Goal: Task Accomplishment & Management: Complete application form

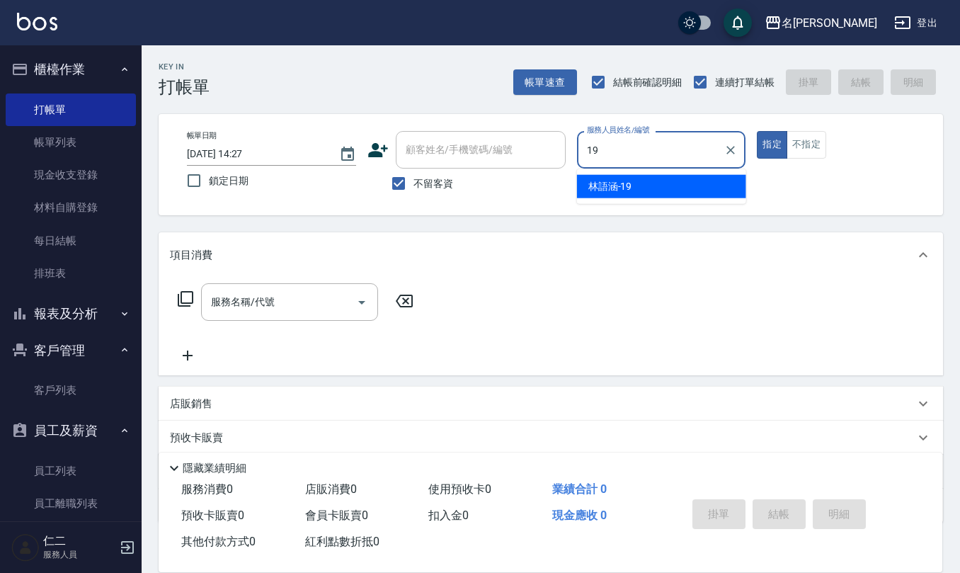
type input "[PERSON_NAME]-19"
type button "true"
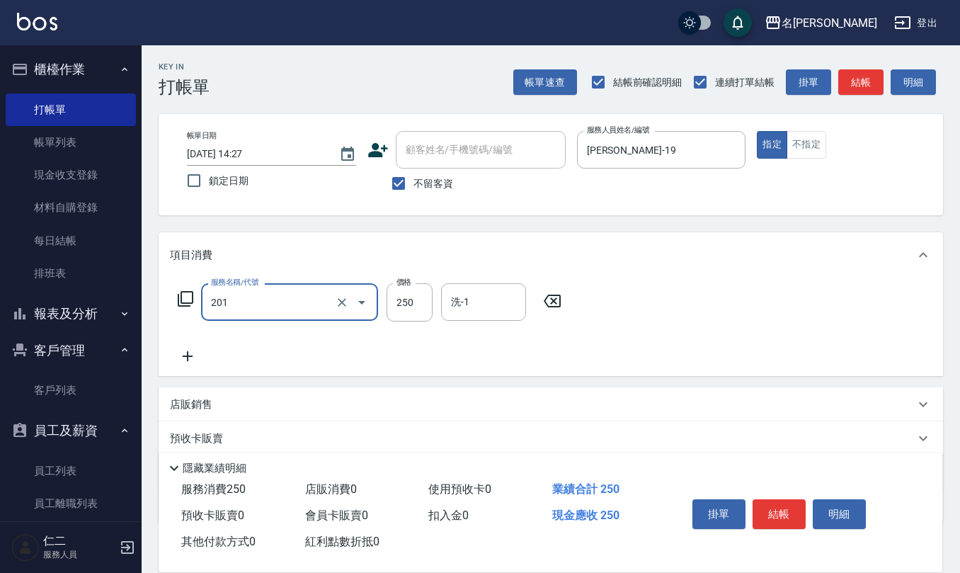
type input "洗髮(201)"
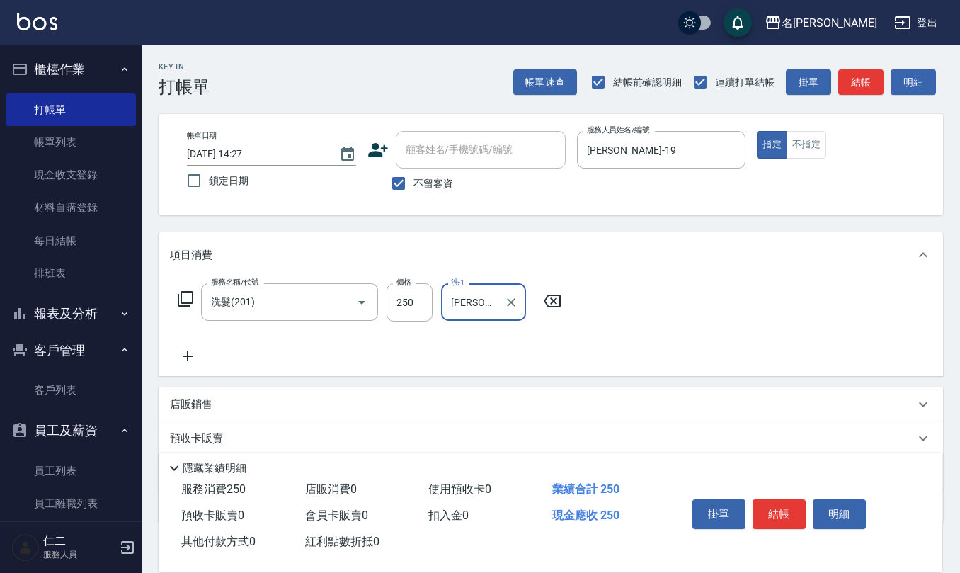
type input "[PERSON_NAME]5"
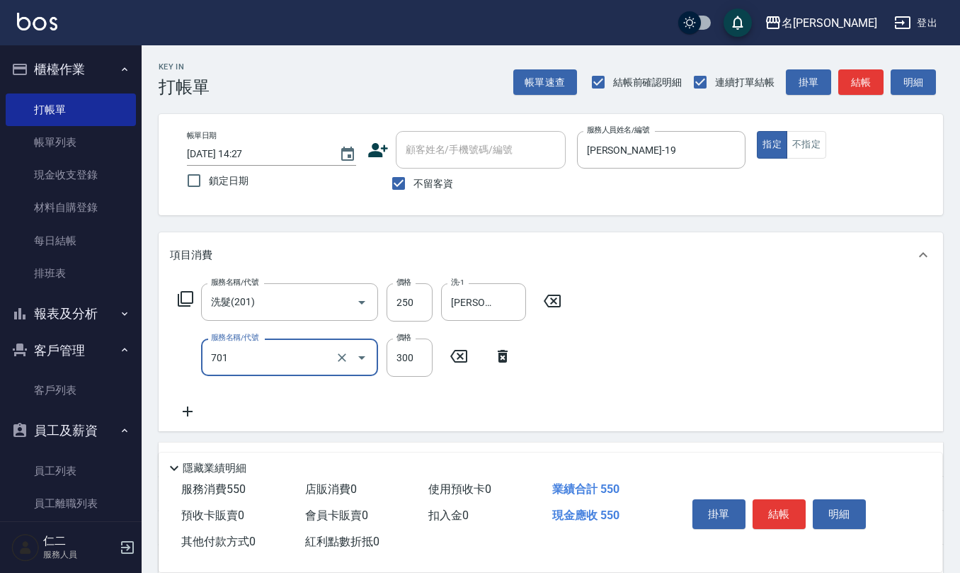
type input "自備護髮(701)"
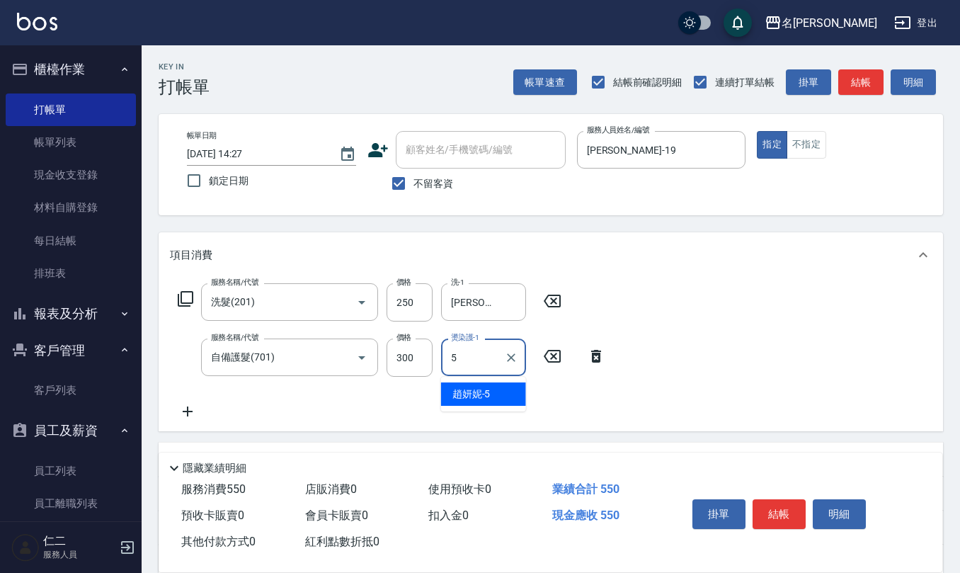
type input "[PERSON_NAME]5"
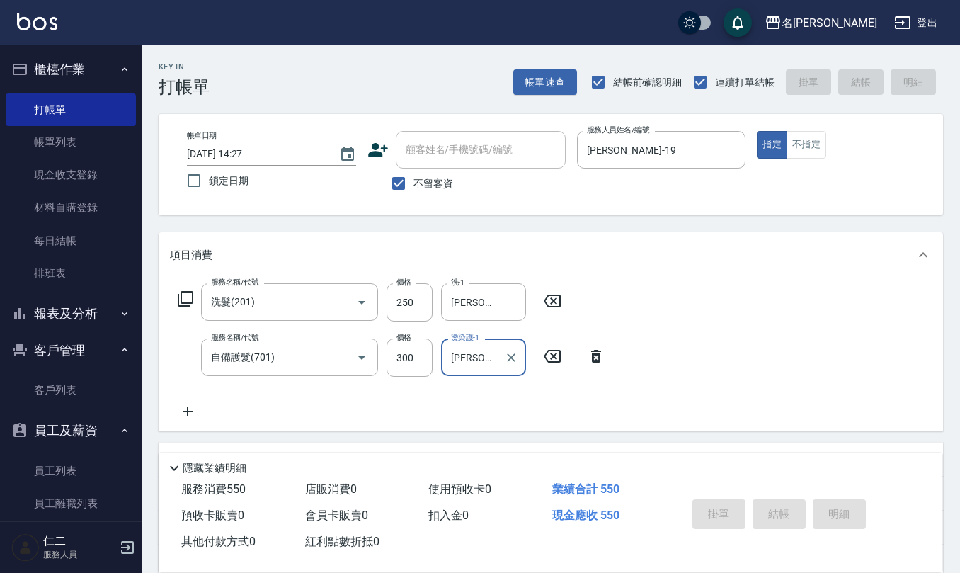
type input "[DATE] 16:04"
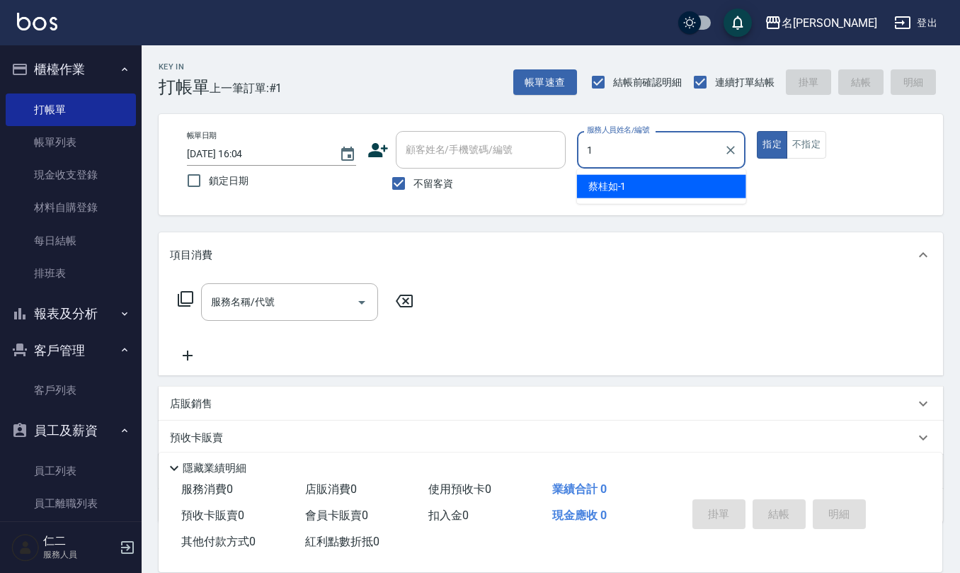
type input "[PERSON_NAME]1"
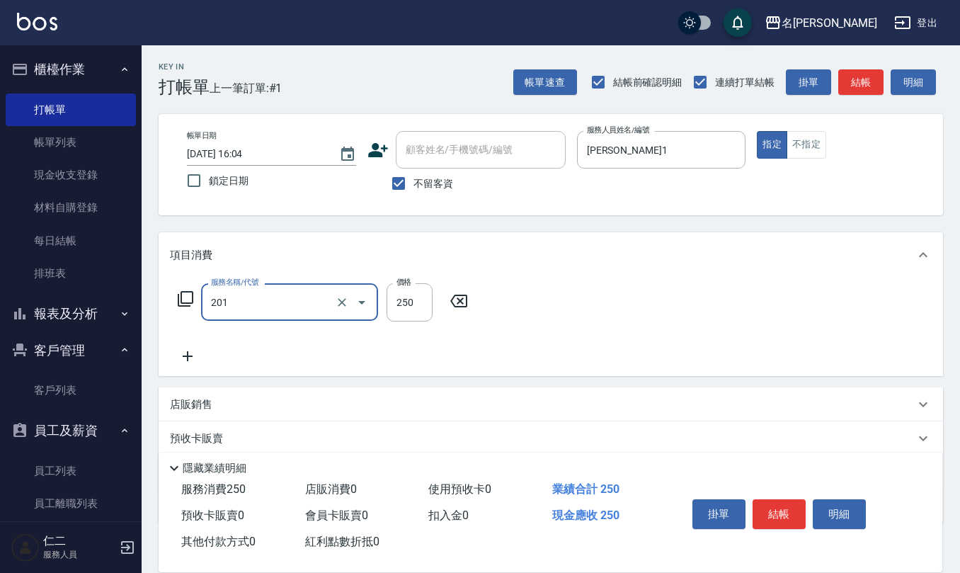
type input "洗髮(201)"
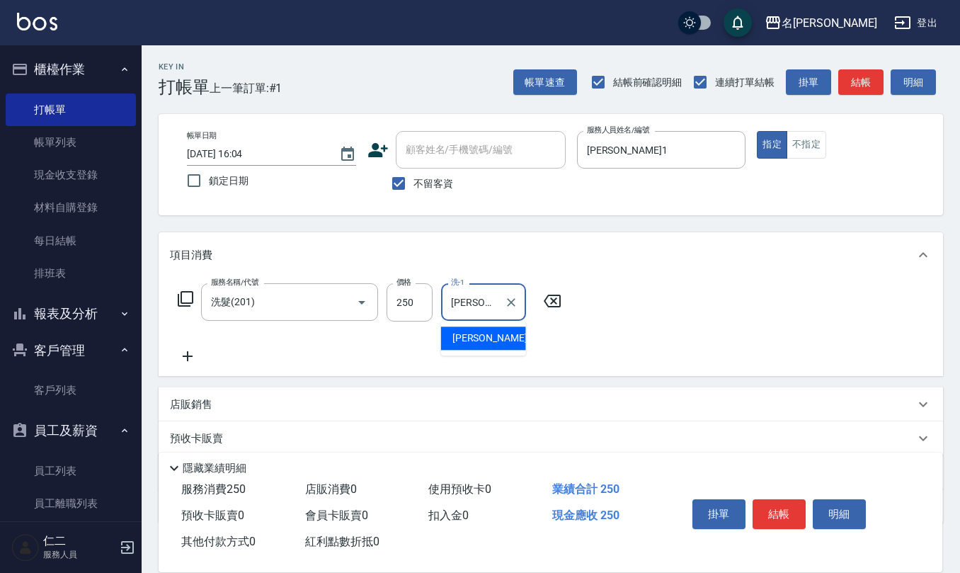
type input "[PERSON_NAME]-26"
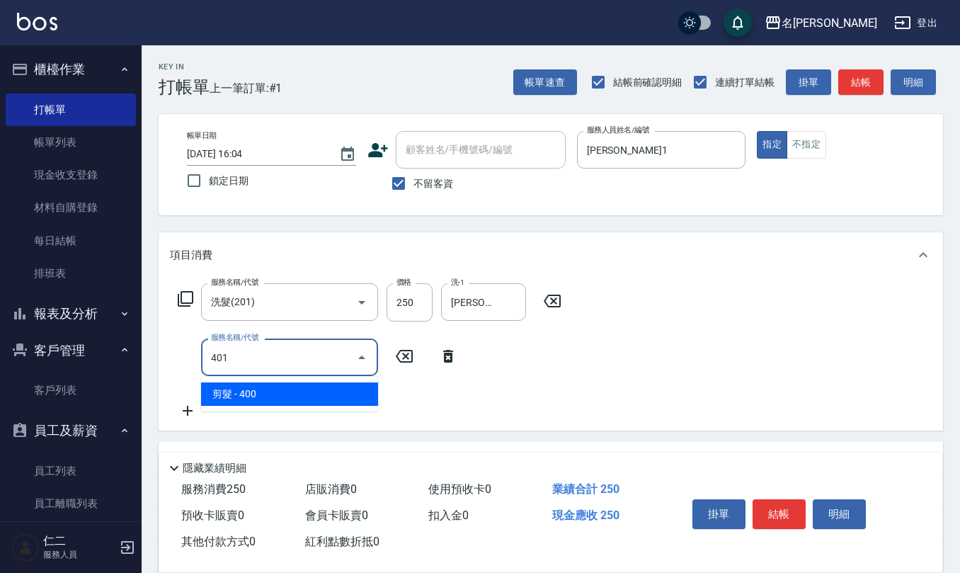
type input "剪髮(401)"
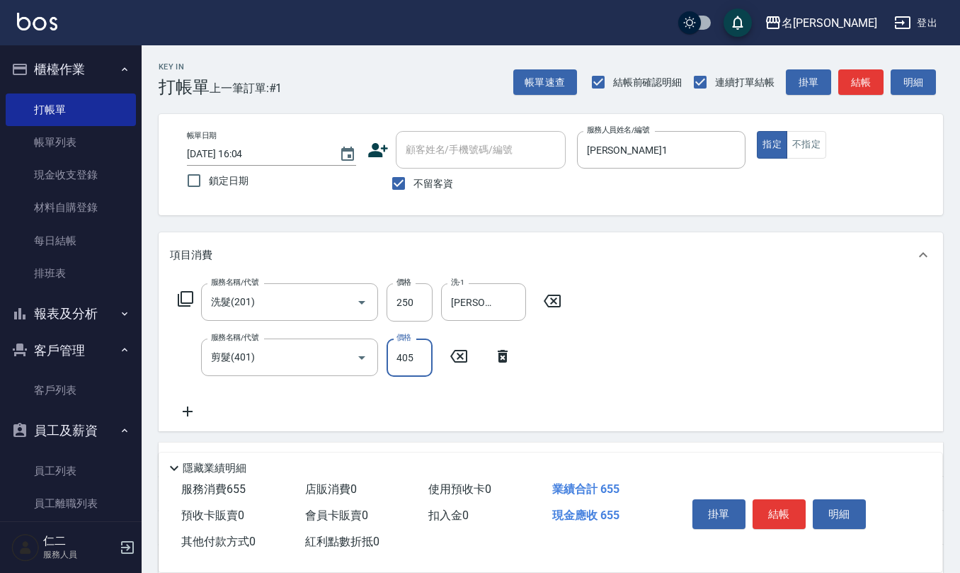
type input "405"
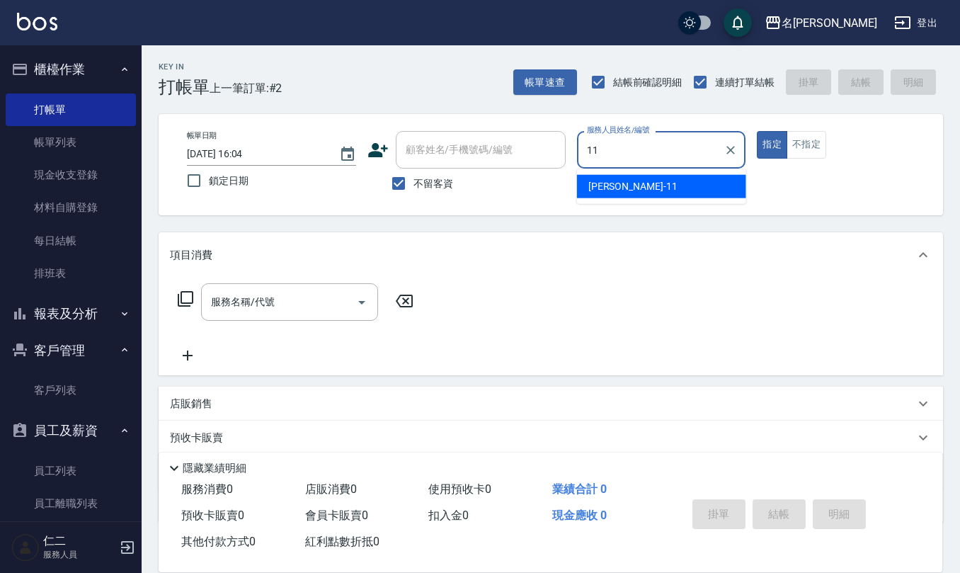
type input "[PERSON_NAME]橙-11"
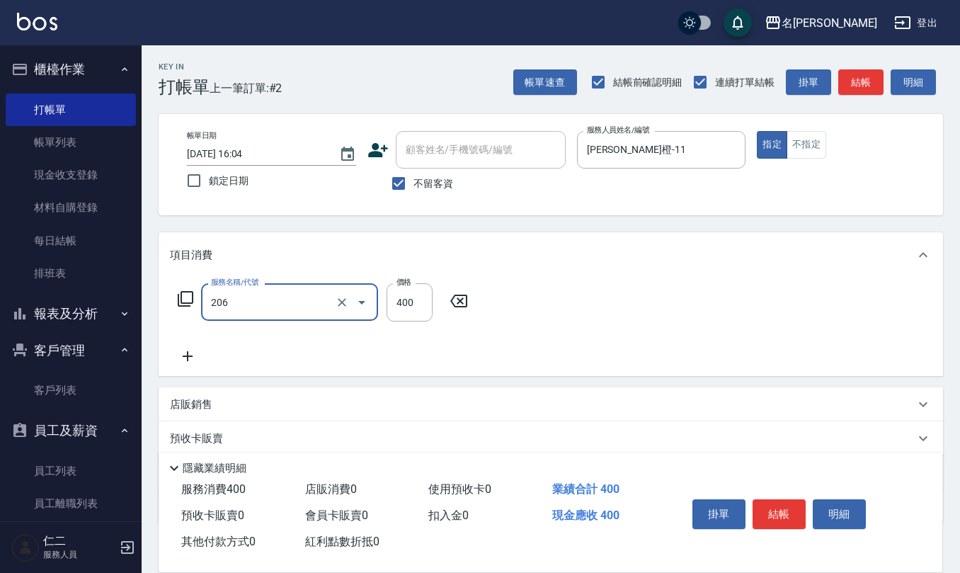
type input "健康洗(206)"
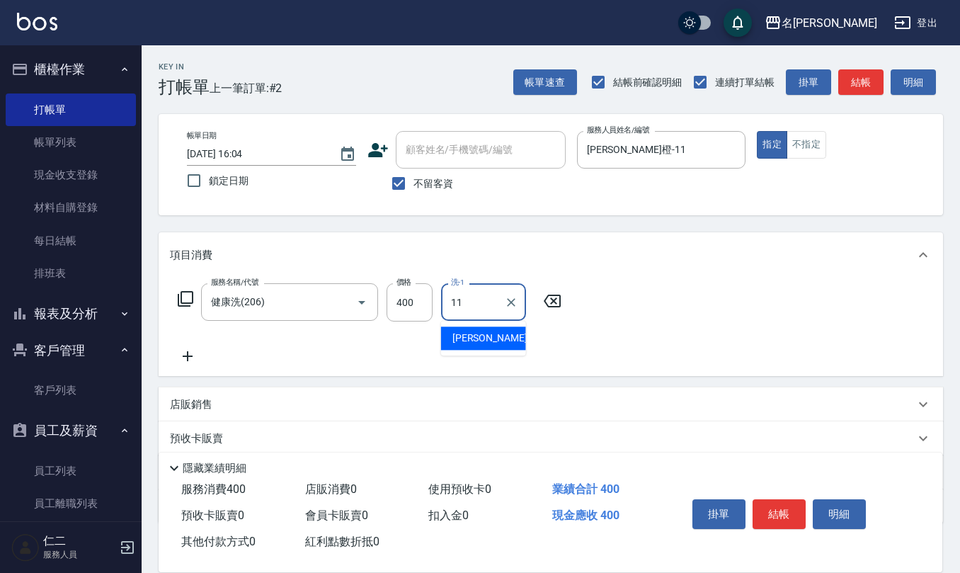
type input "[PERSON_NAME]橙-11"
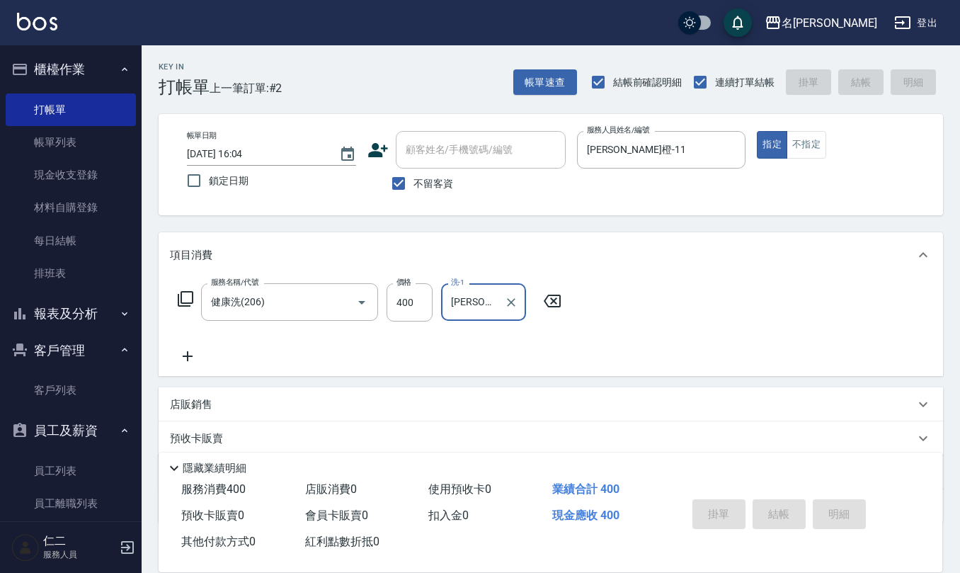
type input "[DATE] 16:05"
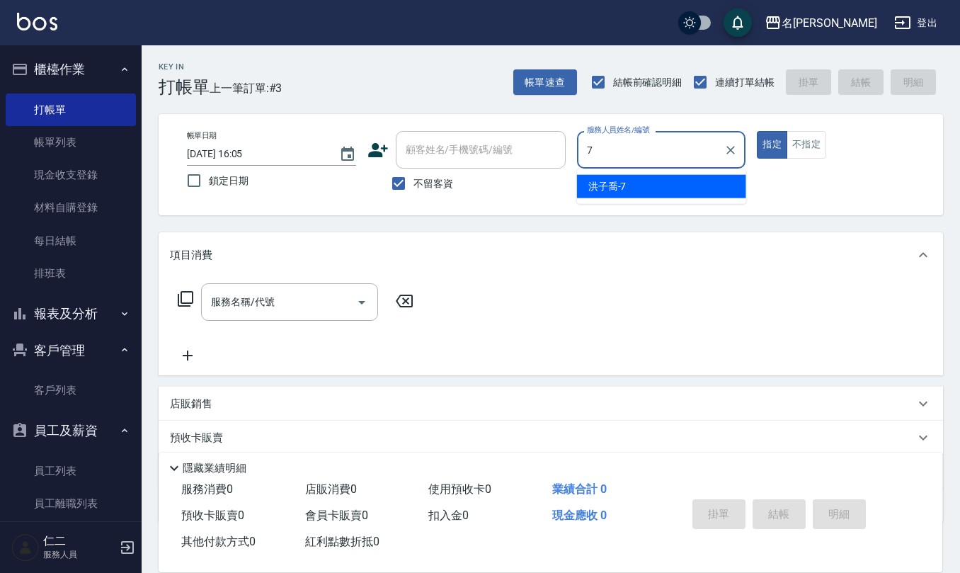
type input "[PERSON_NAME]-7"
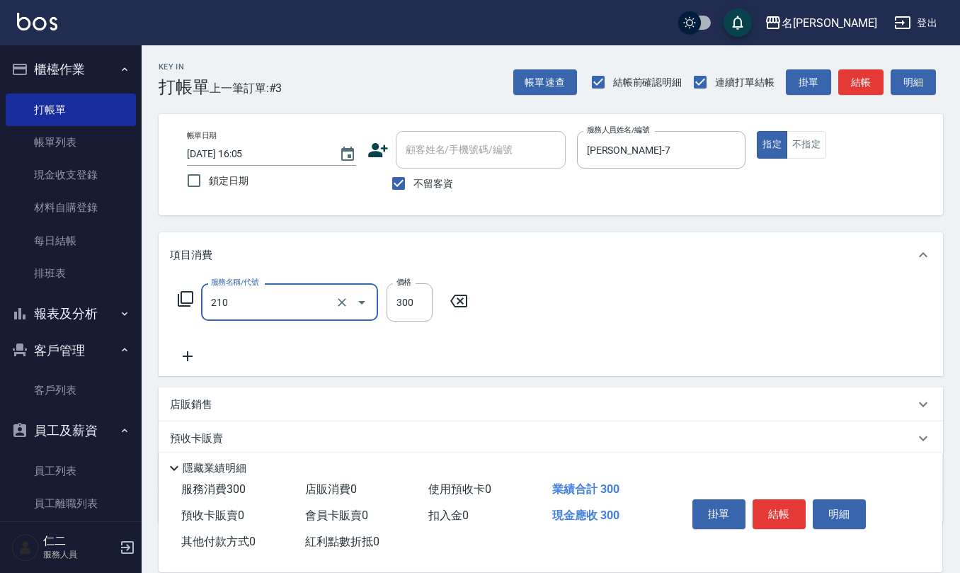
type input "[PERSON_NAME]洗髮精(210)"
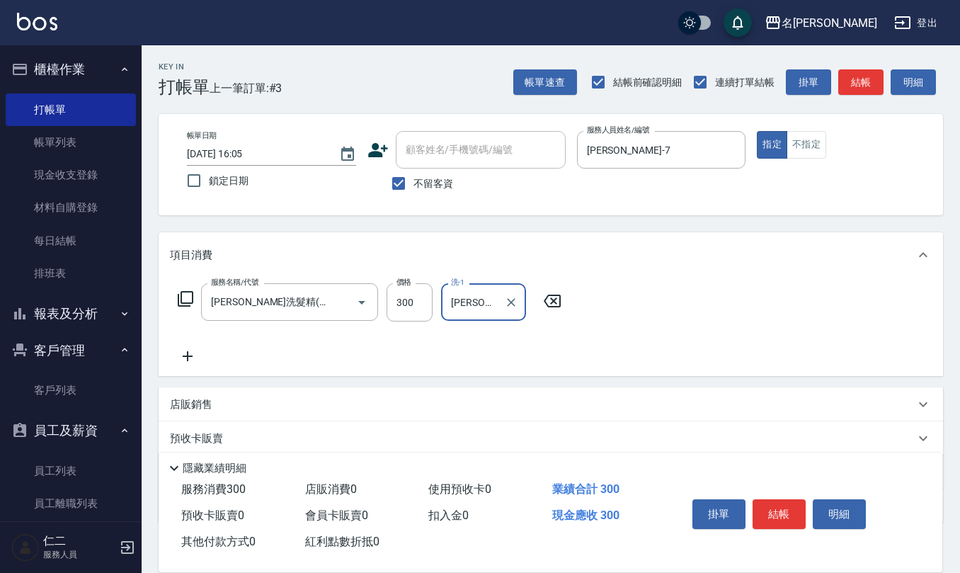
type input "[PERSON_NAME]-7"
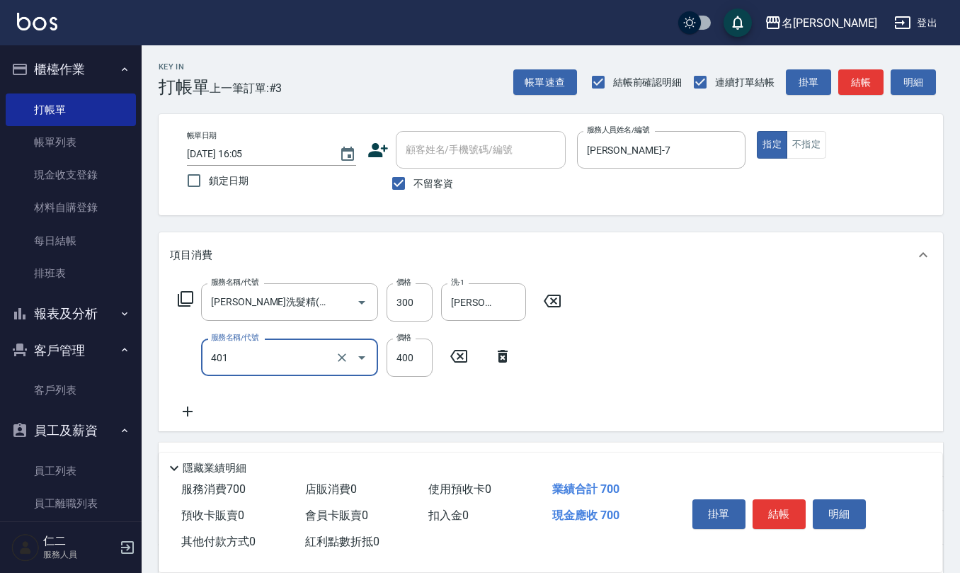
type input "剪髮(401)"
type input "300"
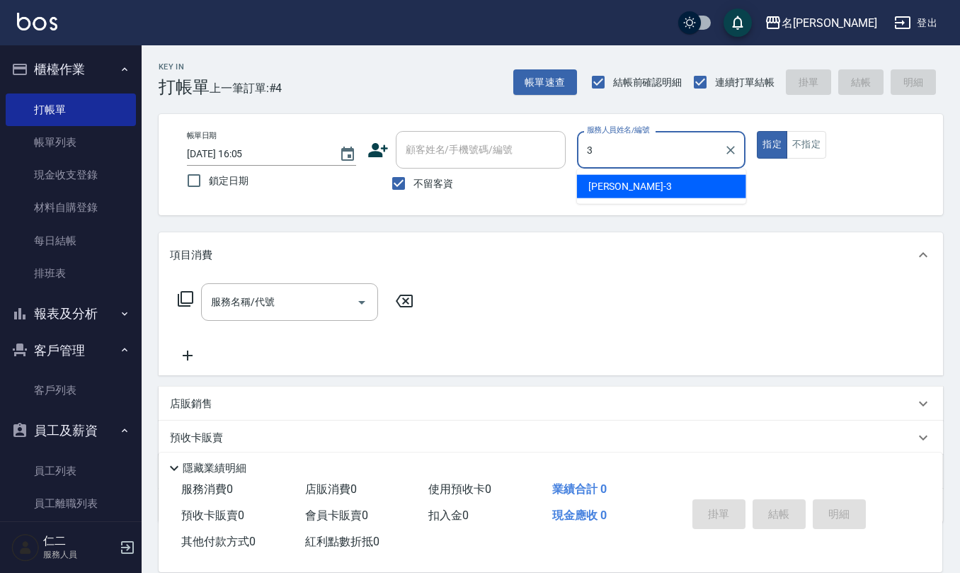
type input "[PERSON_NAME]-3"
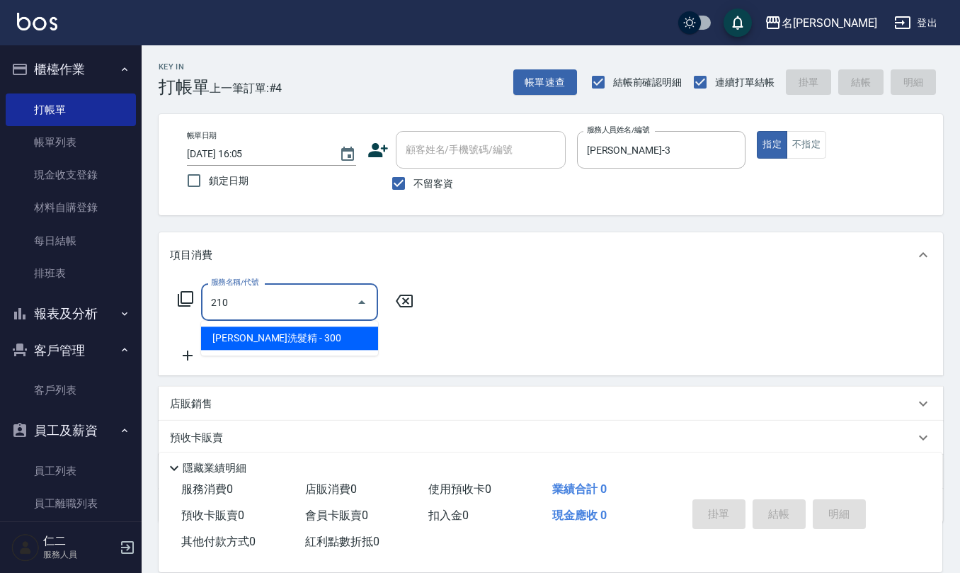
type input "[PERSON_NAME]洗髮精(210)"
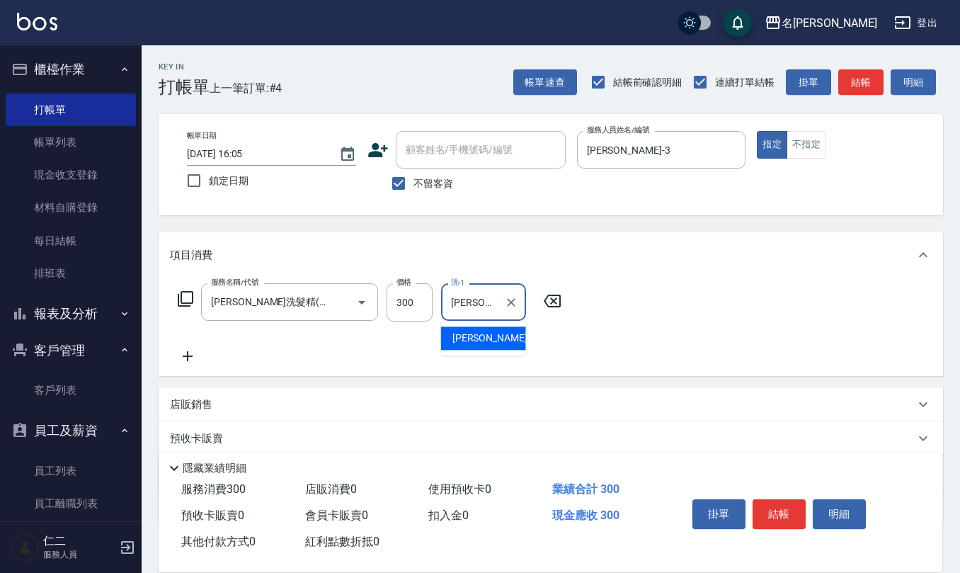
type input "[PERSON_NAME]-3"
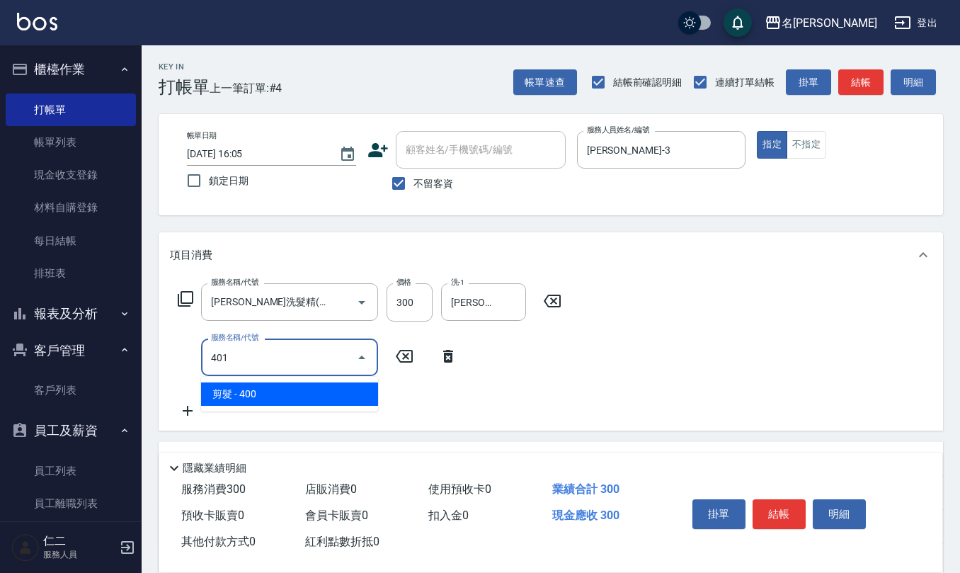
type input "剪髮(401)"
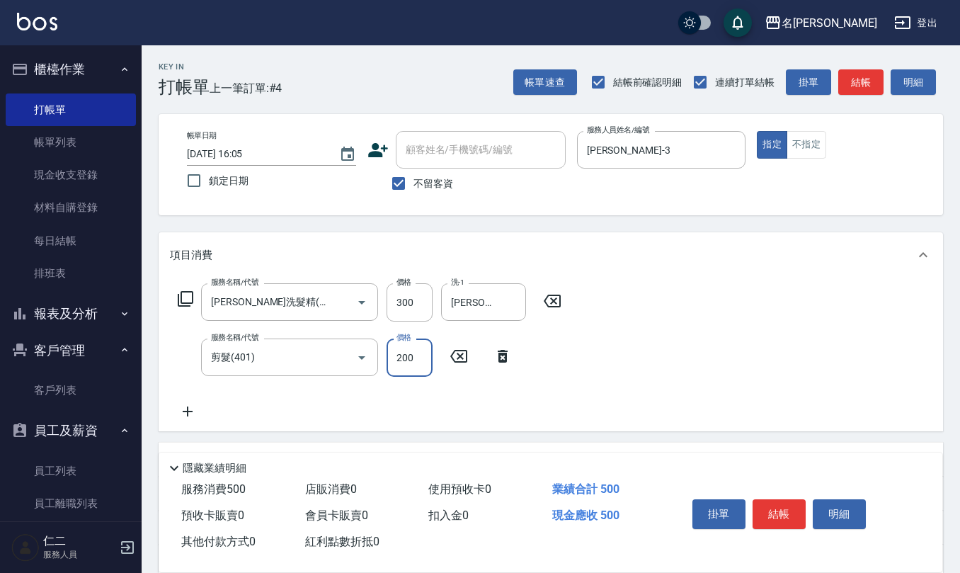
type input "200"
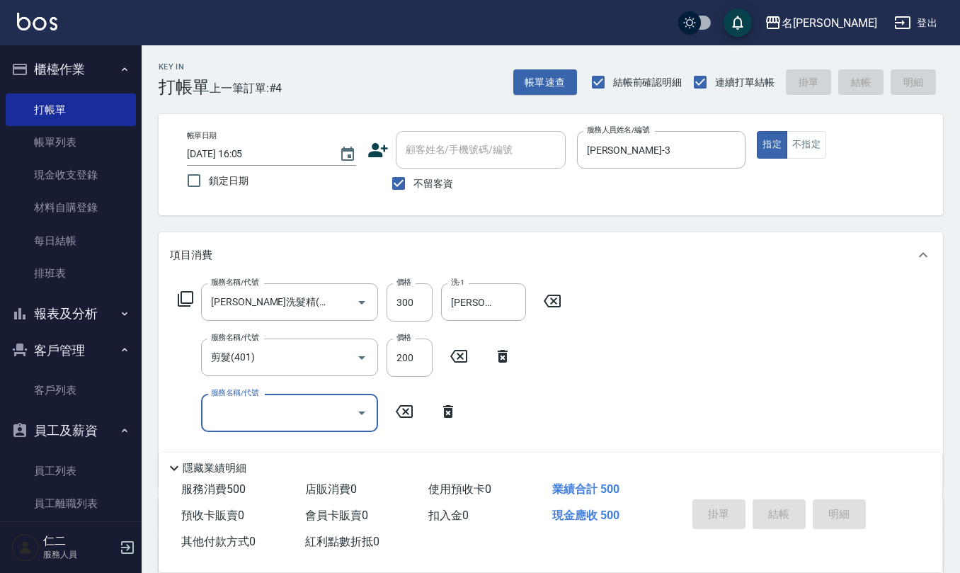
type input "[DATE] 16:06"
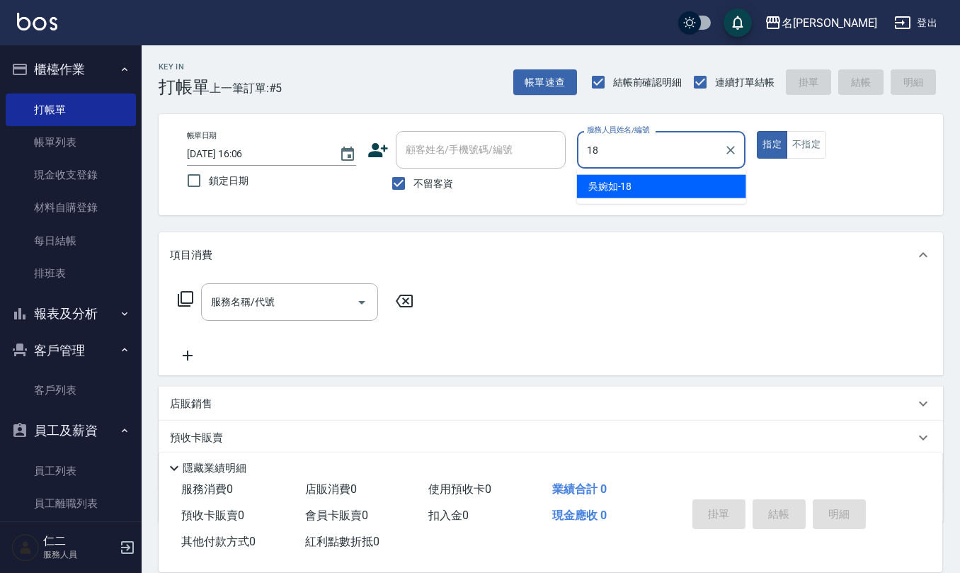
type input "[PERSON_NAME]-18"
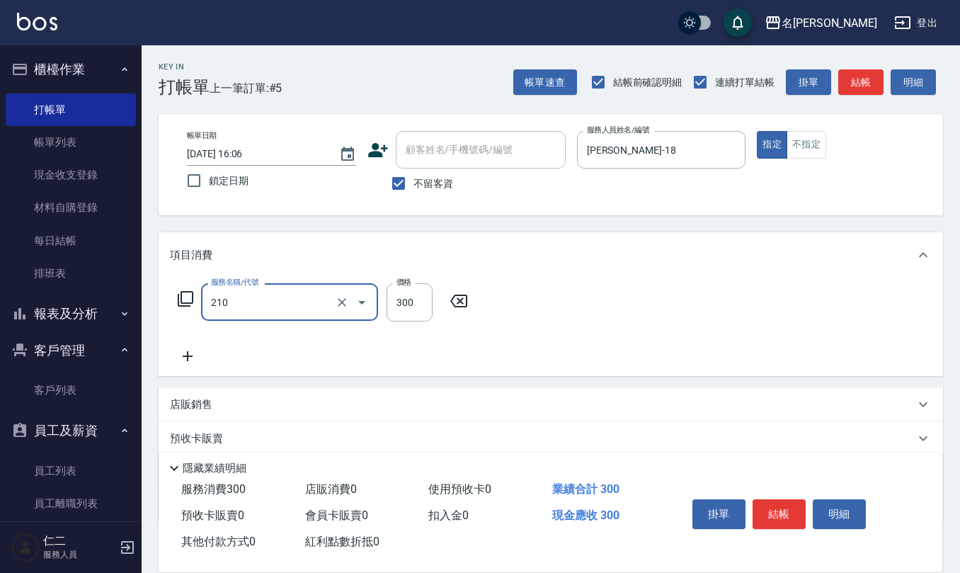
type input "[PERSON_NAME]洗髮精(210)"
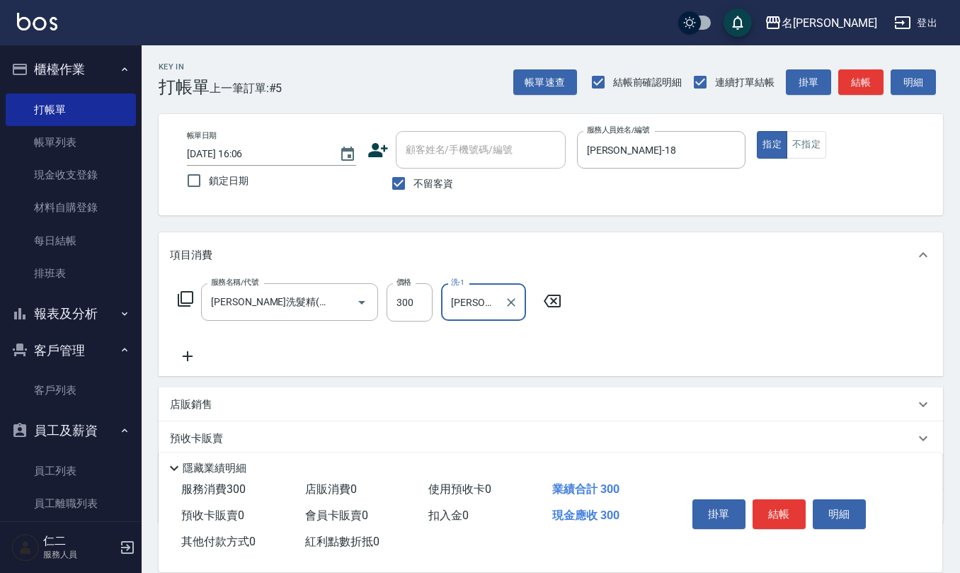
type input "[PERSON_NAME]-18"
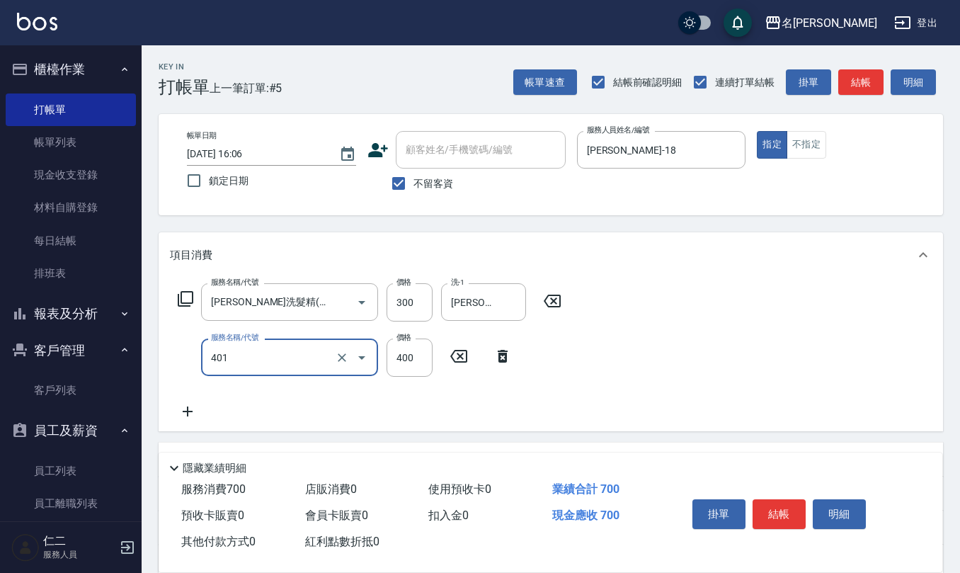
type input "剪髮(401)"
type input "200"
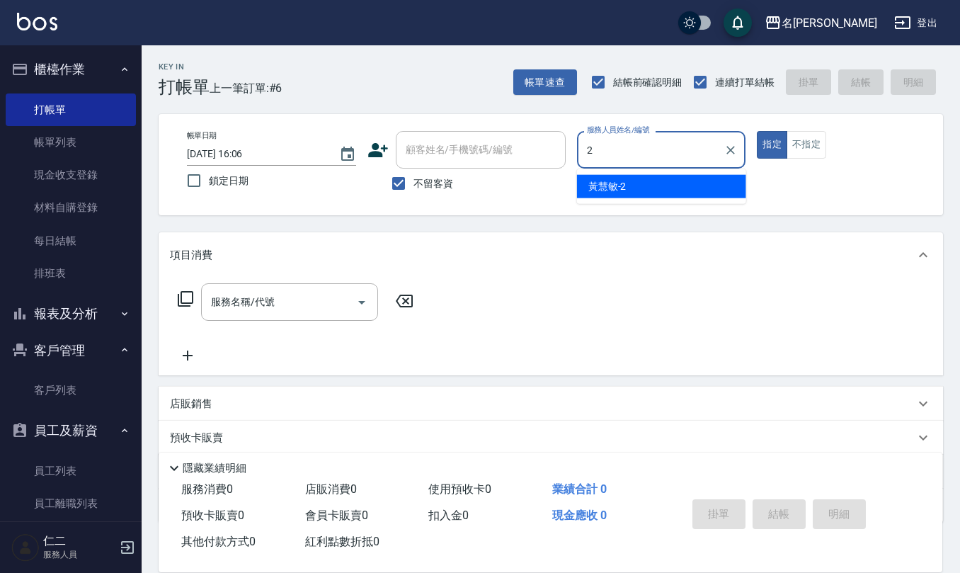
type input "[PERSON_NAME]-2"
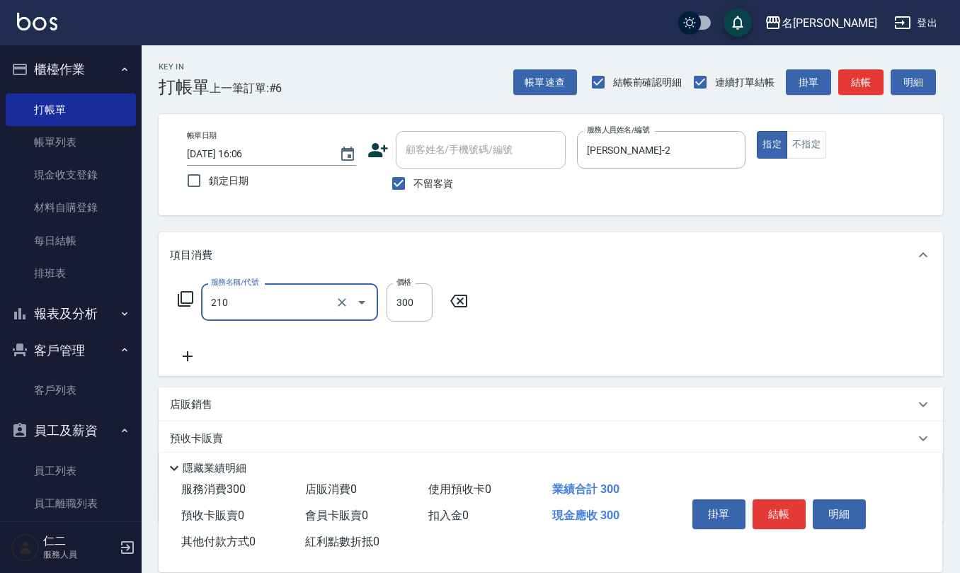
type input "[PERSON_NAME]洗髮精(210)"
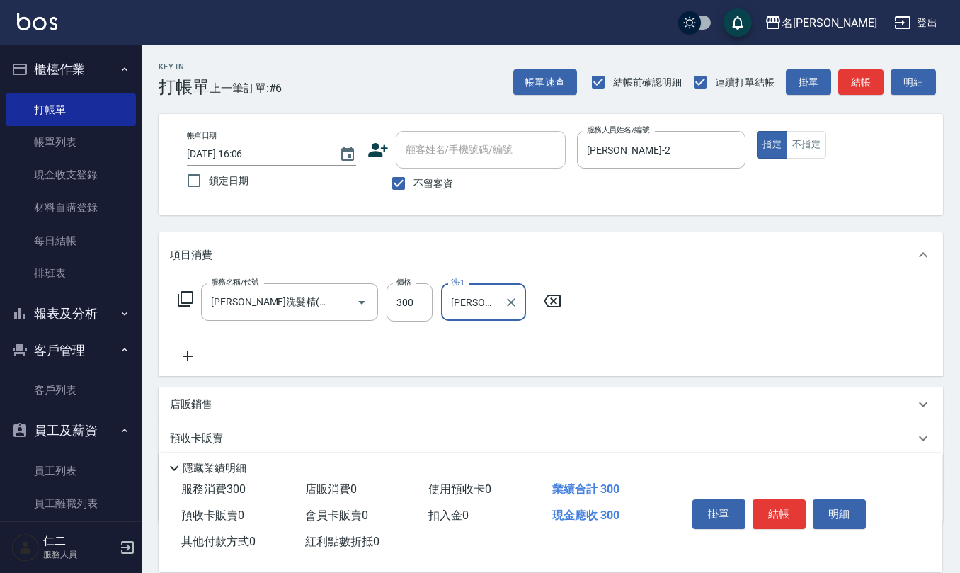
type input "[PERSON_NAME]-32"
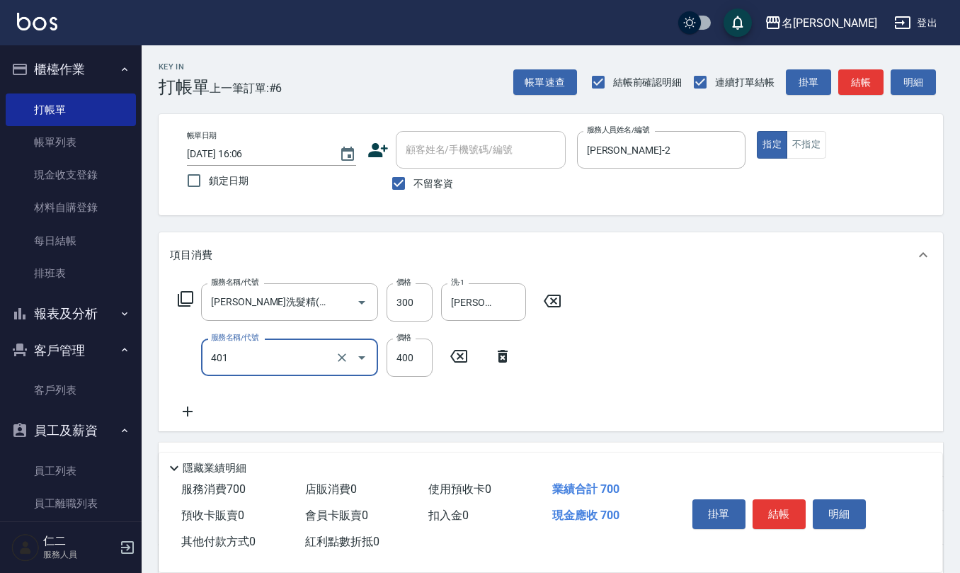
type input "剪髮(401)"
type input "350"
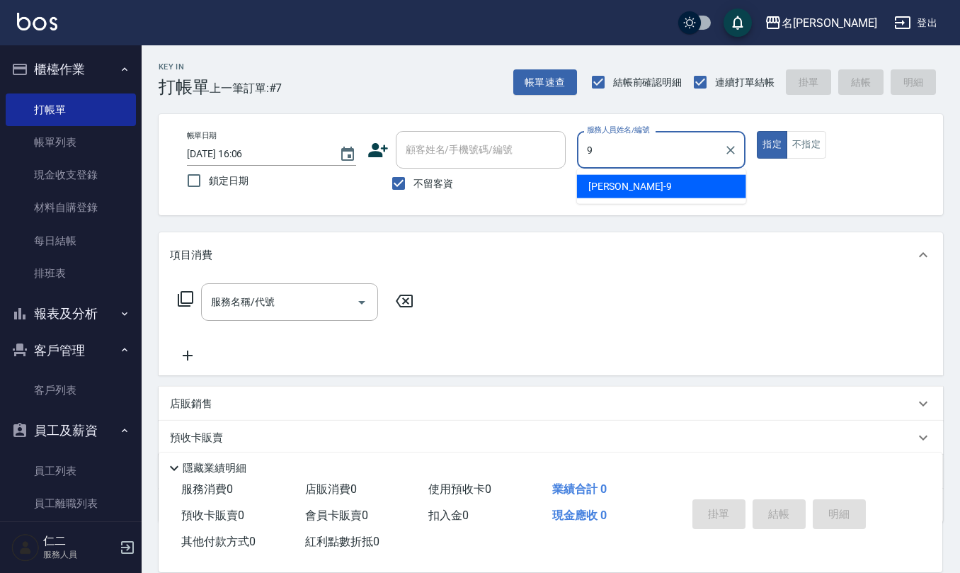
type input "[PERSON_NAME]-9"
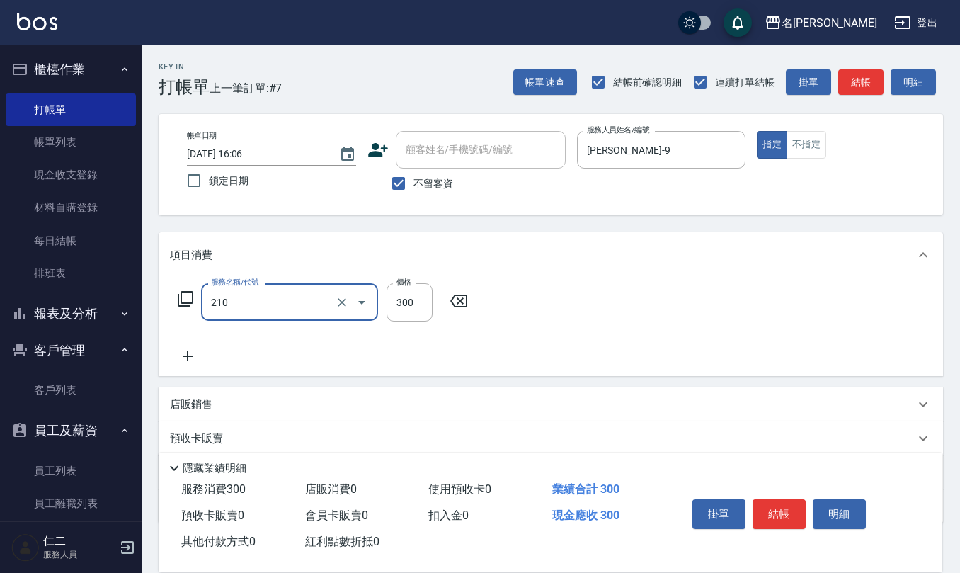
type input "[PERSON_NAME]洗髮精(210)"
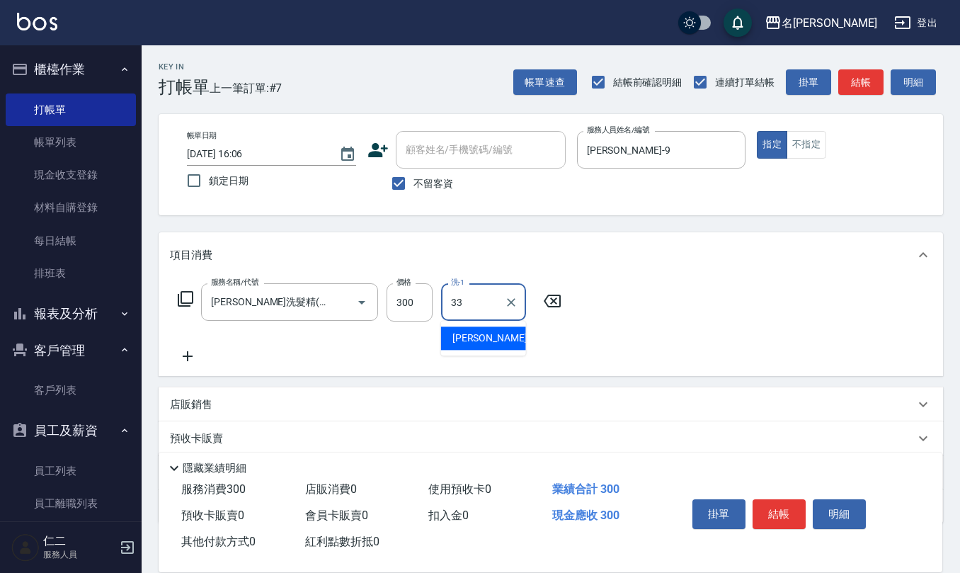
type input "[PERSON_NAME]-33"
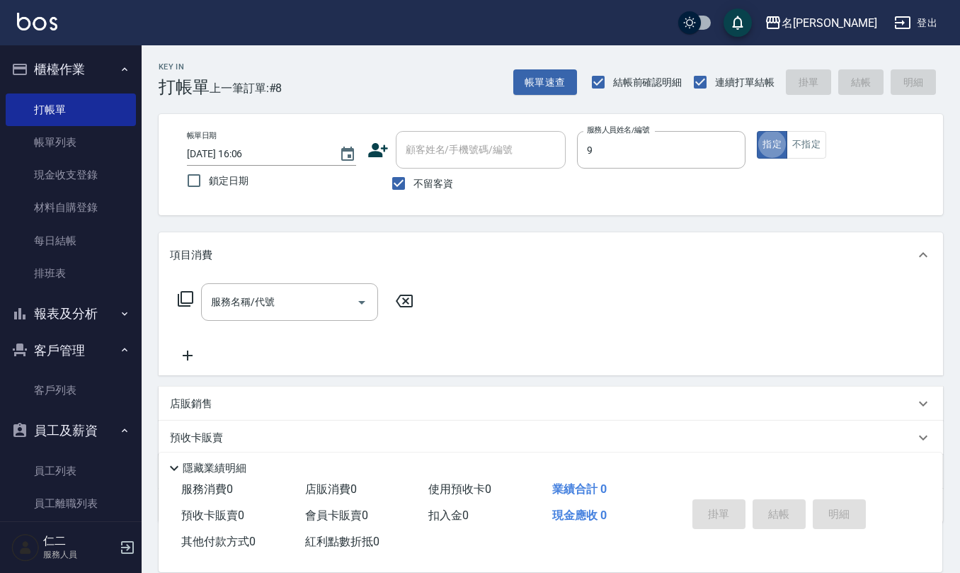
type input "[PERSON_NAME]-9"
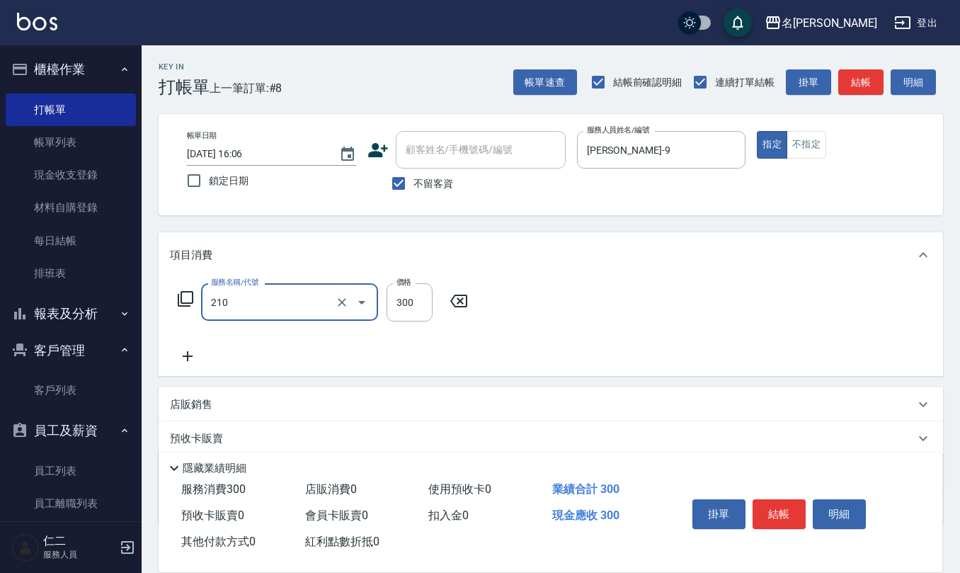
type input "[PERSON_NAME]洗髮精(210)"
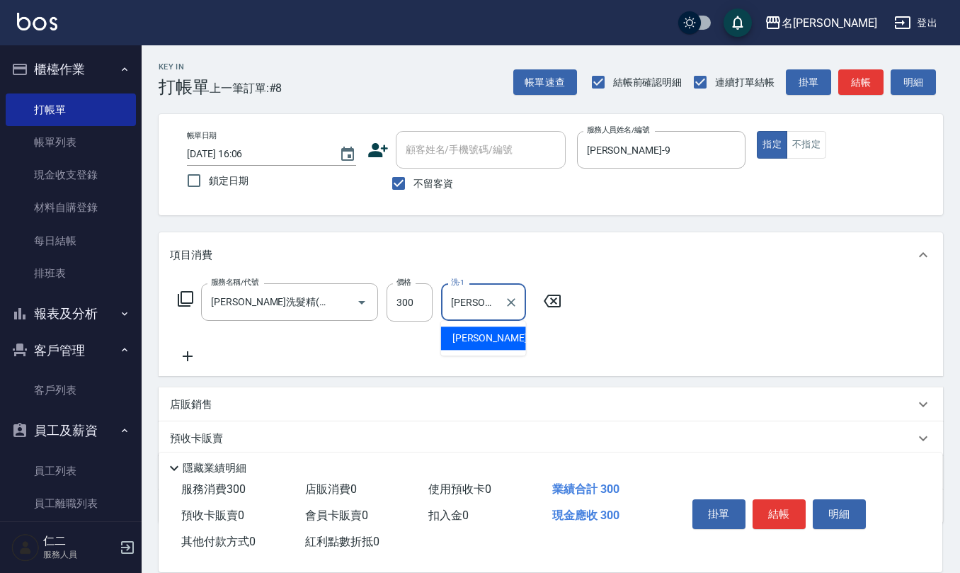
type input "[PERSON_NAME]-24"
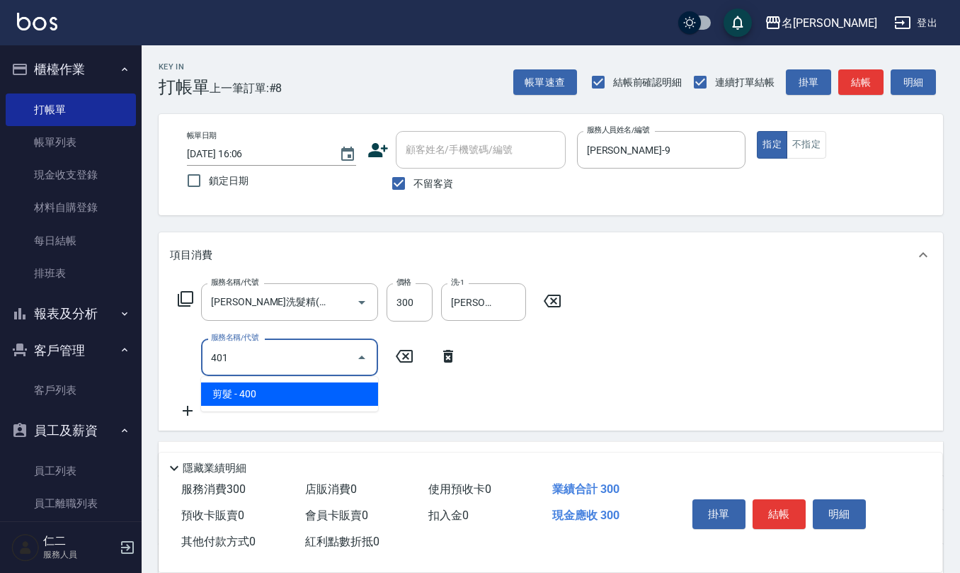
type input "剪髮(401)"
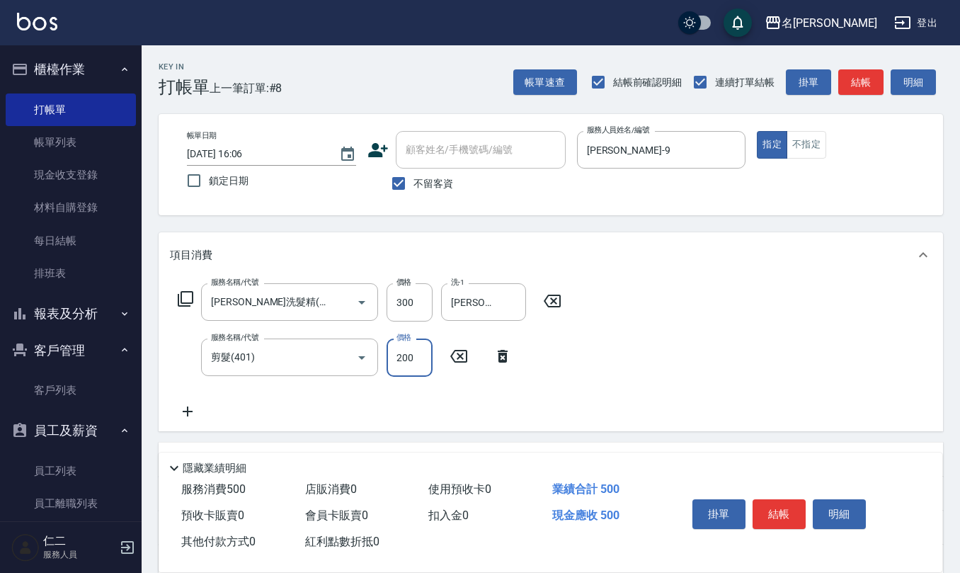
type input "200"
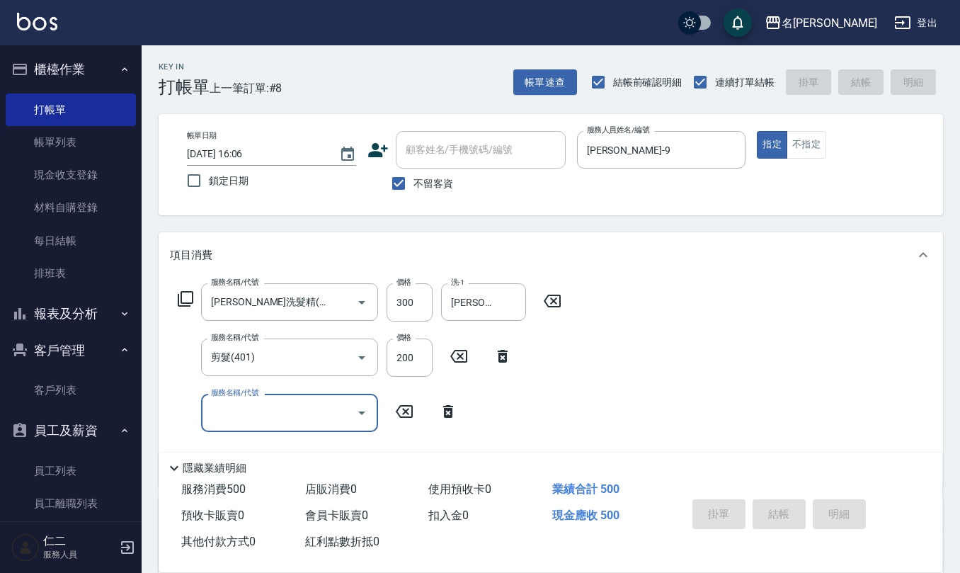
type input "[DATE] 16:08"
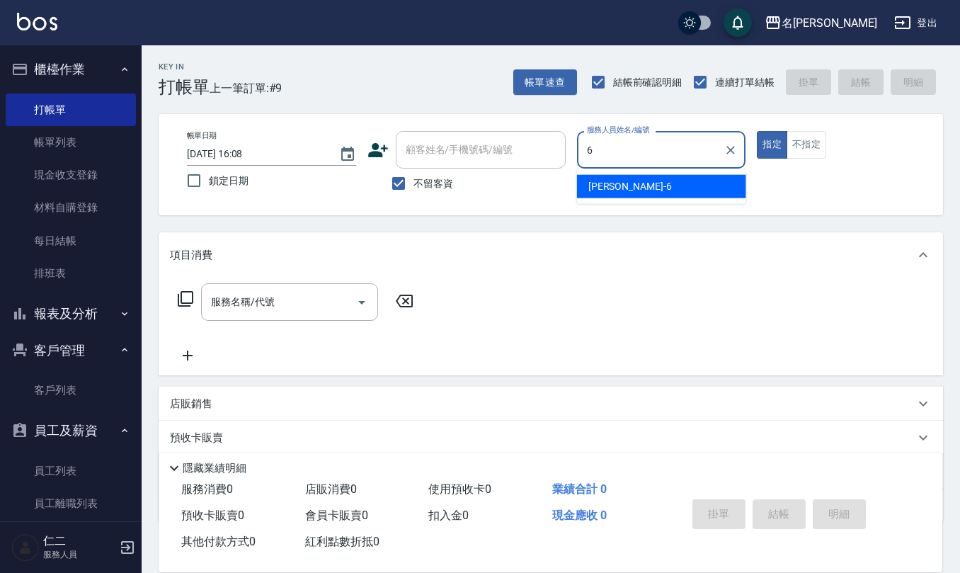
type input "[PERSON_NAME]-6"
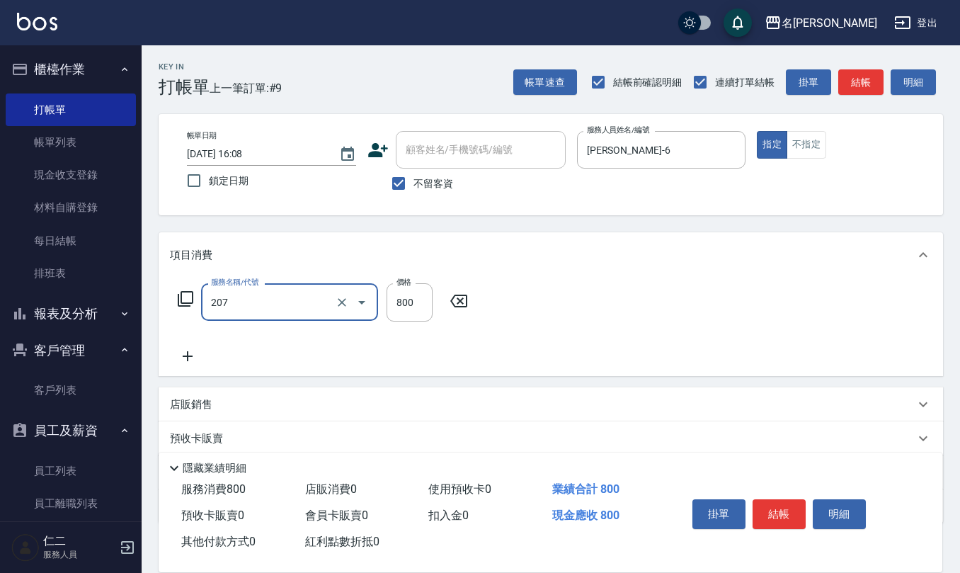
type input "清潔洗(207)"
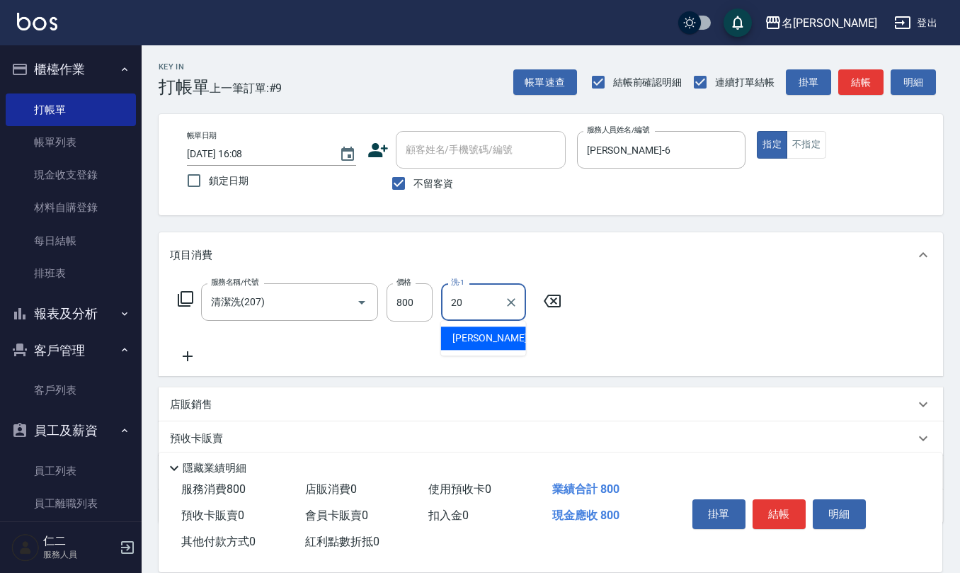
type input "[PERSON_NAME]-20"
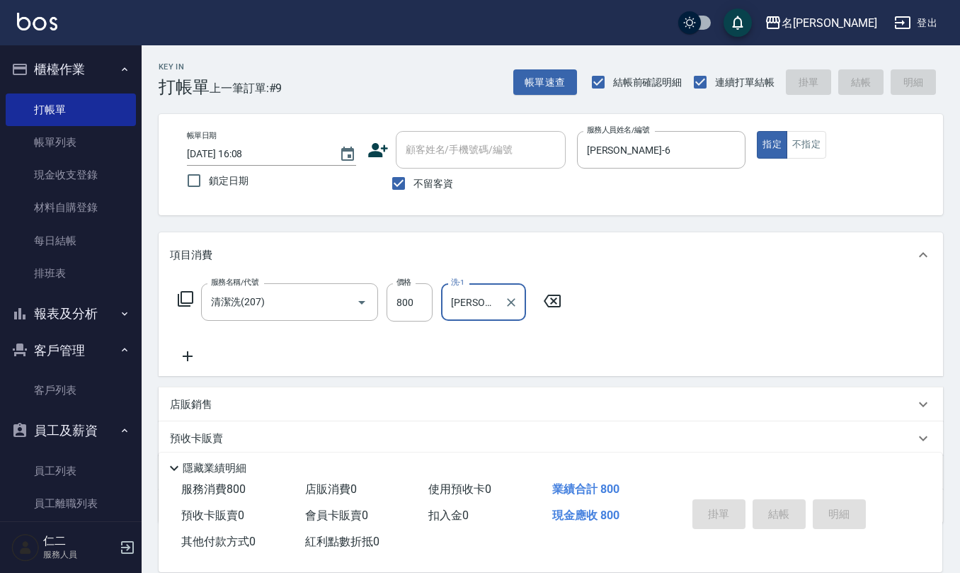
type input "[DATE] 16:09"
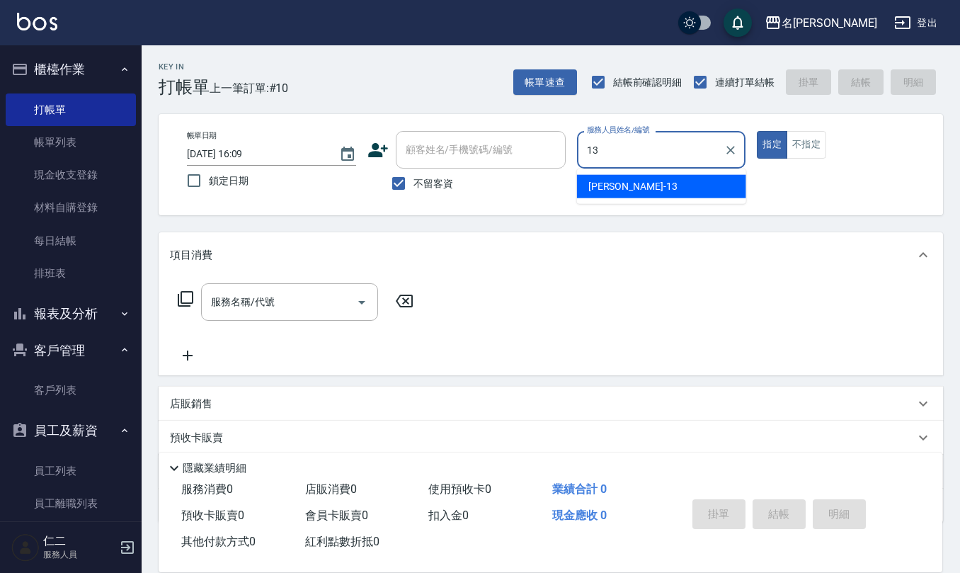
type input "[PERSON_NAME]-13"
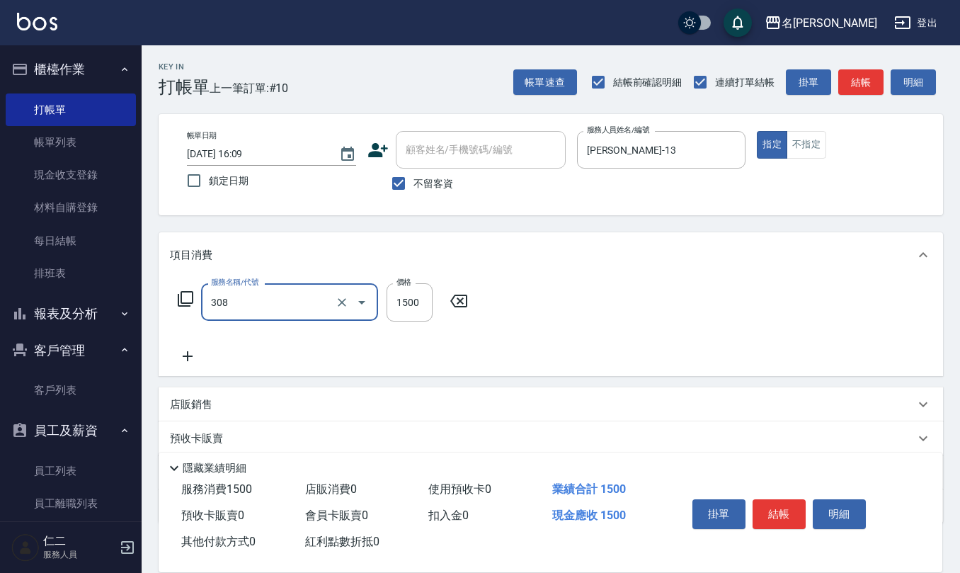
type input "效能離子燙1500(308)"
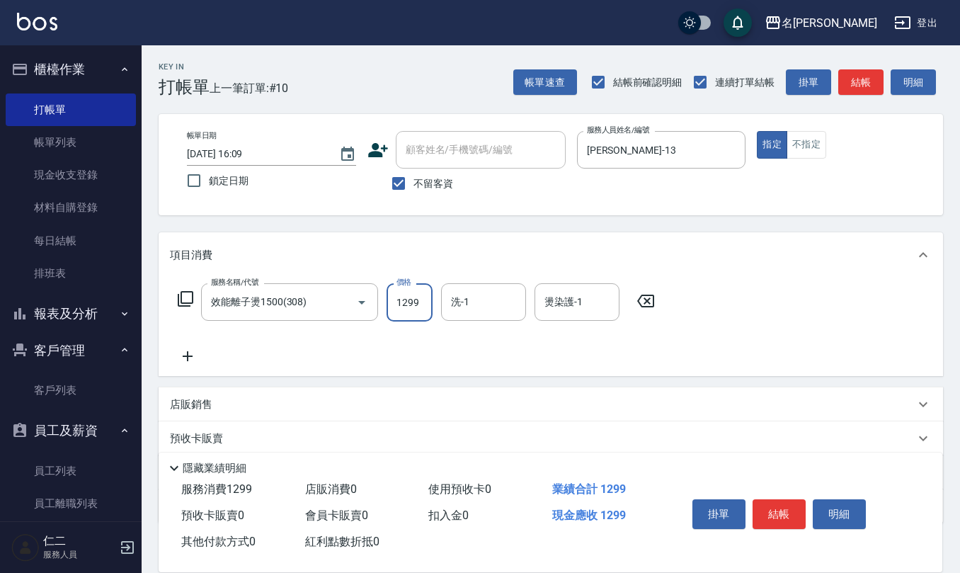
type input "1299"
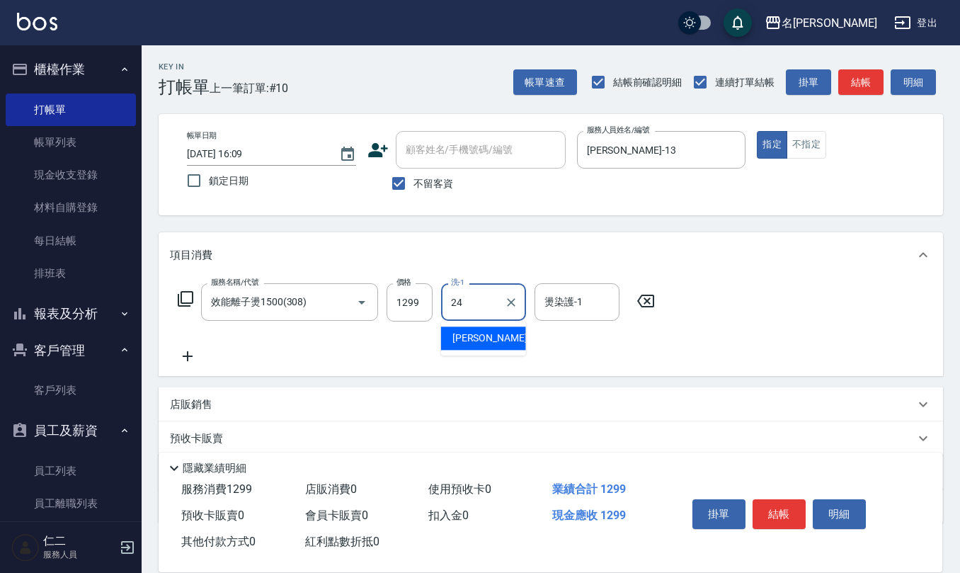
type input "[PERSON_NAME]-24"
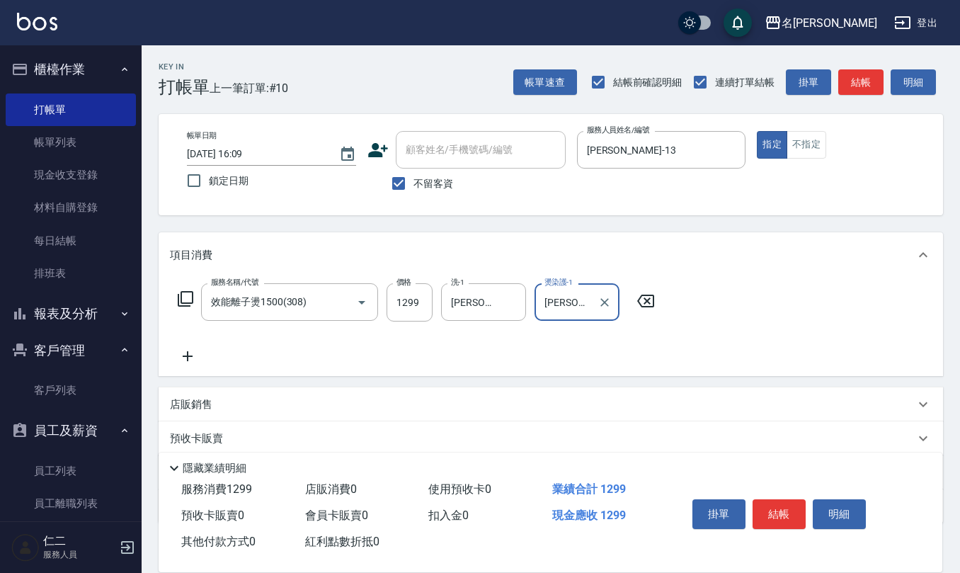
type input "[PERSON_NAME]-24"
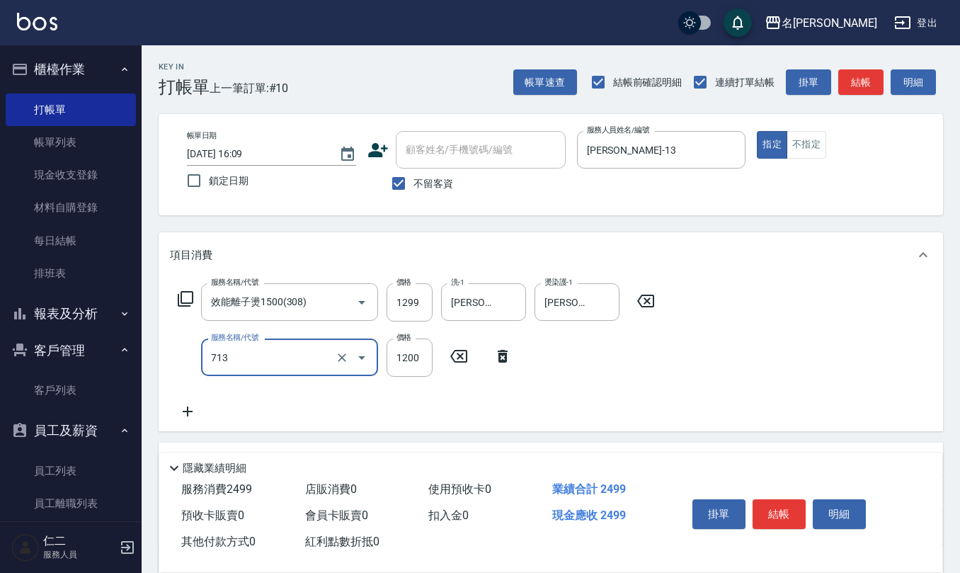
type input "水樣結構式1200(713)"
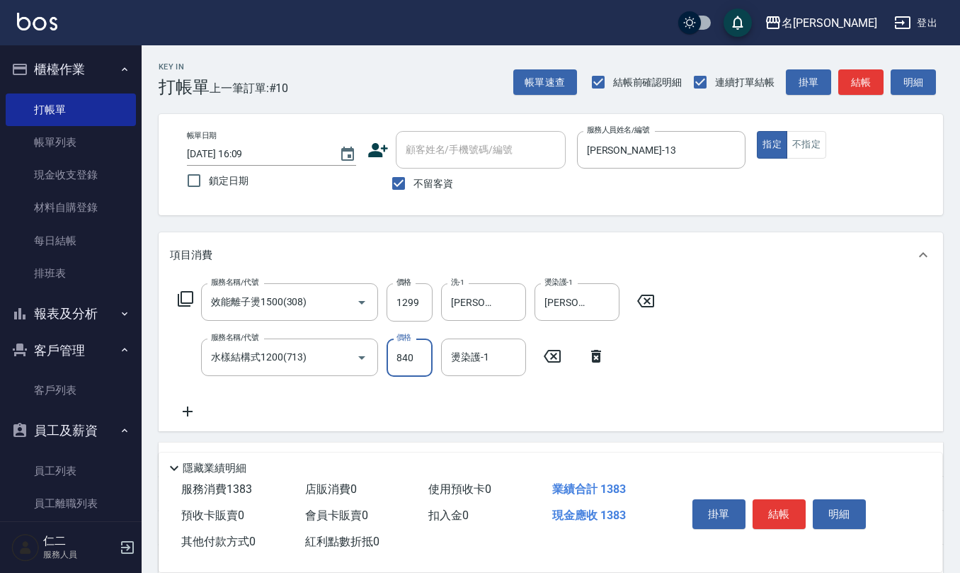
type input "840"
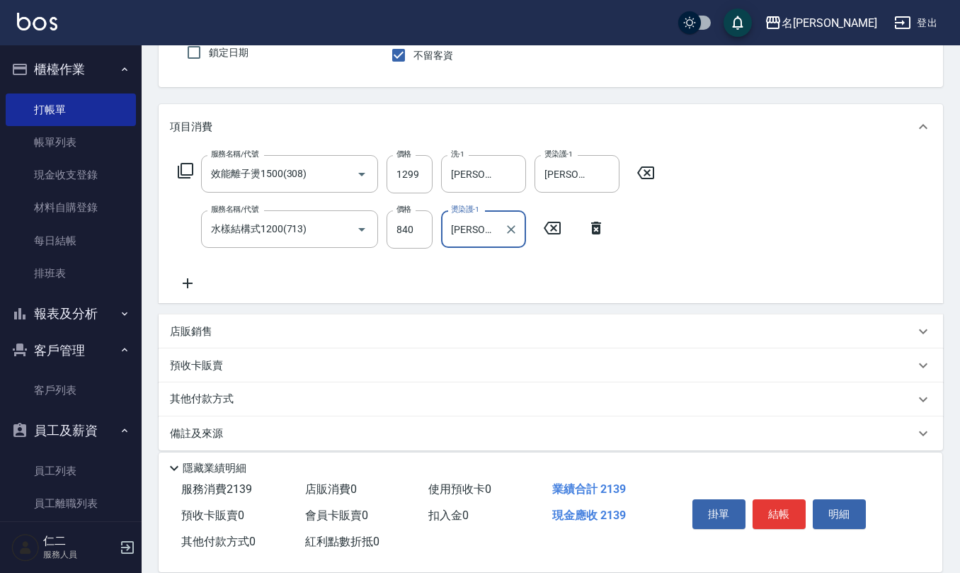
scroll to position [139, 0]
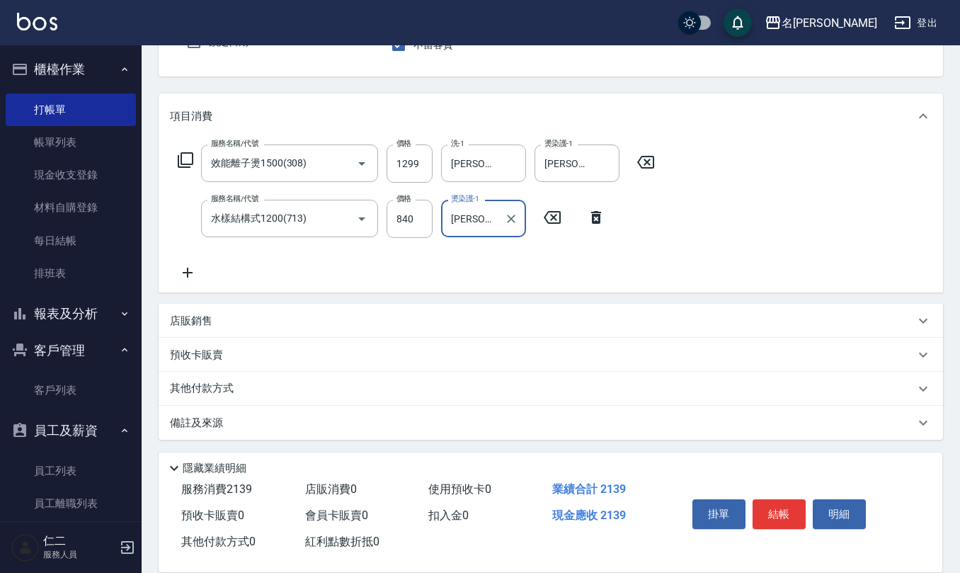
type input "[PERSON_NAME]-24"
click at [207, 419] on p "備註及來源" at bounding box center [196, 422] width 53 height 15
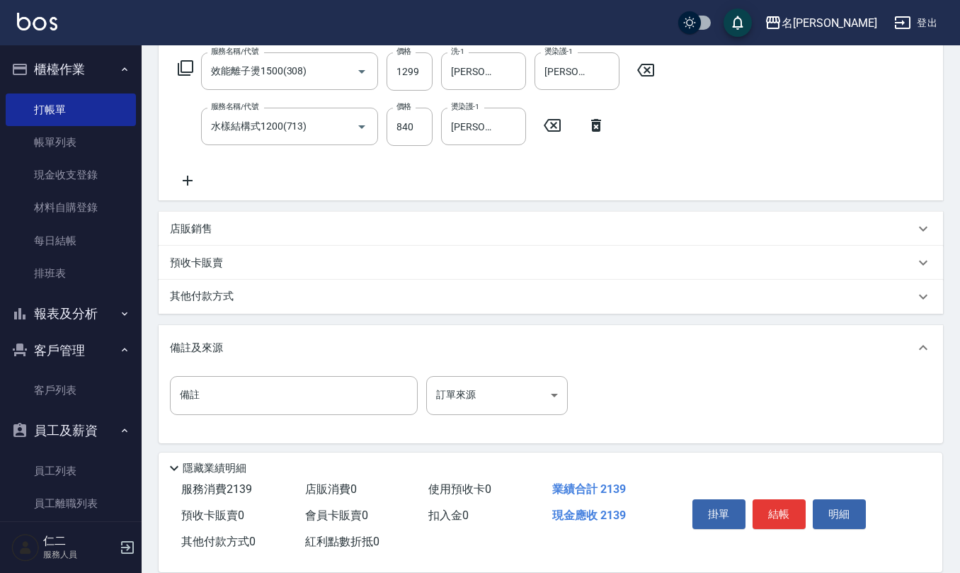
scroll to position [234, 0]
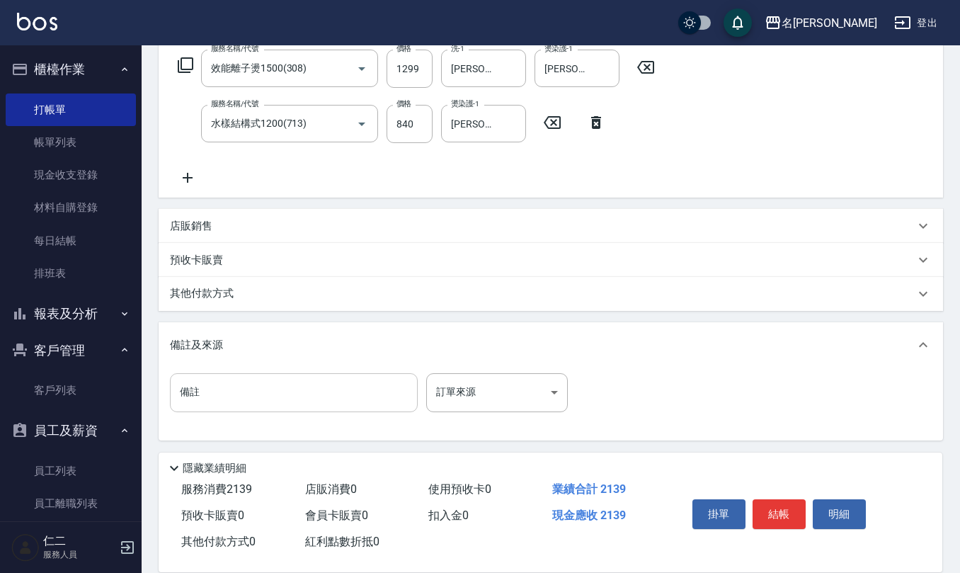
click at [243, 377] on input "備註" at bounding box center [294, 392] width 248 height 38
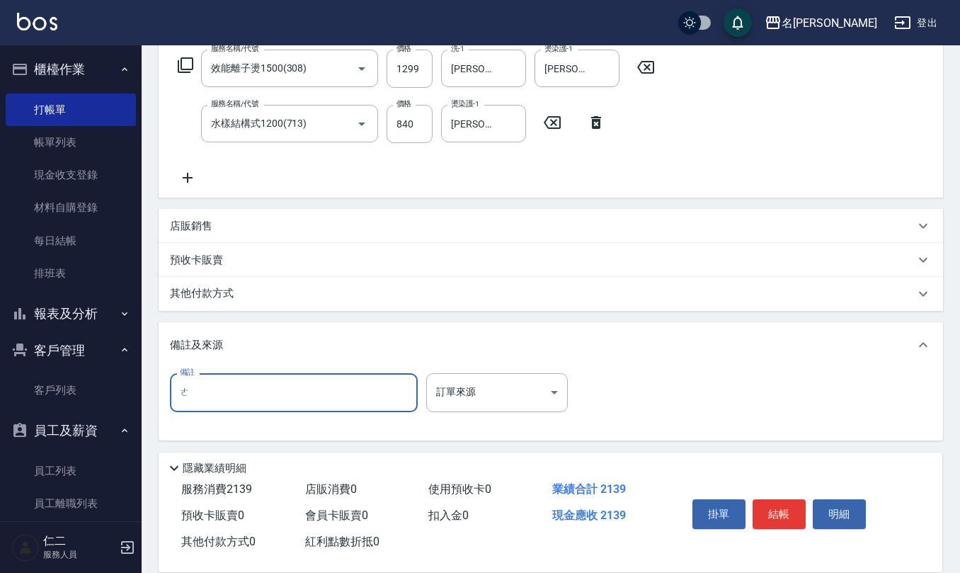
type input "痾"
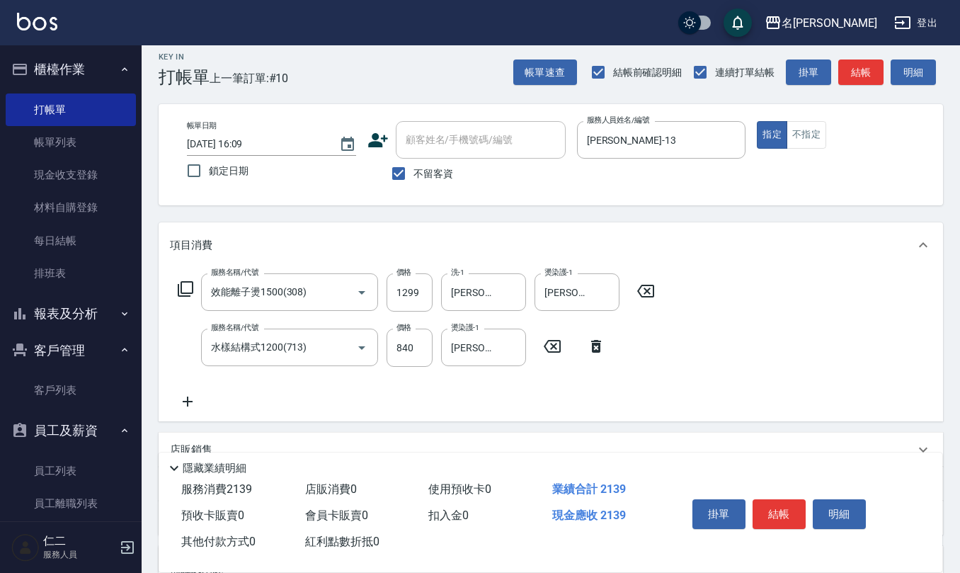
scroll to position [0, 0]
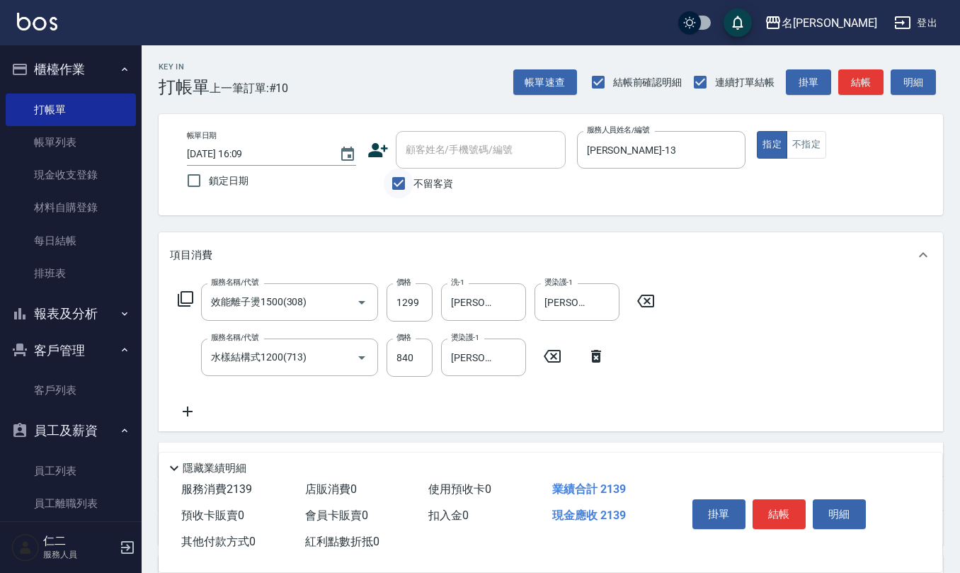
type input "有氧p"
click at [384, 180] on input "不留客資" at bounding box center [399, 183] width 30 height 30
checkbox input "false"
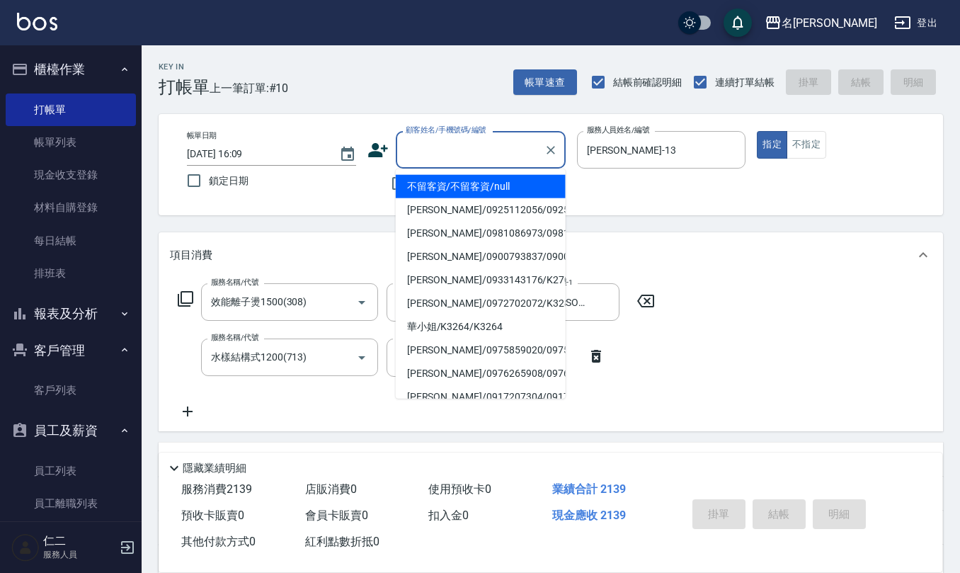
click at [416, 149] on input "顧客姓名/手機號碼/編號" at bounding box center [470, 149] width 136 height 25
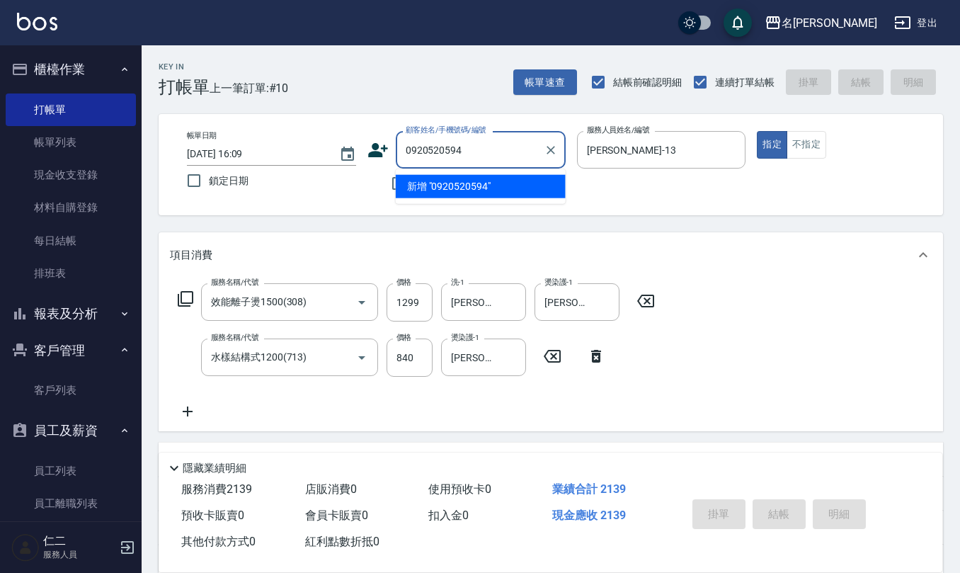
drag, startPoint x: 454, startPoint y: 143, endPoint x: 134, endPoint y: 176, distance: 320.8
click at [114, 182] on div "名留仁二 登出 櫃檯作業 打帳單 帳單列表 現金收支登錄 材料自購登錄 每日結帳 排班表 報表及分析 報表目錄 店家區間累計表 店家日報表 互助日報表 互助月…" at bounding box center [480, 420] width 960 height 841
type input "0920520594"
click at [371, 148] on icon at bounding box center [377, 149] width 21 height 21
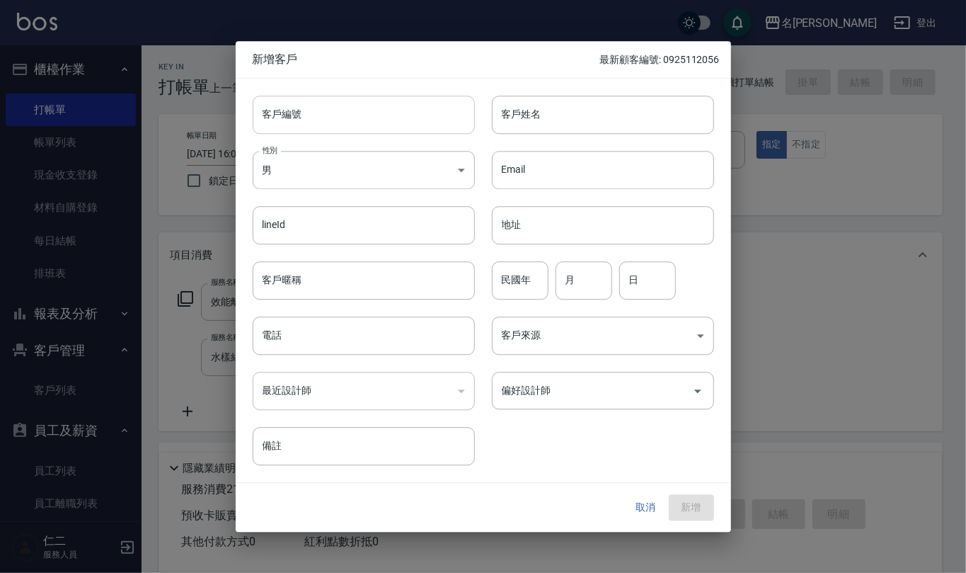
click at [360, 106] on input "客戶編號" at bounding box center [364, 115] width 222 height 38
paste input "0920520594"
type input "0920520594"
click at [334, 327] on input "電話" at bounding box center [364, 335] width 222 height 38
paste input "0920520594"
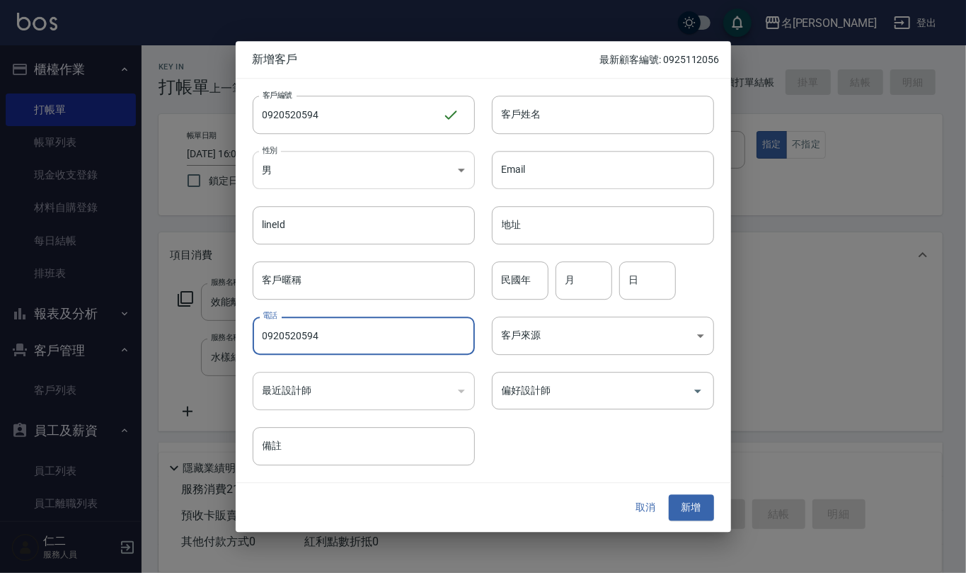
type input "0920520594"
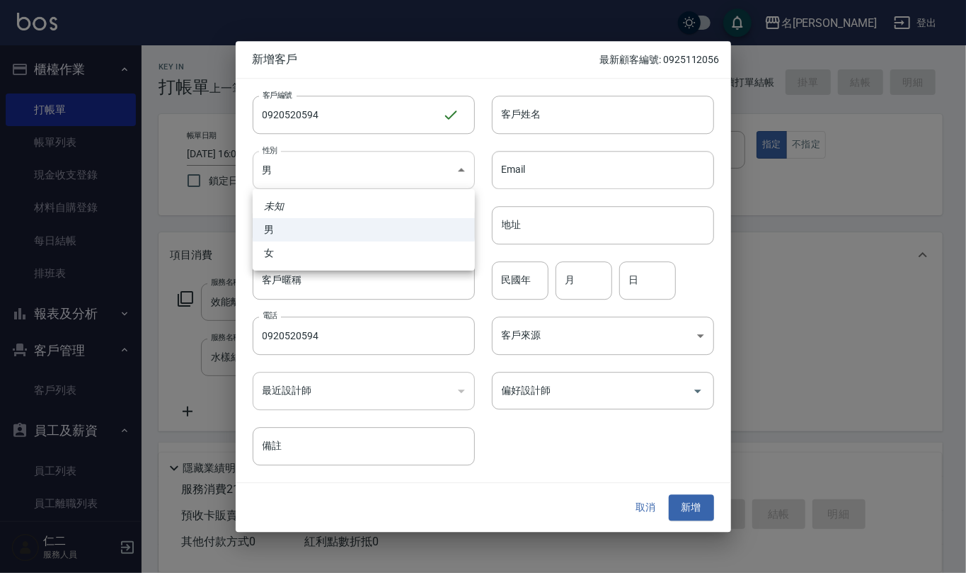
click at [371, 166] on body "名留仁二 登出 櫃檯作業 打帳單 帳單列表 現金收支登錄 材料自購登錄 每日結帳 排班表 報表及分析 報表目錄 店家區間累計表 店家日報表 互助日報表 互助月…" at bounding box center [483, 420] width 966 height 841
click at [374, 258] on li "女" at bounding box center [364, 252] width 222 height 23
type input "[DEMOGRAPHIC_DATA]"
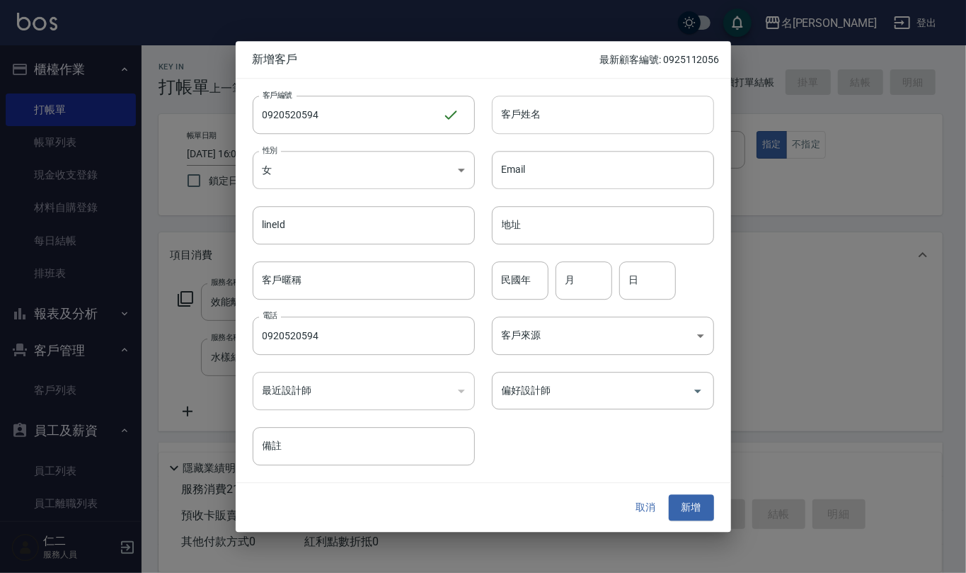
click at [539, 115] on input "客戶姓名" at bounding box center [603, 115] width 222 height 38
type input "[PERSON_NAME]"
drag, startPoint x: 519, startPoint y: 276, endPoint x: 519, endPoint y: 268, distance: 8.5
click at [519, 276] on input "民國年" at bounding box center [520, 280] width 57 height 38
type input "81"
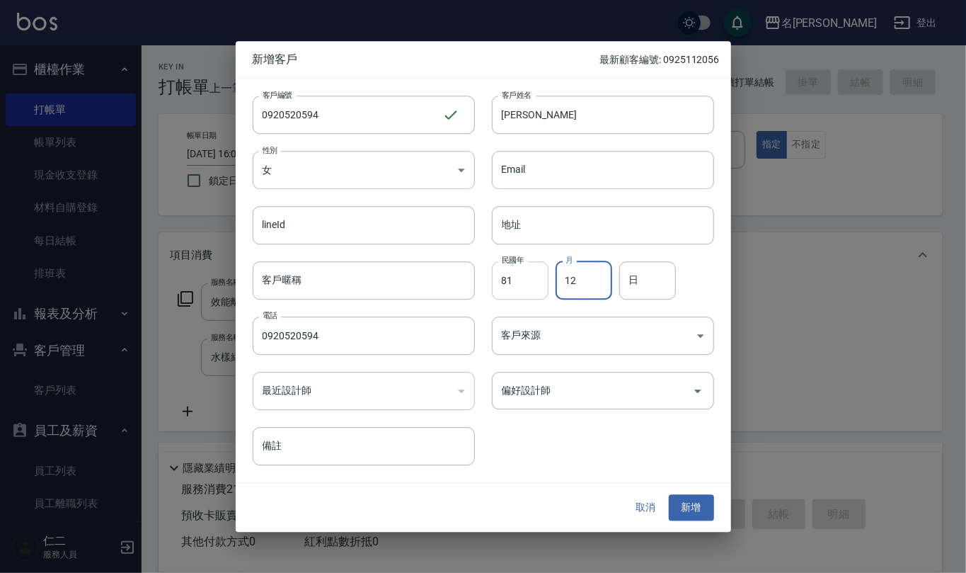
type input "12"
type input "25"
click at [694, 514] on button "新增" at bounding box center [691, 508] width 45 height 26
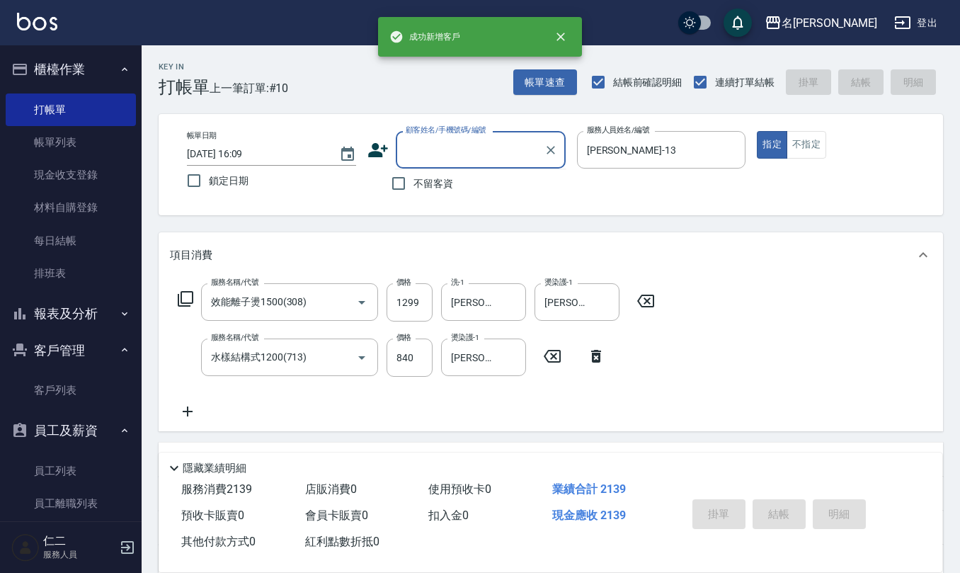
click at [423, 151] on input "顧客姓名/手機號碼/編號" at bounding box center [470, 149] width 136 height 25
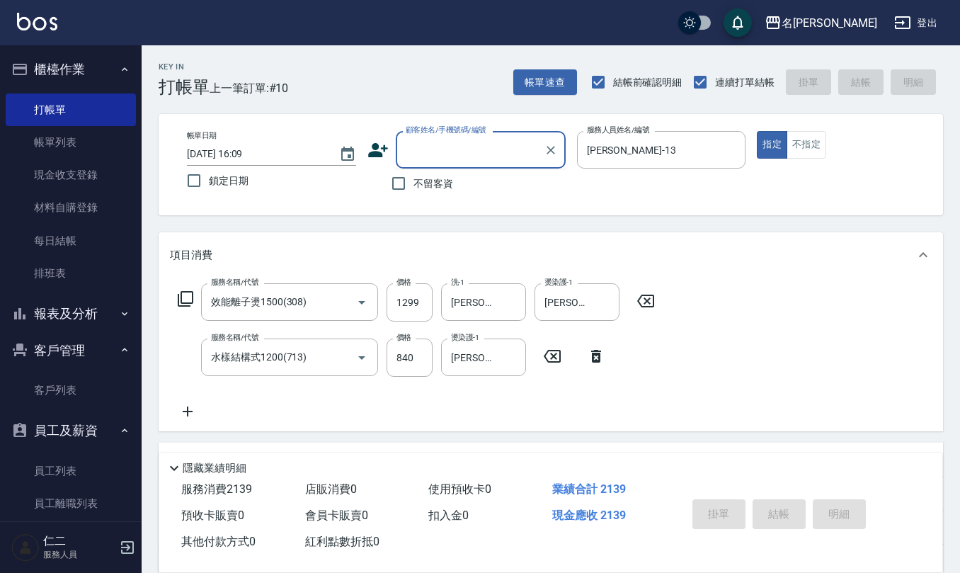
paste input "0920520594"
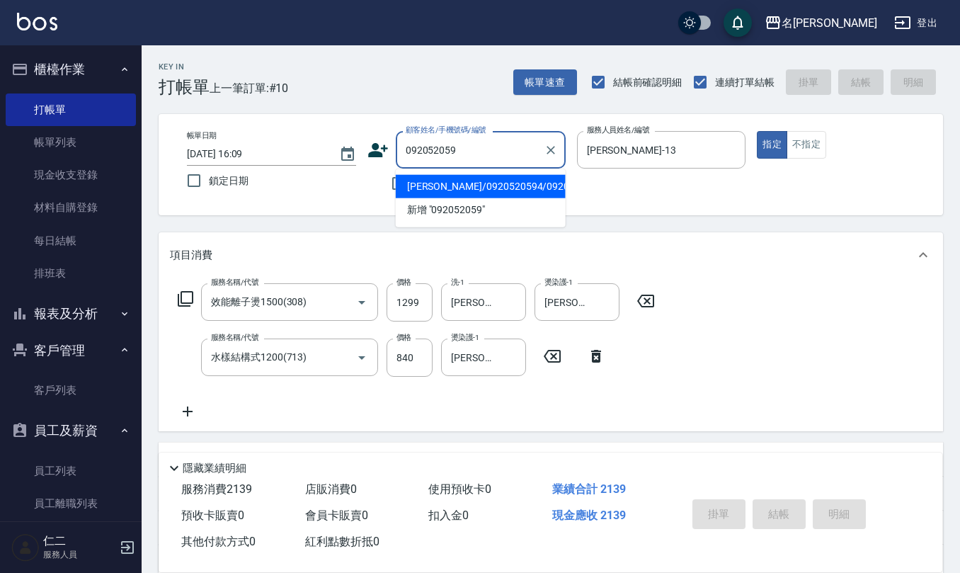
type input "[PERSON_NAME]/0920520594/0920520594"
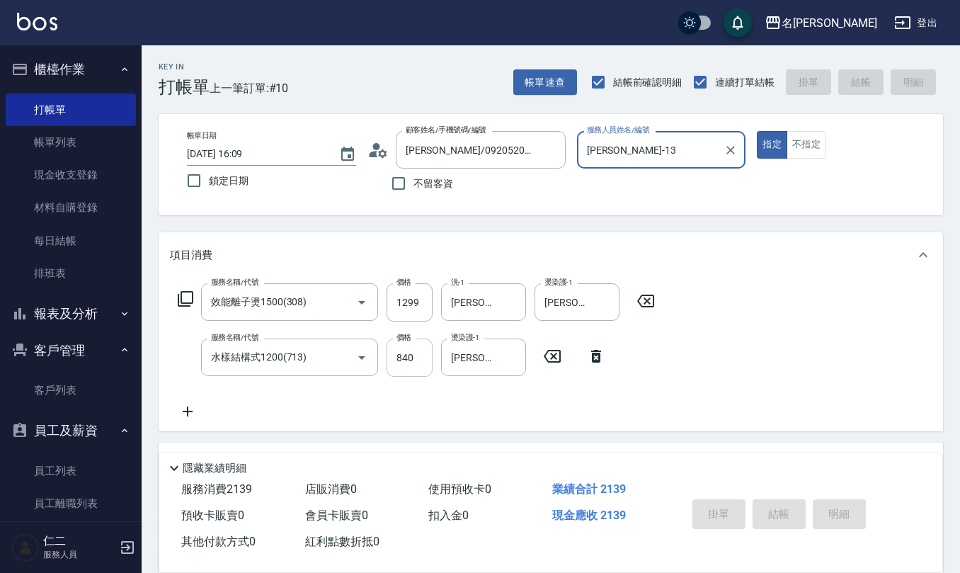
type input "[DATE] 16:18"
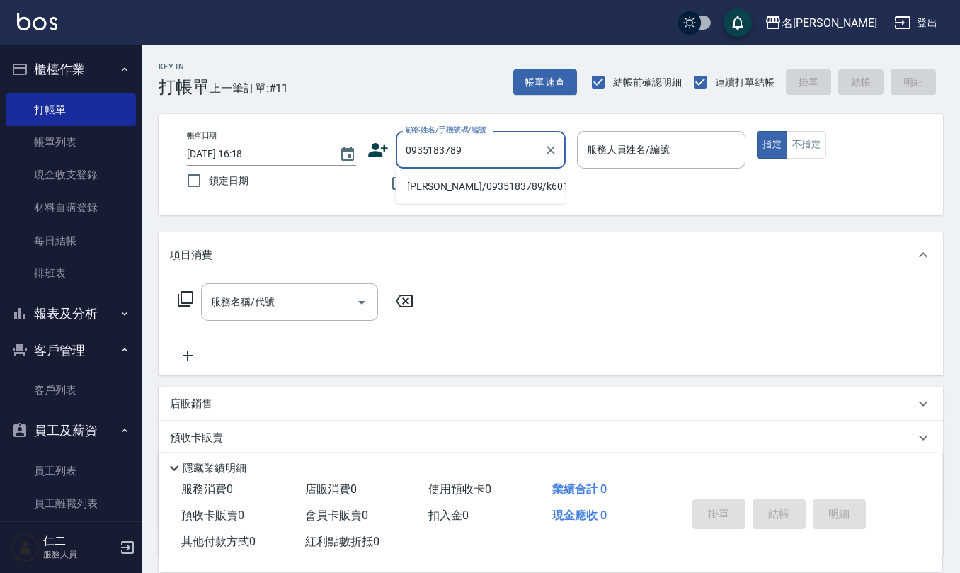
click at [412, 182] on li "[PERSON_NAME]/0935183789/k601120" at bounding box center [481, 186] width 170 height 23
type input "[PERSON_NAME]/0935183789/k601120"
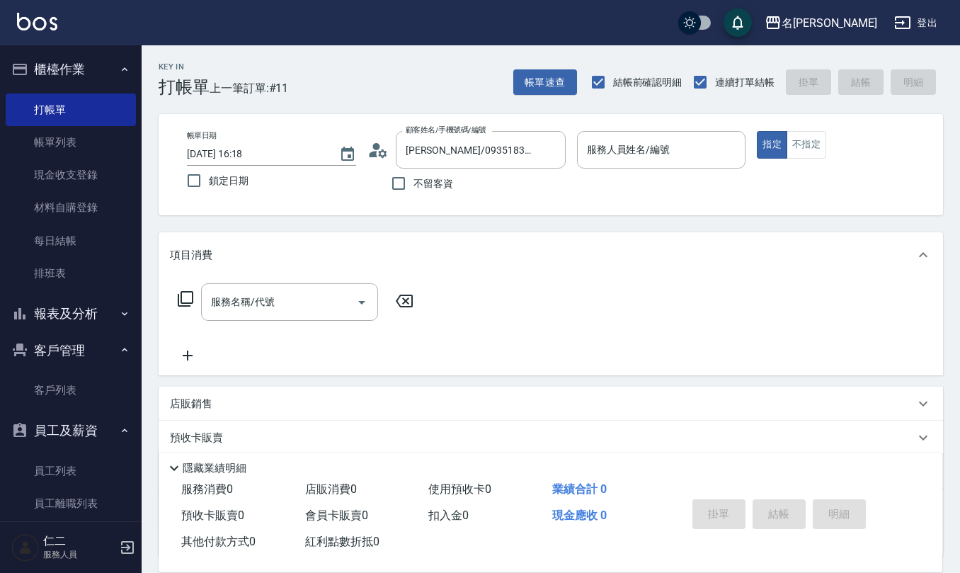
click at [374, 159] on icon at bounding box center [377, 149] width 21 height 21
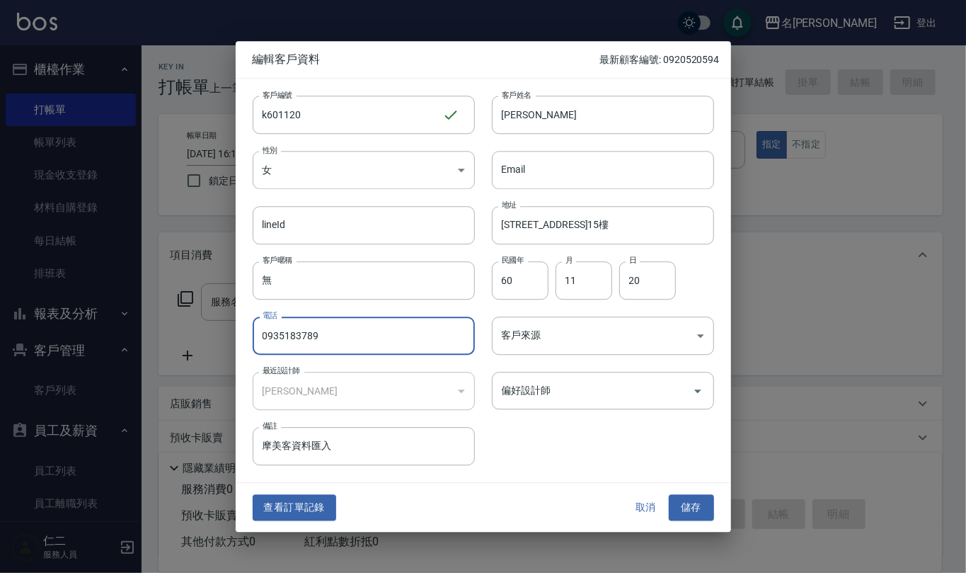
drag, startPoint x: 354, startPoint y: 340, endPoint x: 86, endPoint y: 335, distance: 268.3
click at [86, 335] on div "編輯客戶資料 最新顧客編號: 0920520594 客戶編號 k601120 ​ 客戶編號 客戶姓名 [PERSON_NAME] 客戶姓名 性別 女 [DEM…" at bounding box center [483, 286] width 966 height 573
drag, startPoint x: 335, startPoint y: 116, endPoint x: 0, endPoint y: 105, distance: 334.9
click at [0, 105] on div "編輯客戶資料 最新顧客編號: 0920520594 客戶編號 k601120 ​ 客戶編號 客戶姓名 [PERSON_NAME] 客戶姓名 性別 女 [DEM…" at bounding box center [483, 286] width 966 height 573
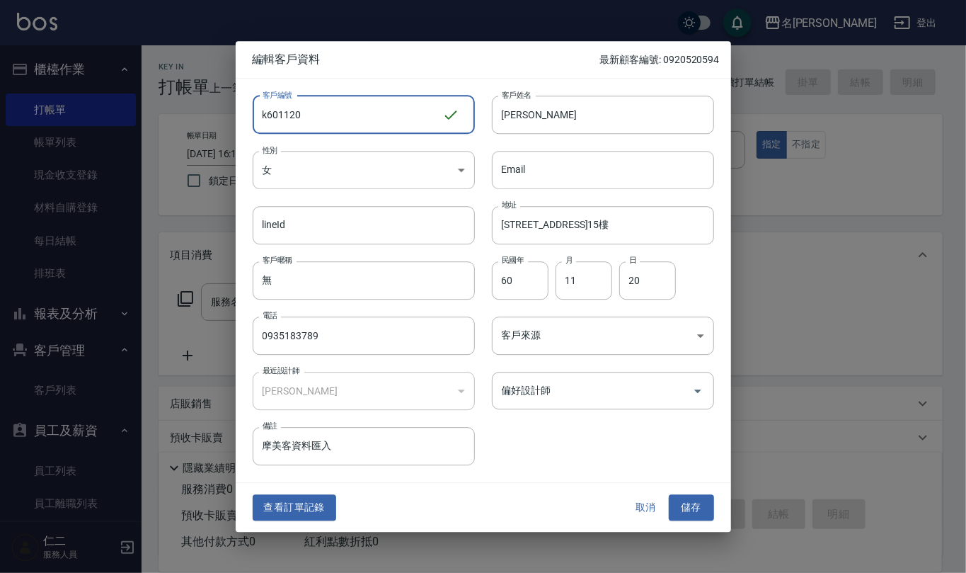
paste input "0935183789"
type input "0935183789"
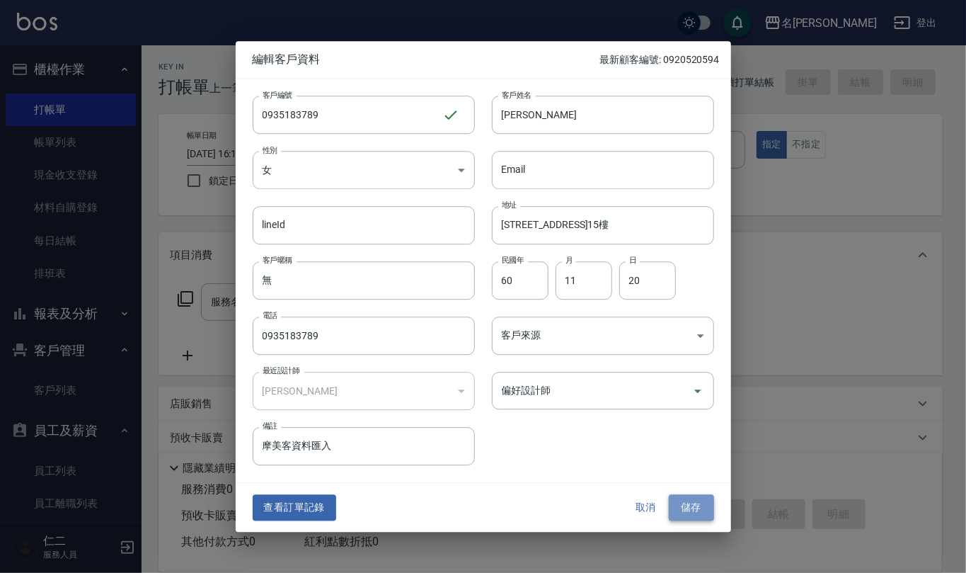
click at [695, 497] on button "儲存" at bounding box center [691, 508] width 45 height 26
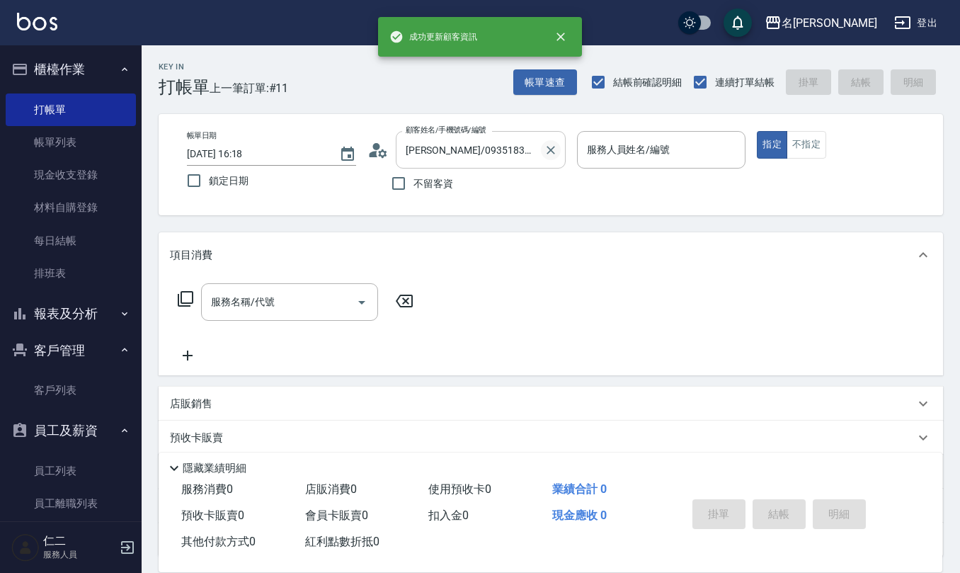
click at [552, 153] on icon "Clear" at bounding box center [551, 150] width 14 height 14
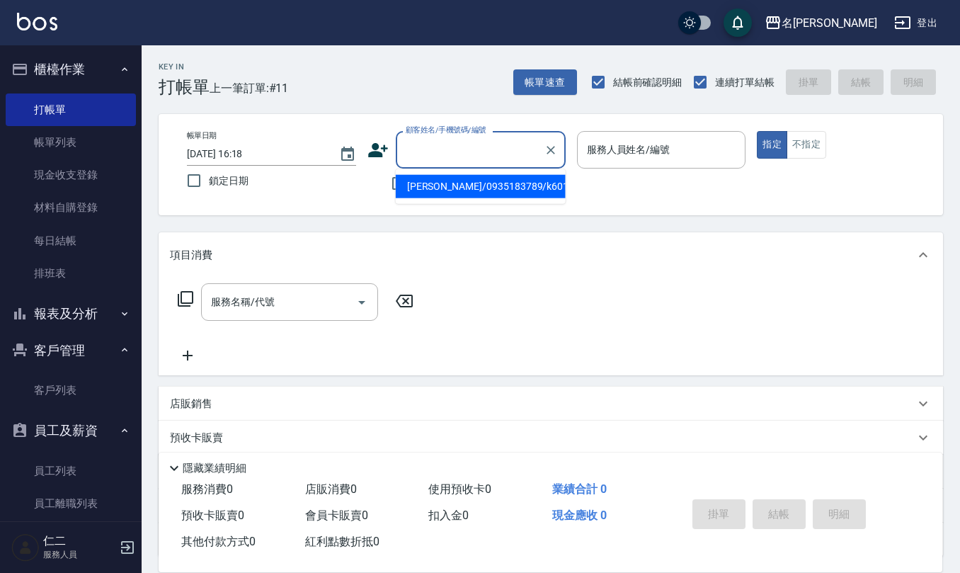
click at [512, 146] on input "顧客姓名/手機號碼/編號" at bounding box center [470, 149] width 136 height 25
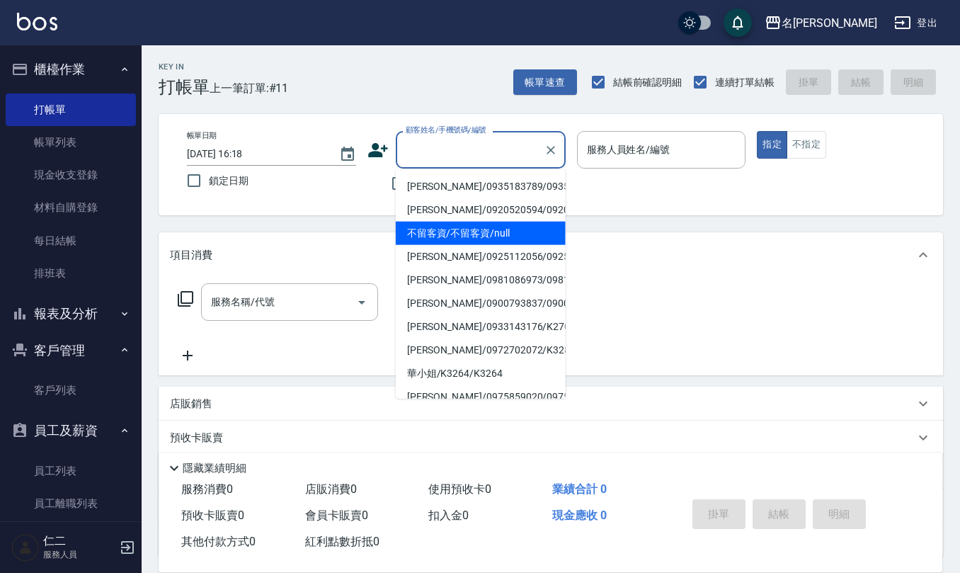
paste input "0935183789"
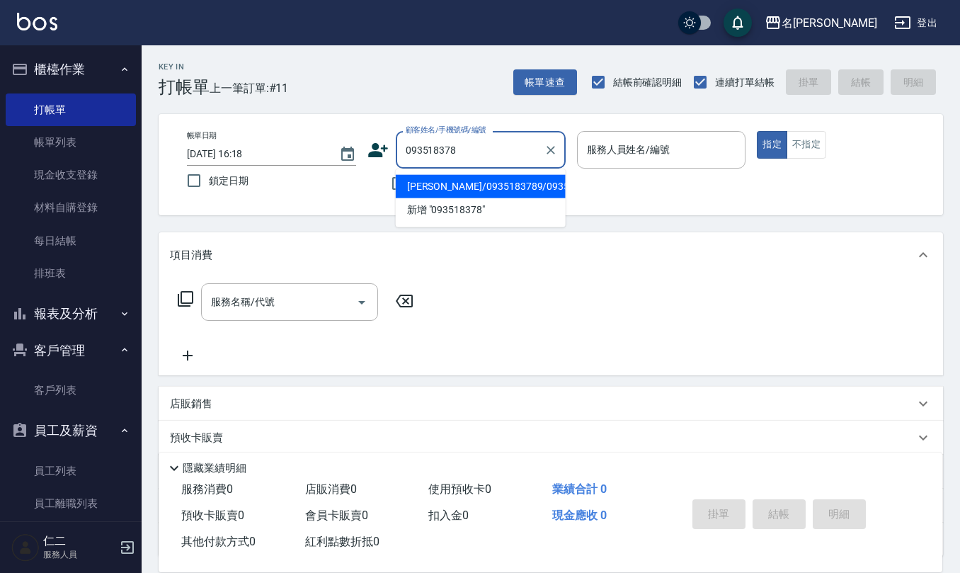
type input "[PERSON_NAME]/0935183789/0935183789"
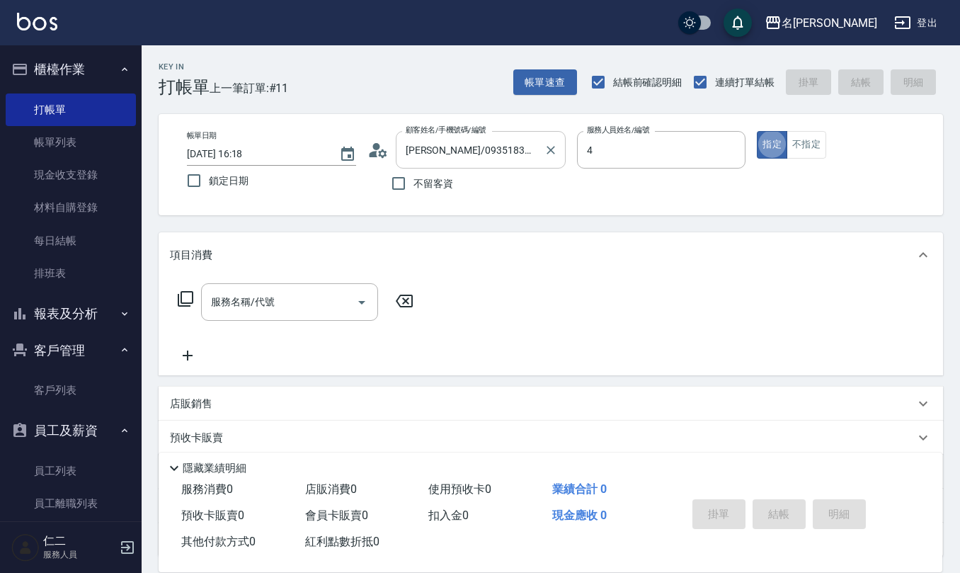
type input "[PERSON_NAME]-4"
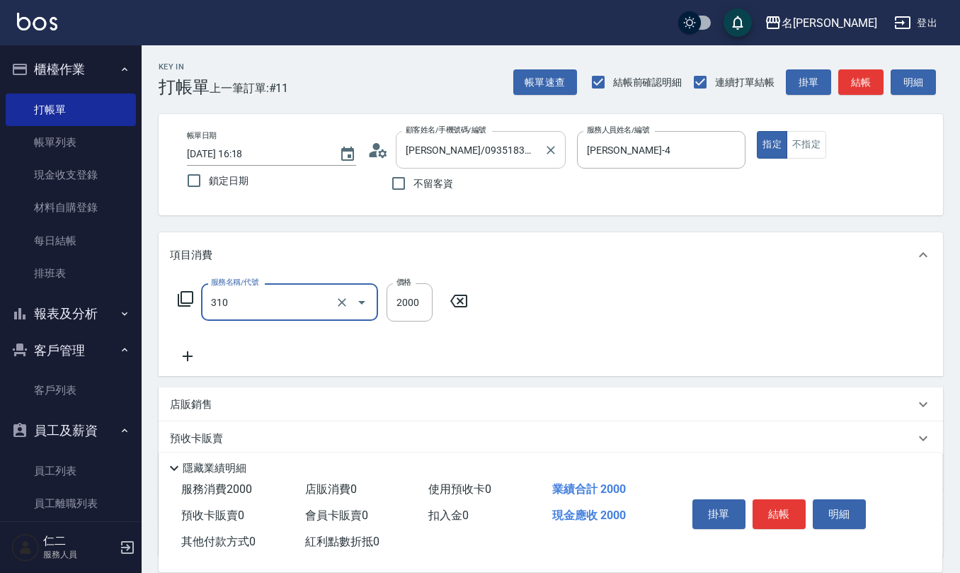
type input "MK果酸燙2000(310)"
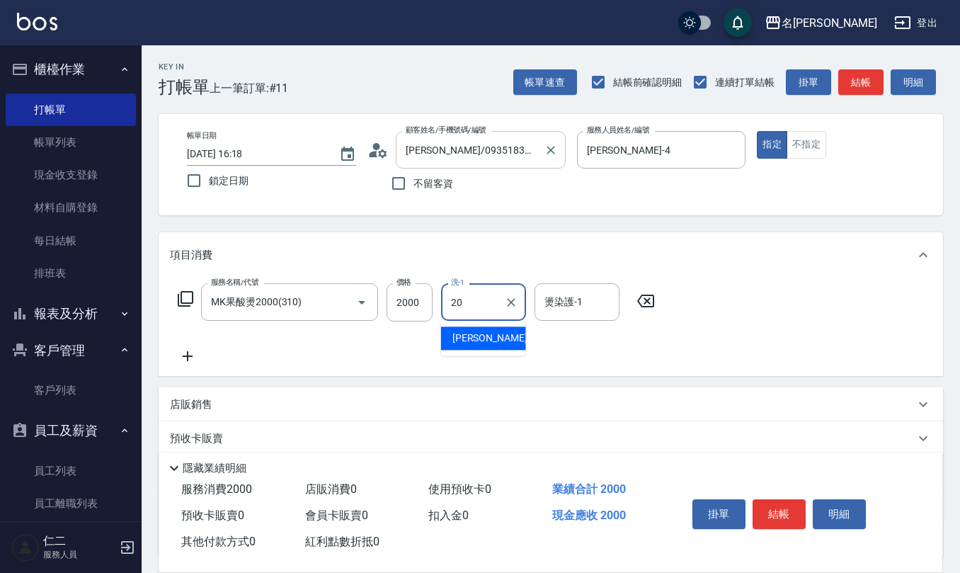
type input "[PERSON_NAME]-20"
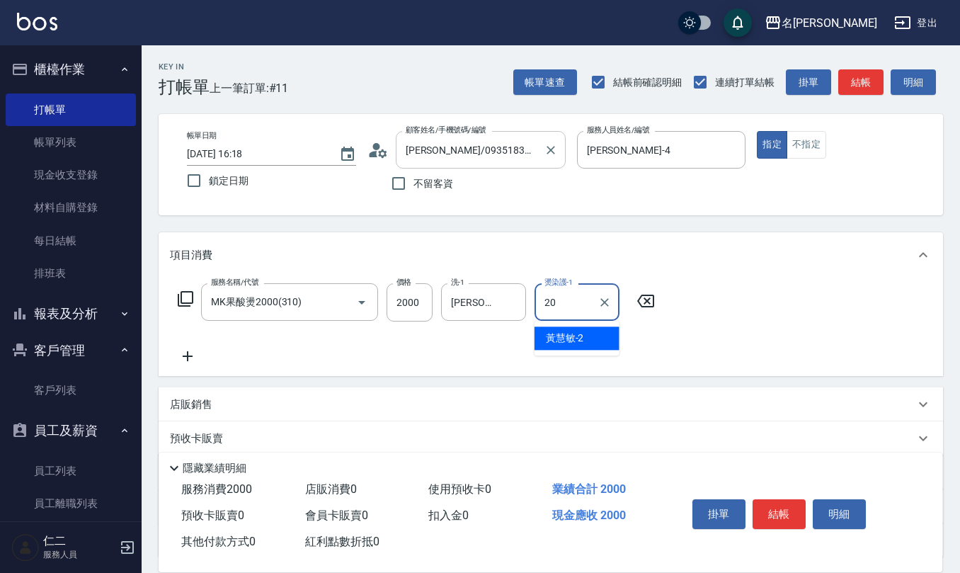
type input "[PERSON_NAME]-20"
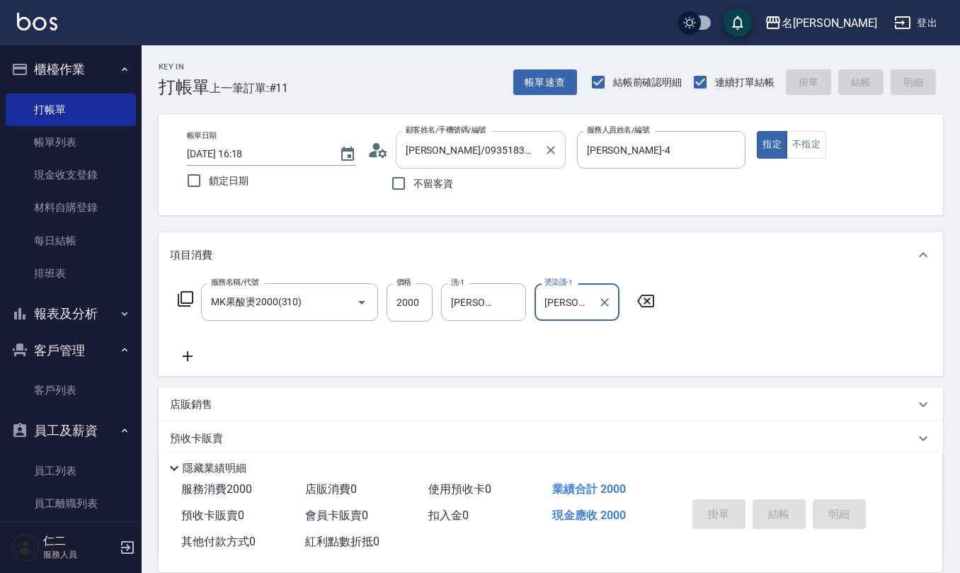
type input "[DATE] 16:19"
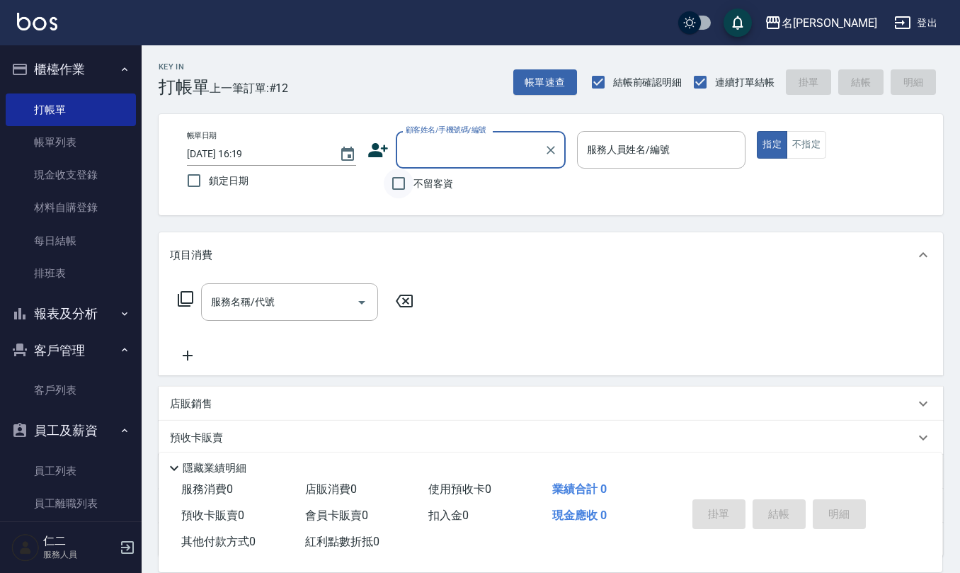
click at [405, 190] on input "不留客資" at bounding box center [399, 183] width 30 height 30
checkbox input "true"
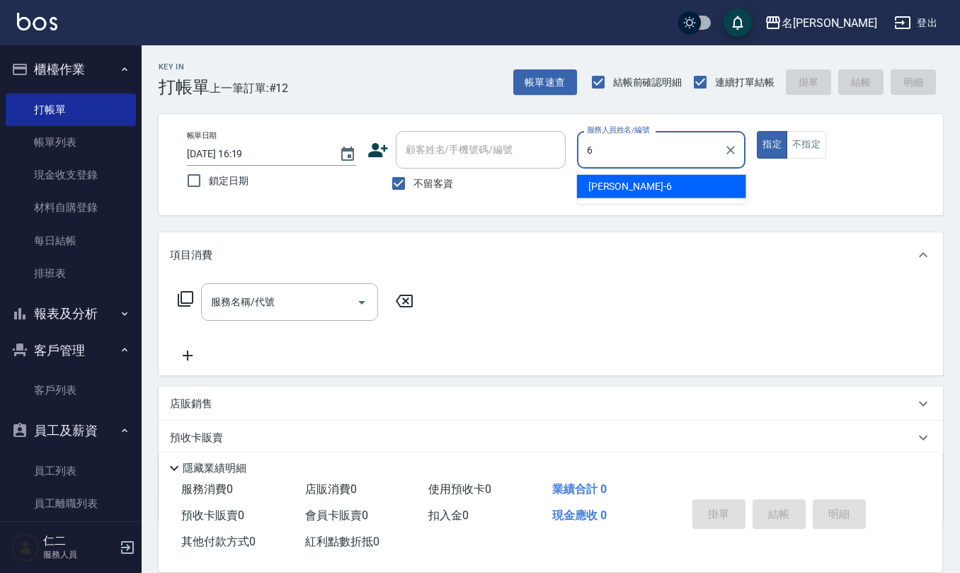
type input "[PERSON_NAME]-6"
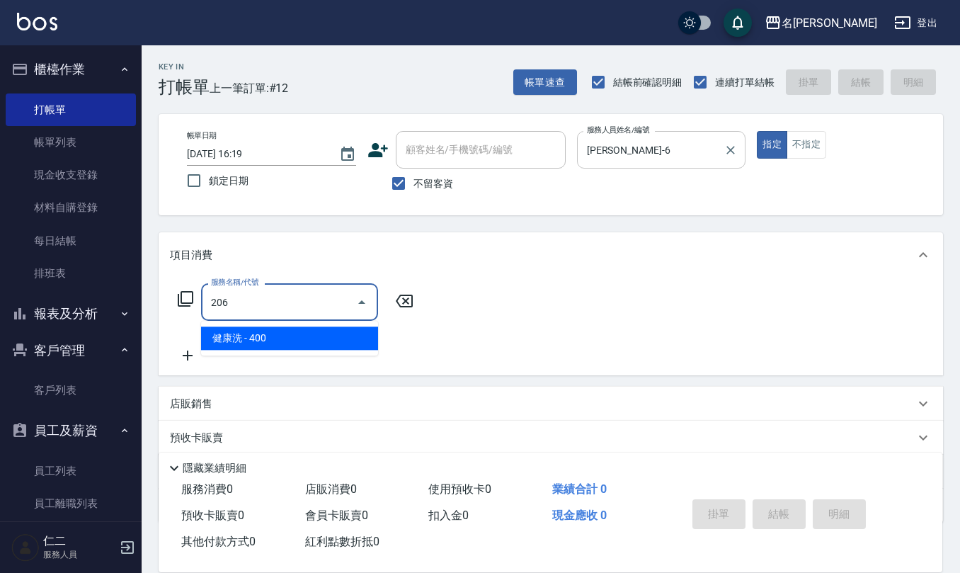
type input "健康洗(206)"
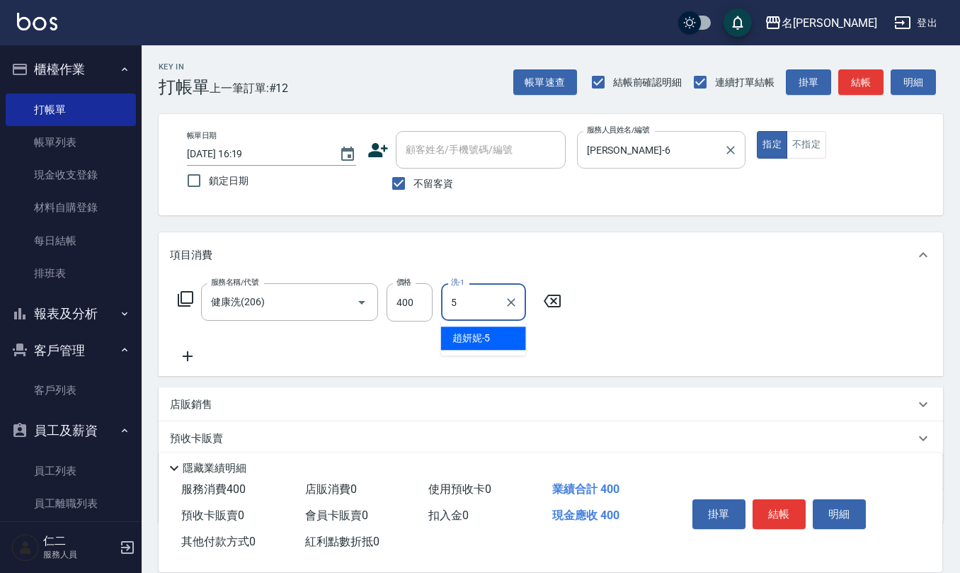
type input "[PERSON_NAME]5"
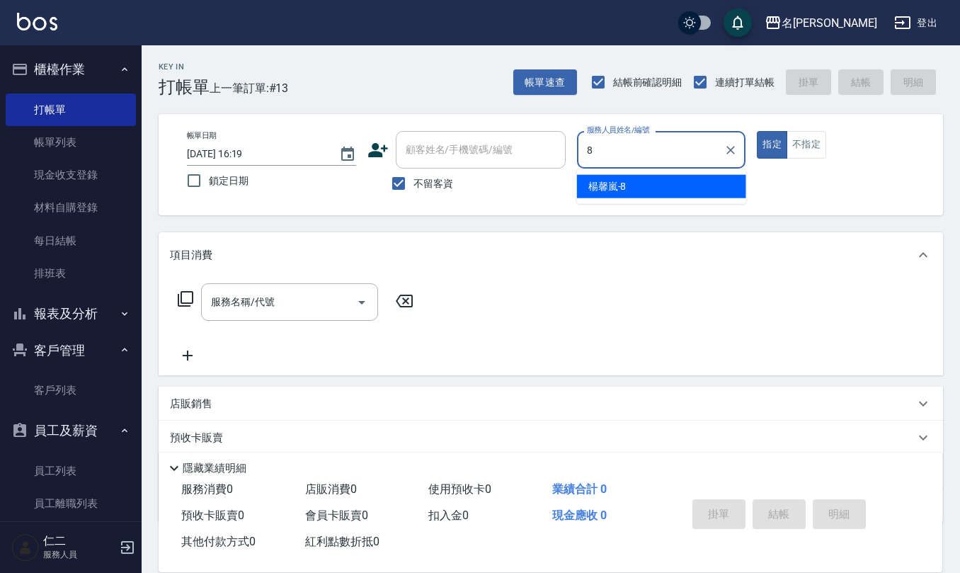
type input "[PERSON_NAME]-8"
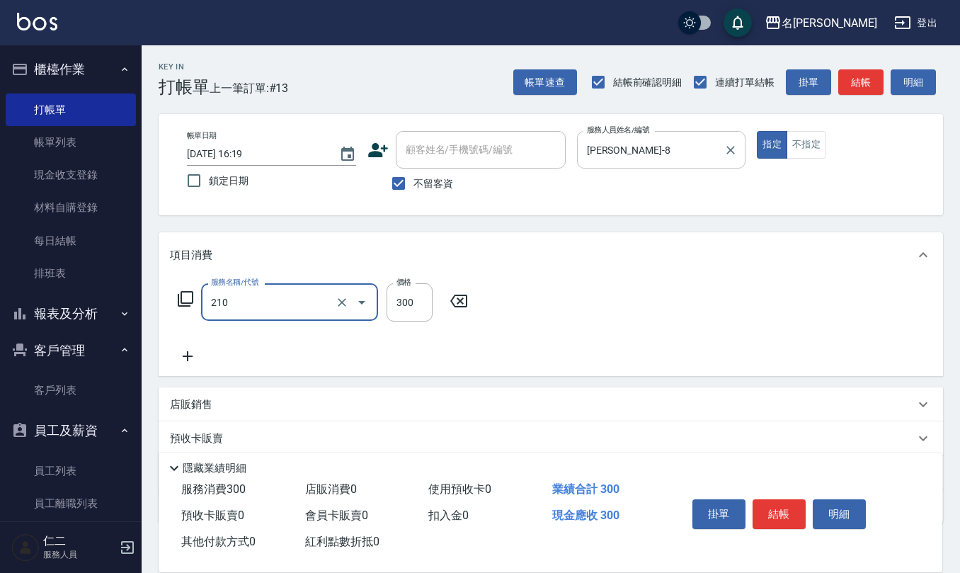
type input "[PERSON_NAME]洗髮精(210)"
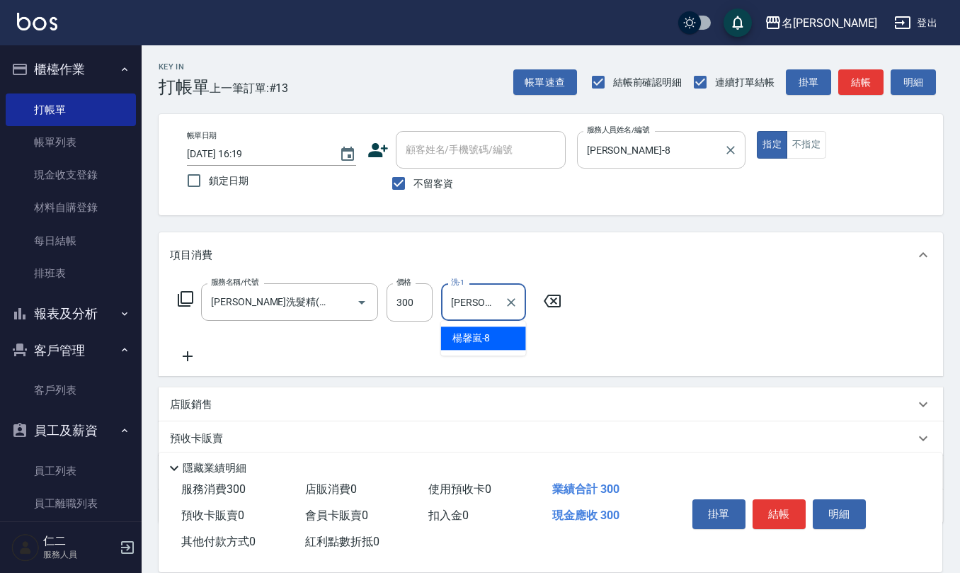
type input "[PERSON_NAME]-8"
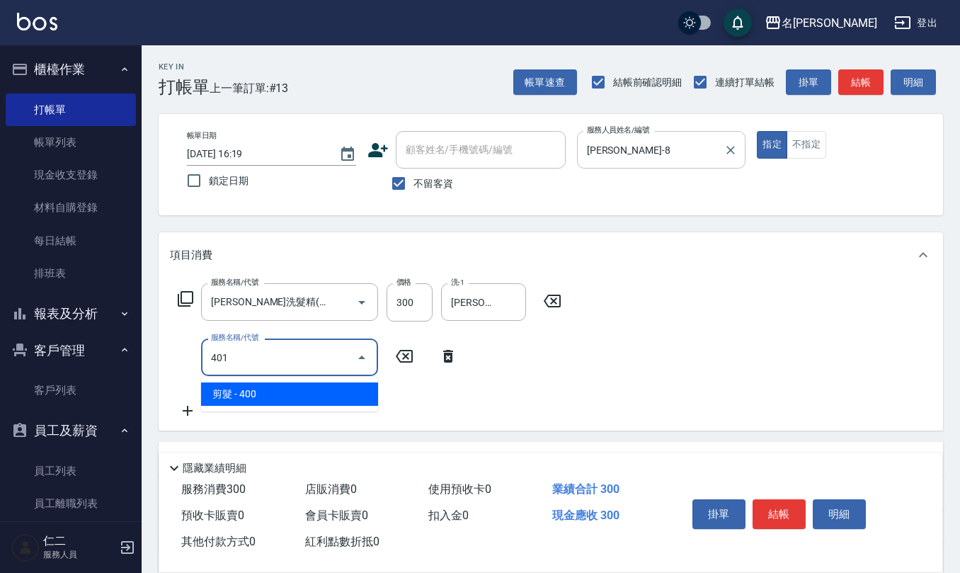
type input "剪髮(401)"
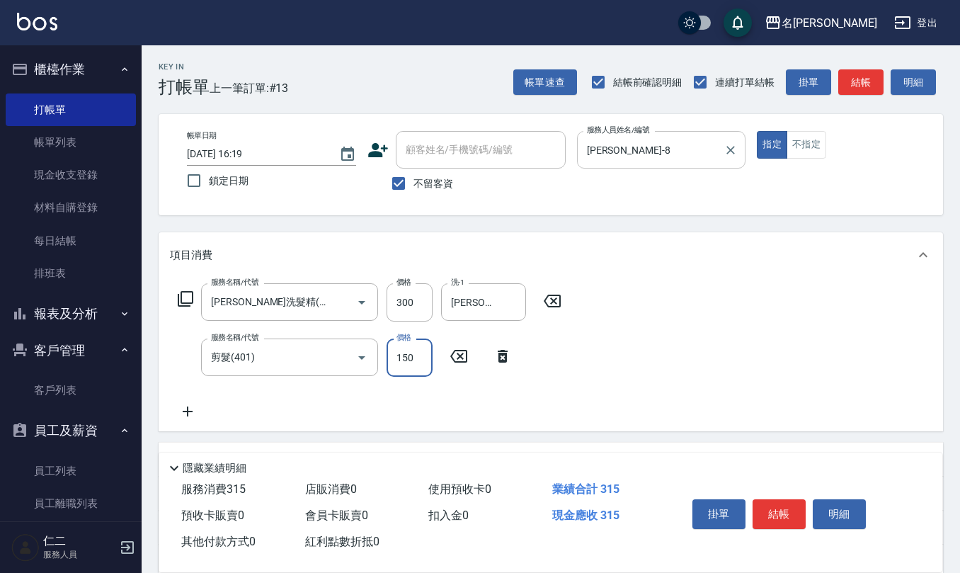
type input "150"
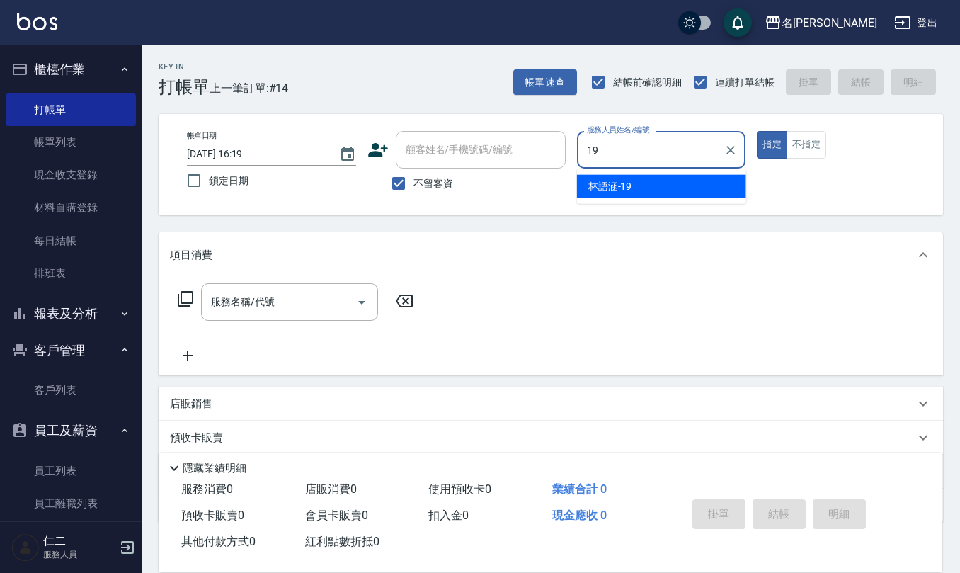
type input "[PERSON_NAME]-19"
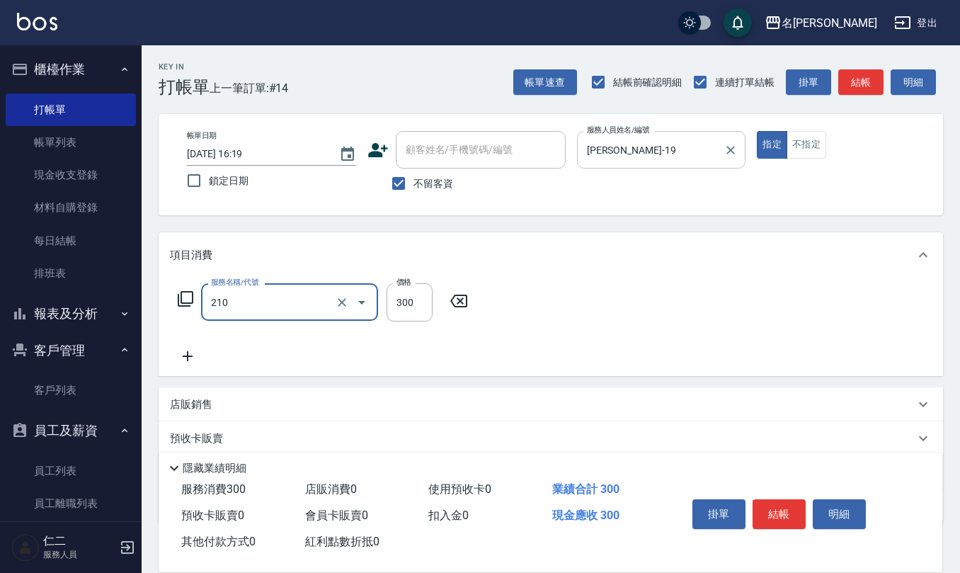
type input "[PERSON_NAME]洗髮精(210)"
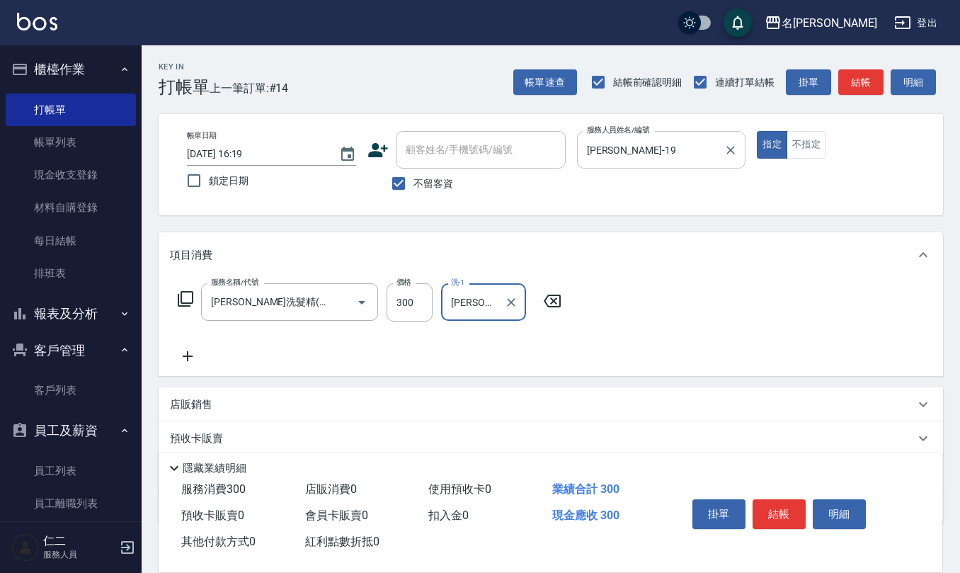
type input "[PERSON_NAME]-32"
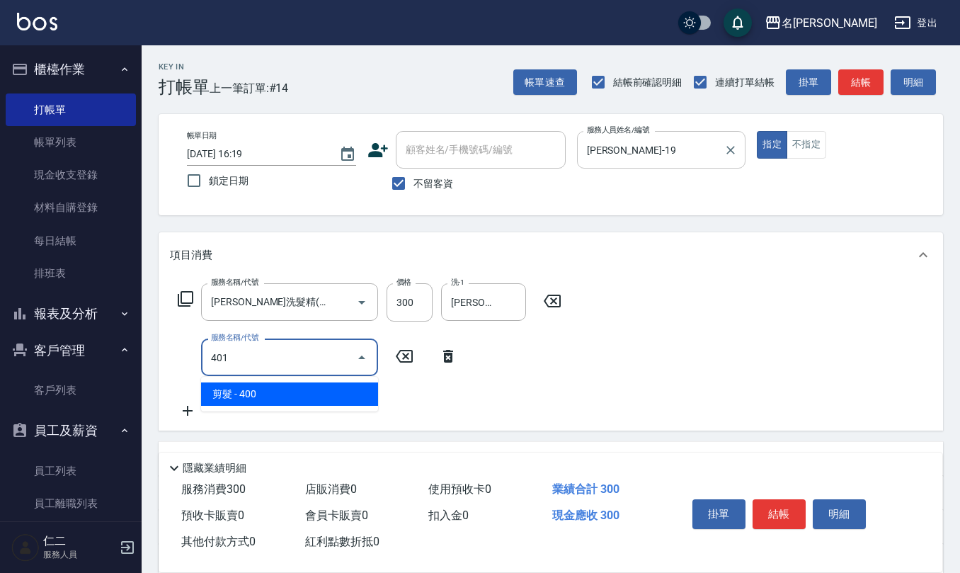
type input "剪髮(401)"
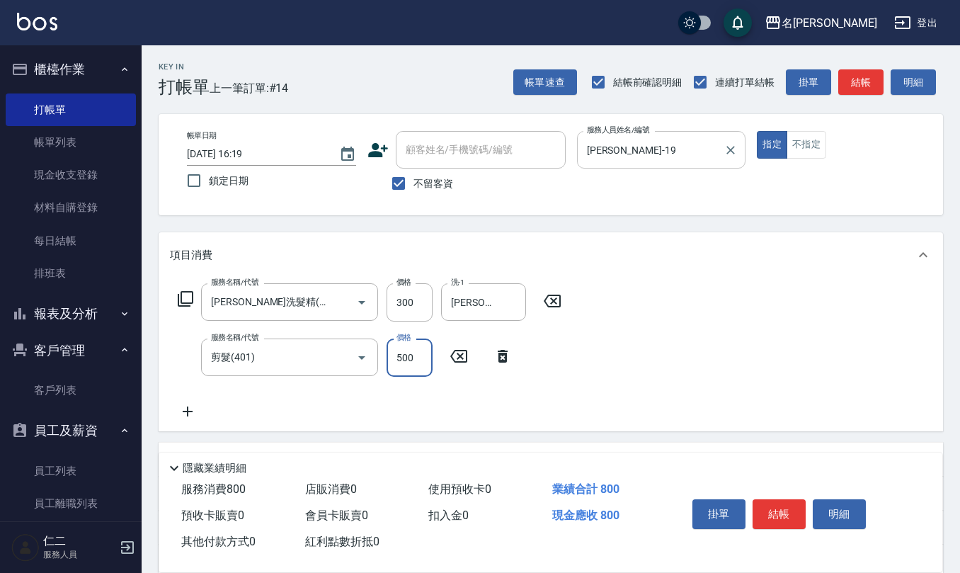
type input "500"
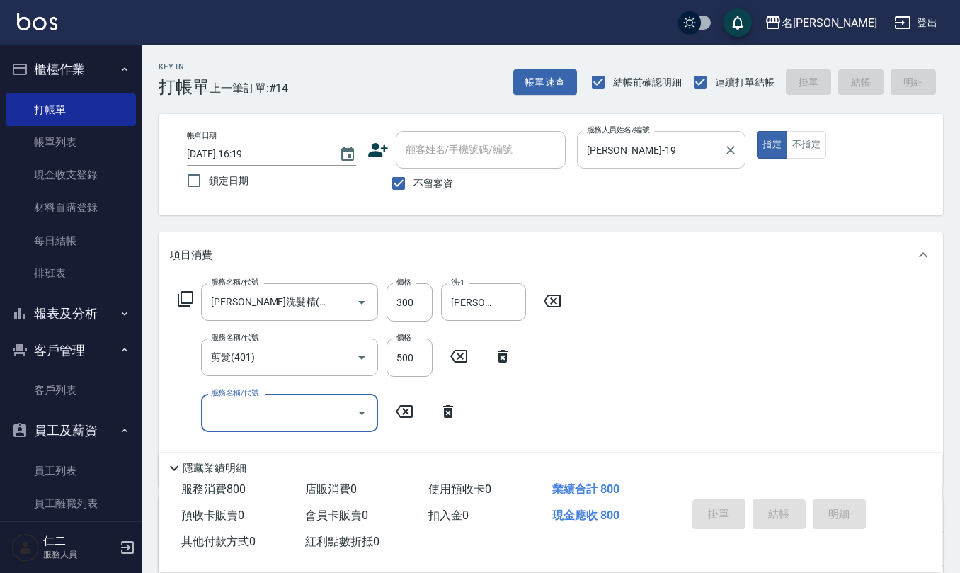
type input "[DATE] 16:24"
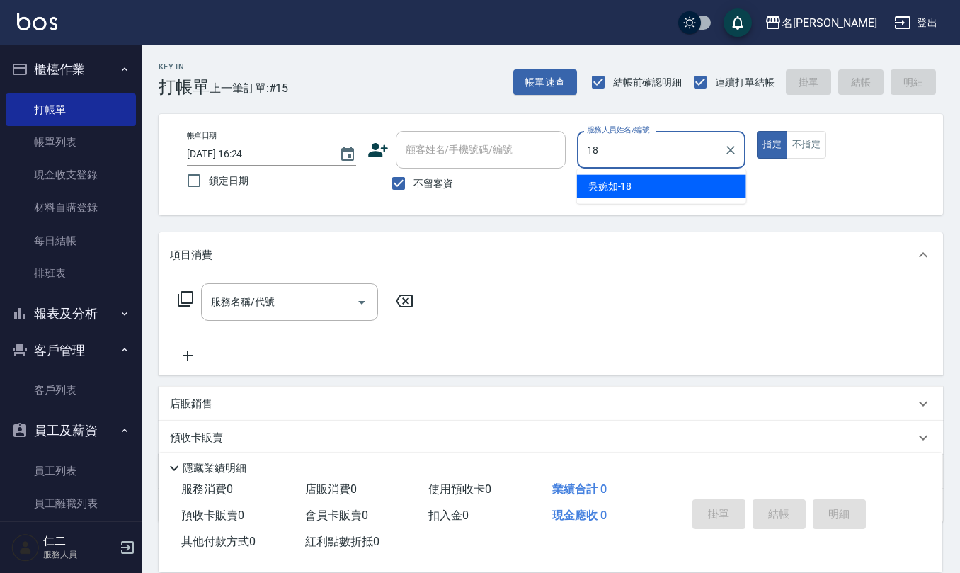
type input "[PERSON_NAME]-18"
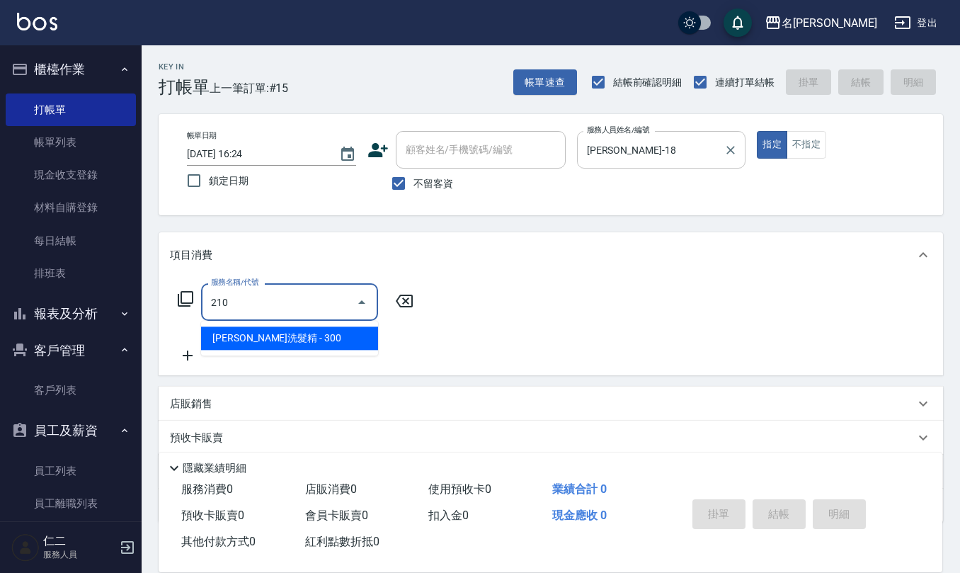
type input "[PERSON_NAME]洗髮精(210)"
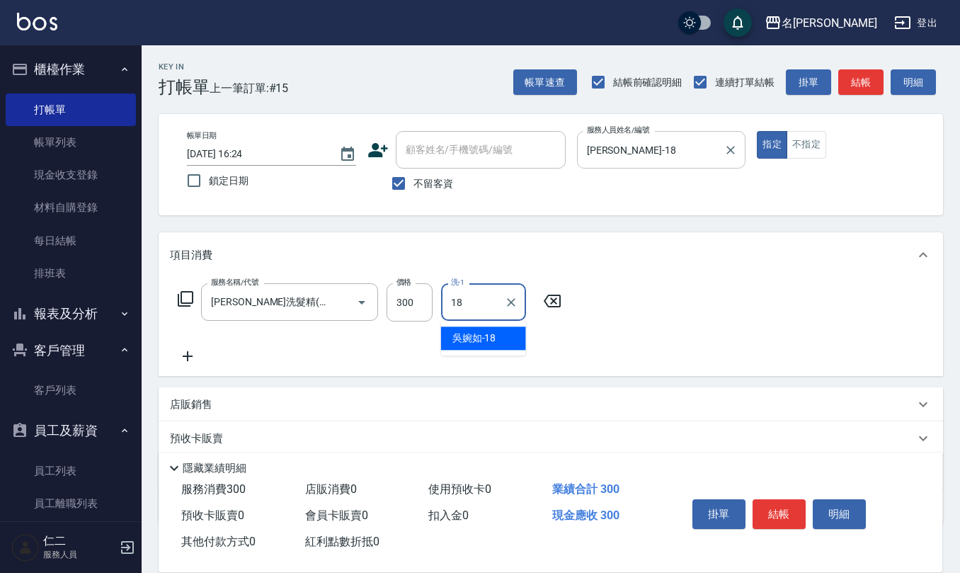
type input "[PERSON_NAME]-18"
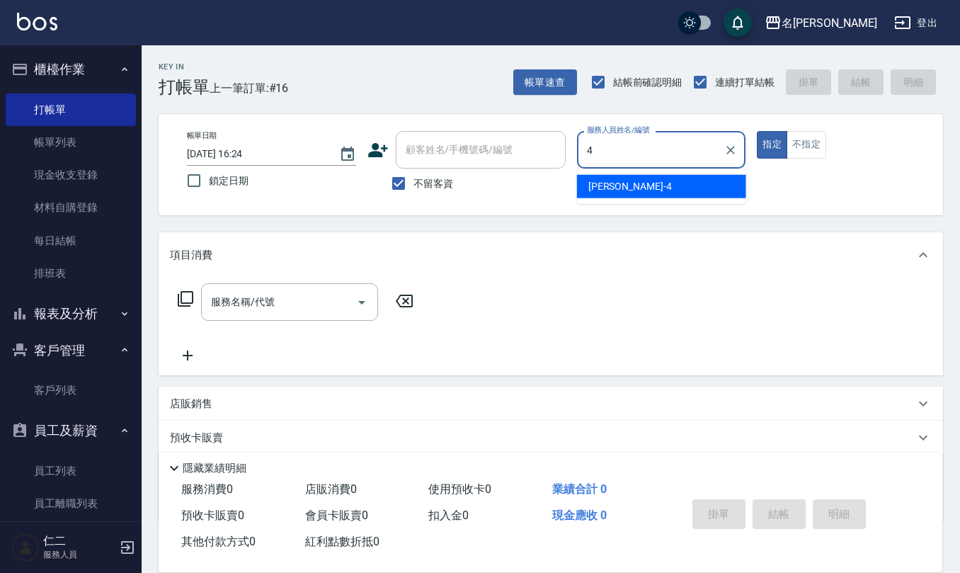
type input "[PERSON_NAME]-4"
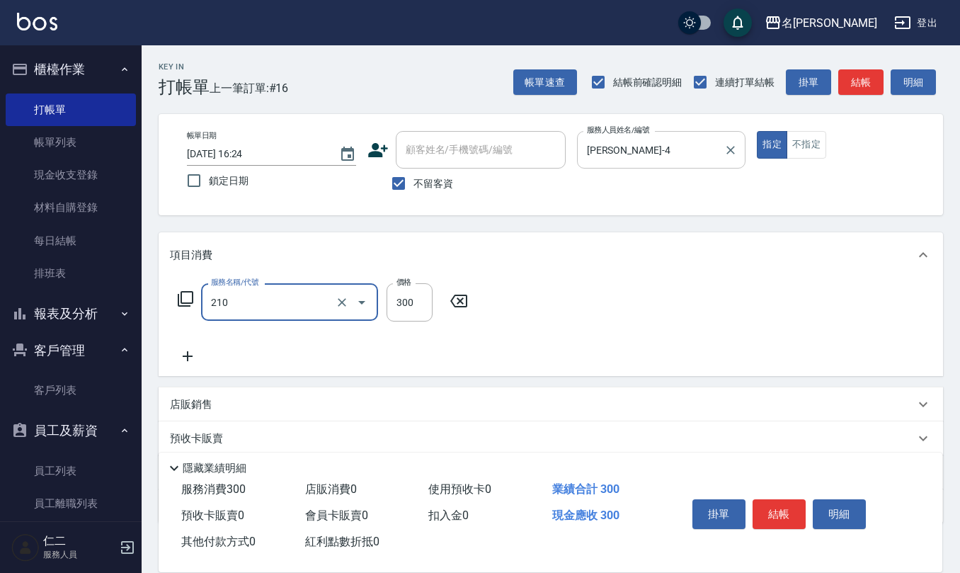
type input "[PERSON_NAME]洗髮精(210)"
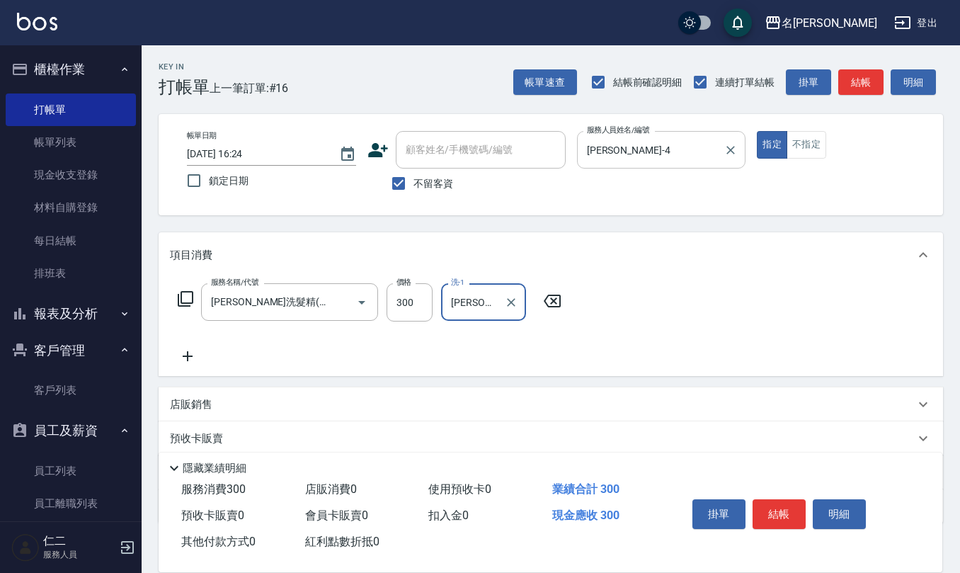
type input "[PERSON_NAME]-32"
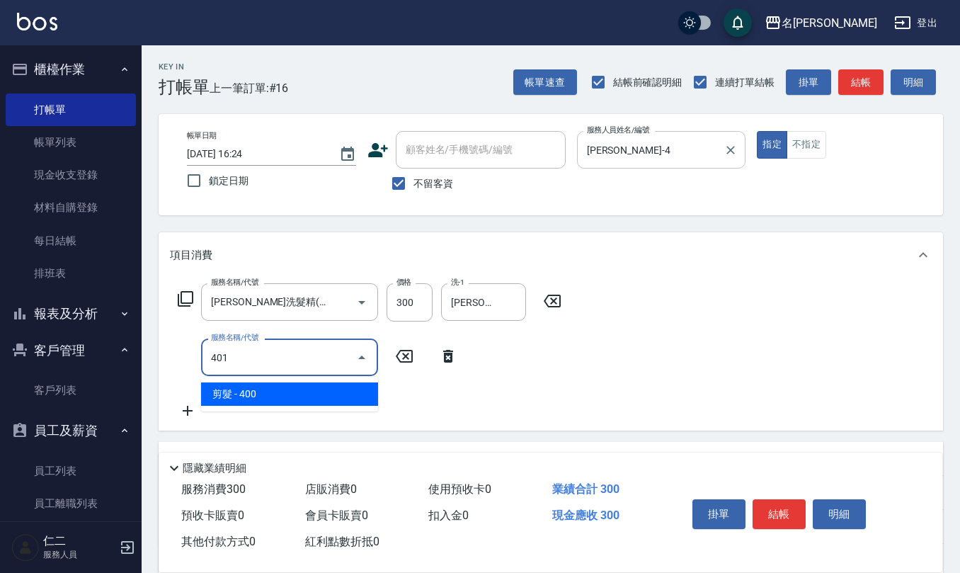
type input "剪髮(401)"
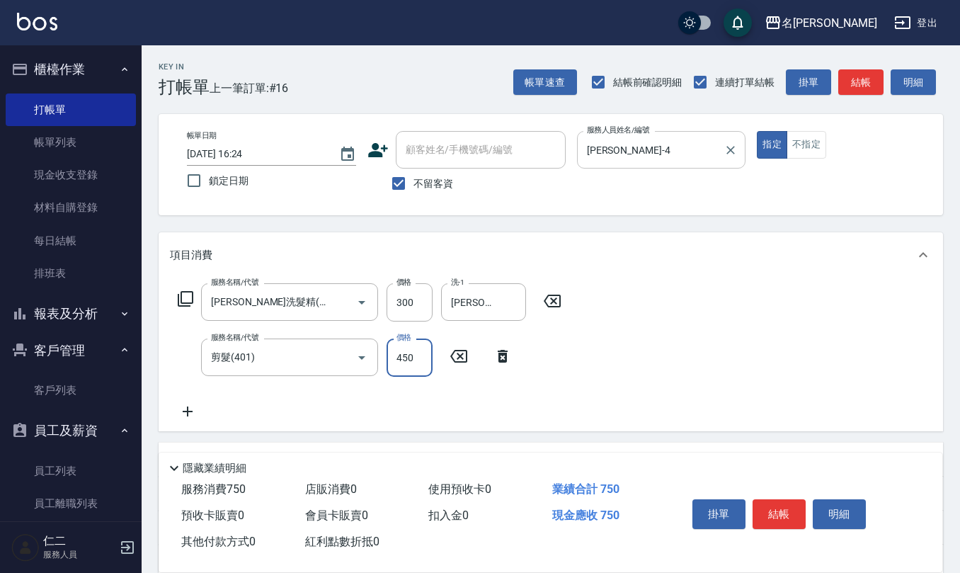
type input "450"
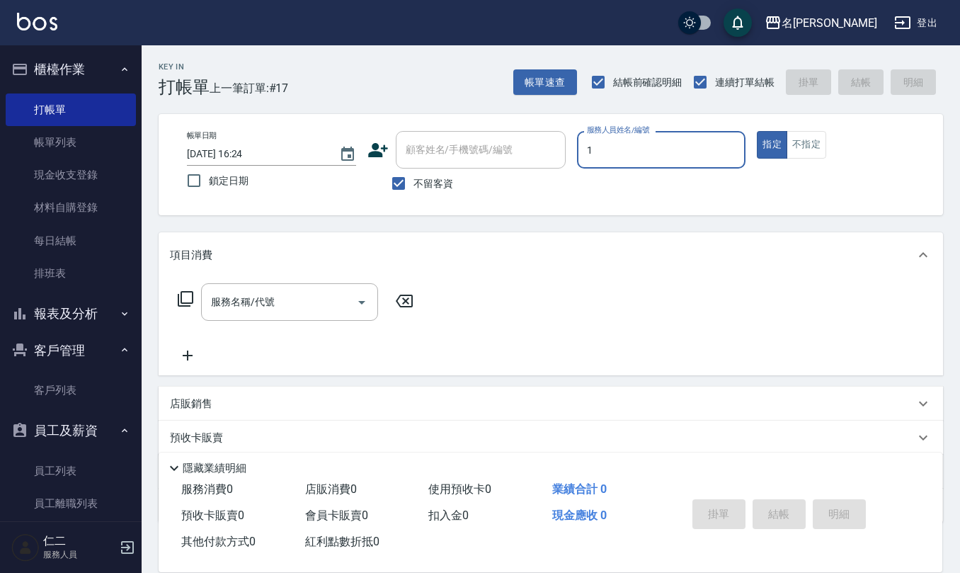
type input "[PERSON_NAME]1"
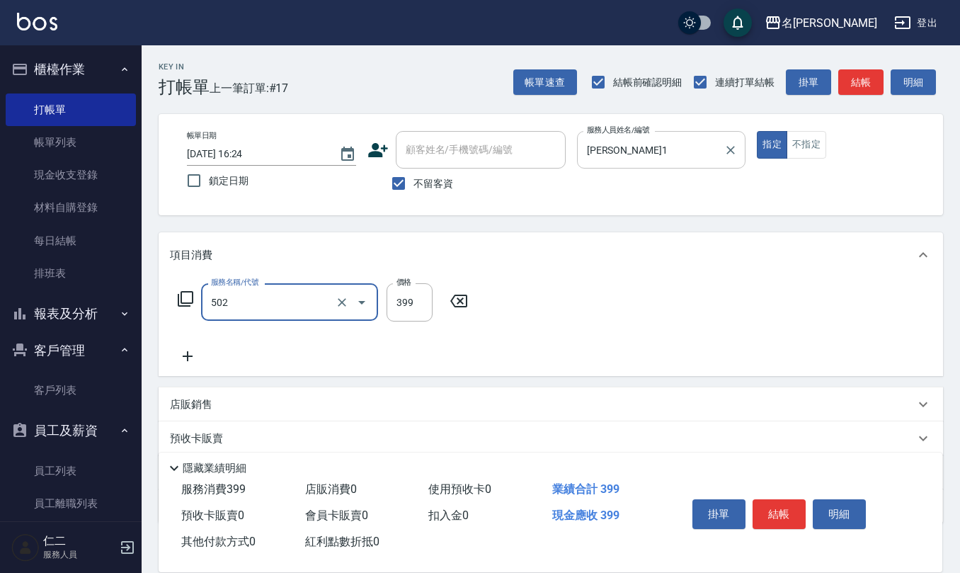
type input "挑染5束399(502)"
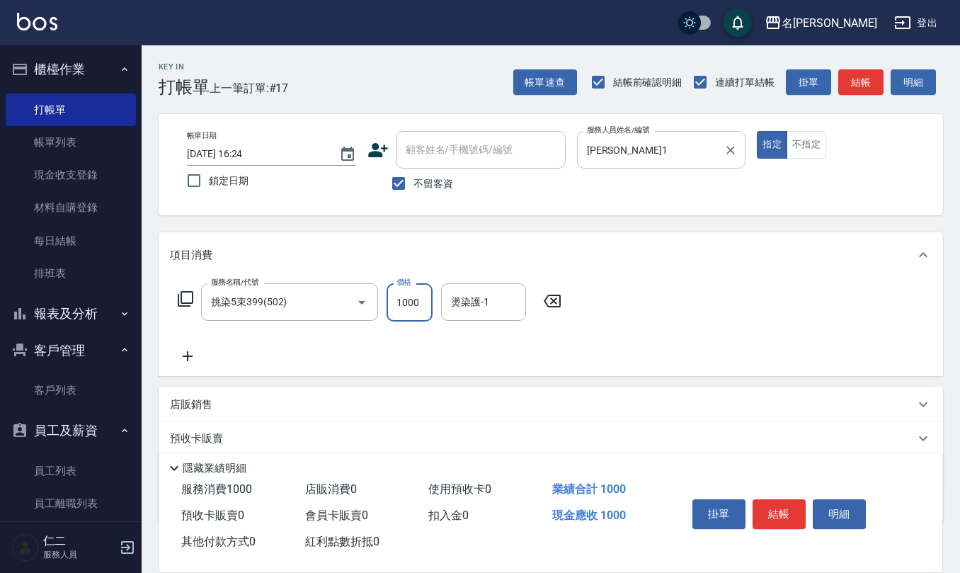
type input "1000"
type input "[PERSON_NAME]-24"
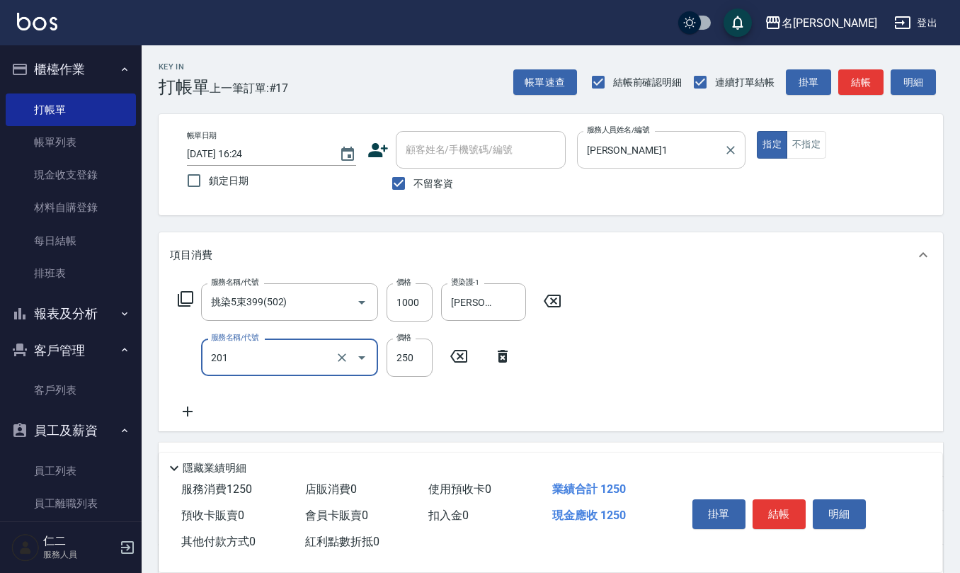
type input "洗髮(201)"
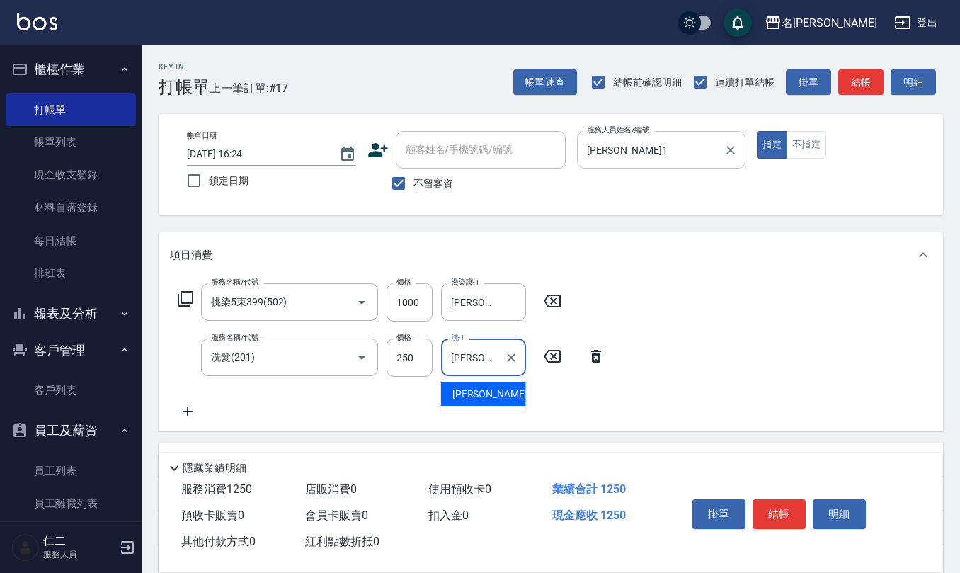
type input "[PERSON_NAME]-24"
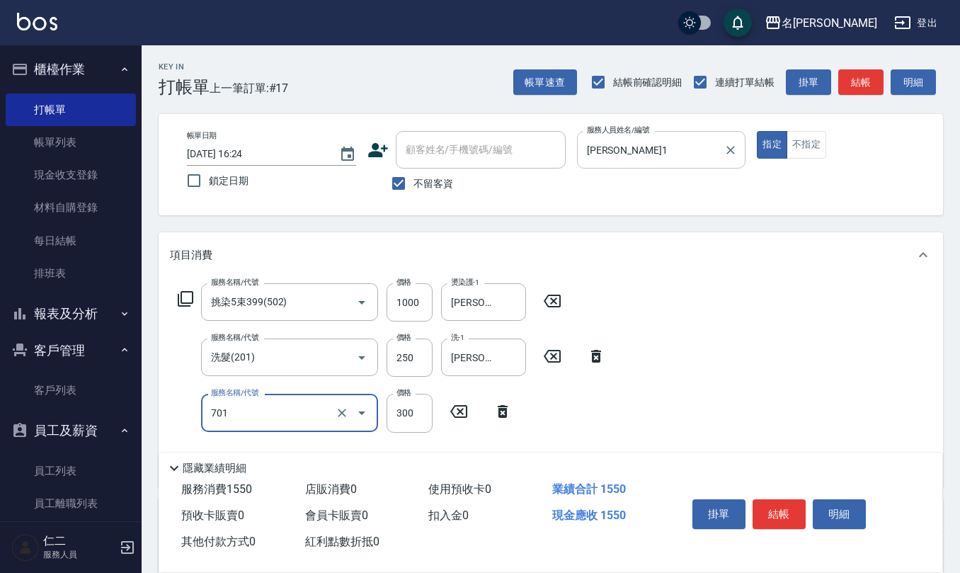
type input "自備護髮(701)"
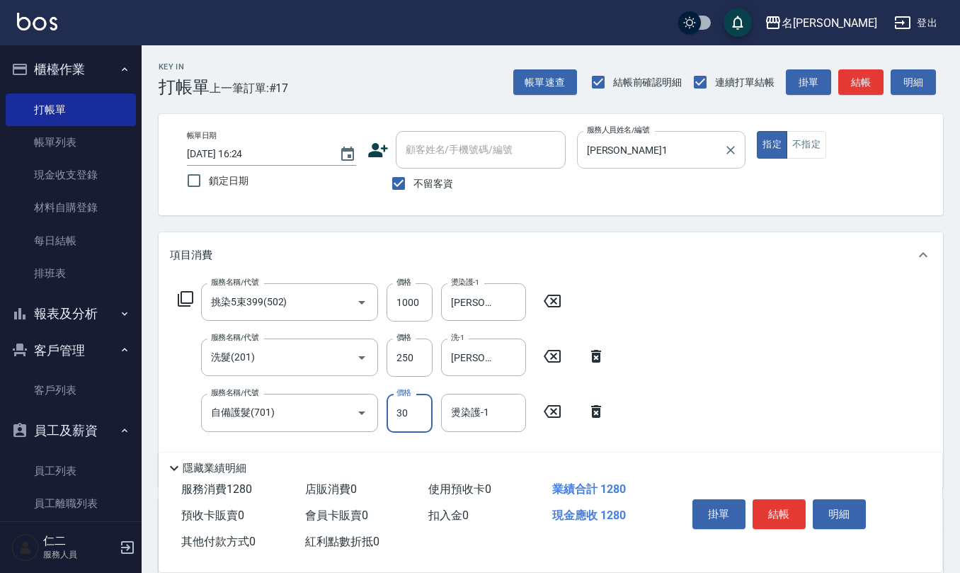
type input "300"
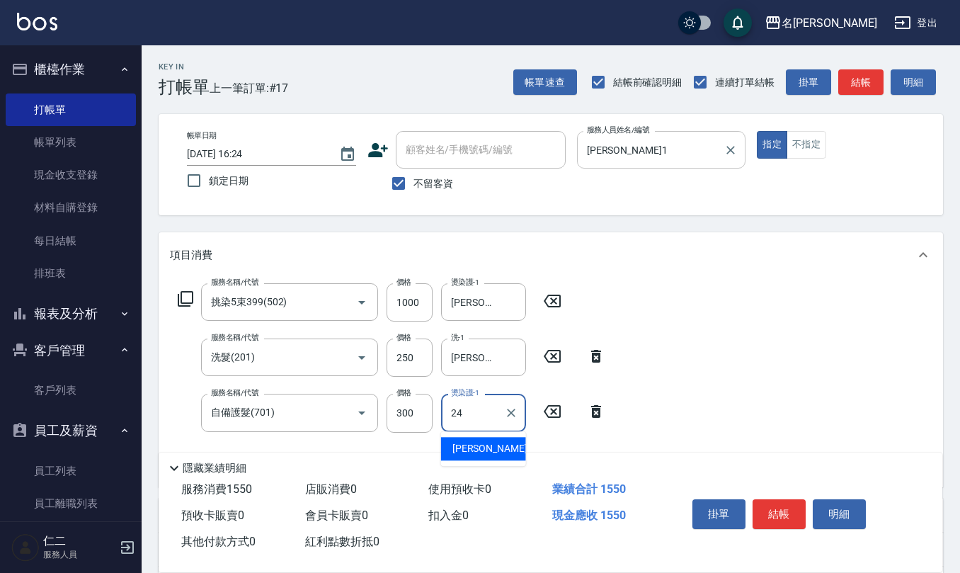
type input "[PERSON_NAME]-24"
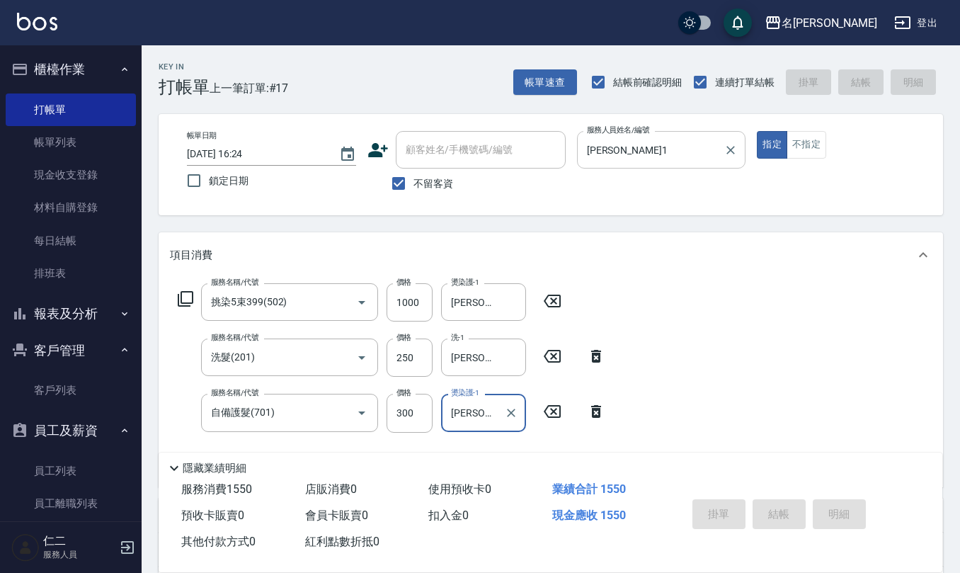
type input "[DATE] 16:25"
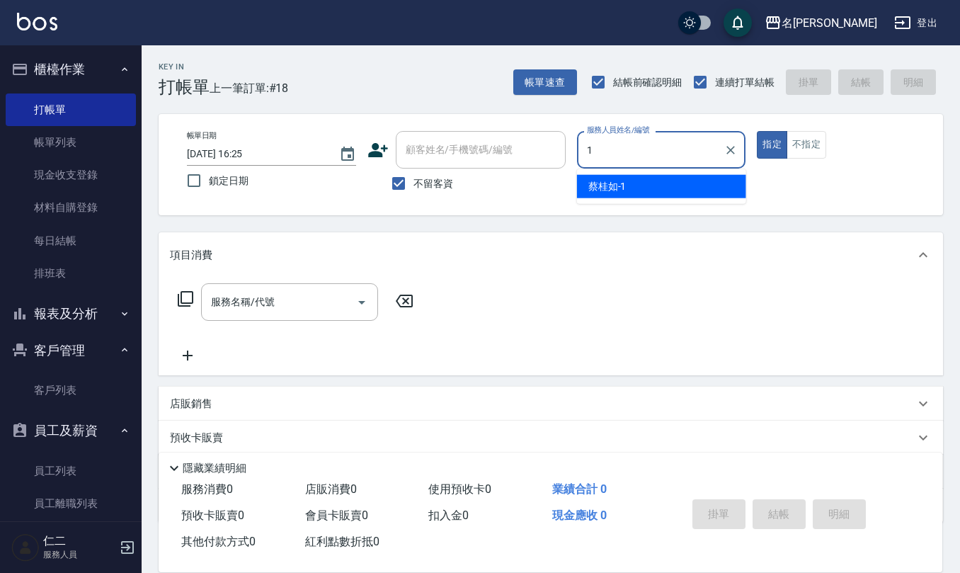
type input "[PERSON_NAME]1"
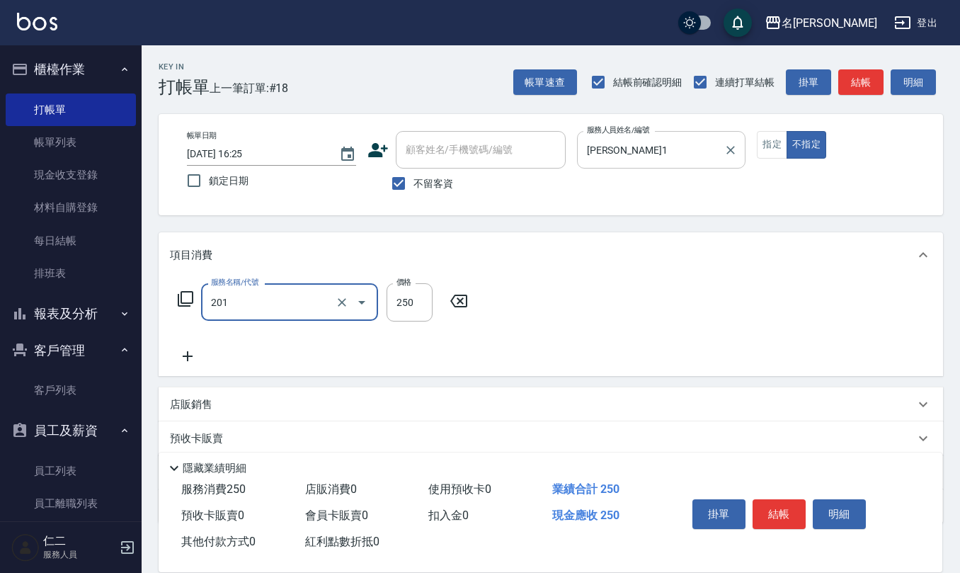
type input "洗髮(201)"
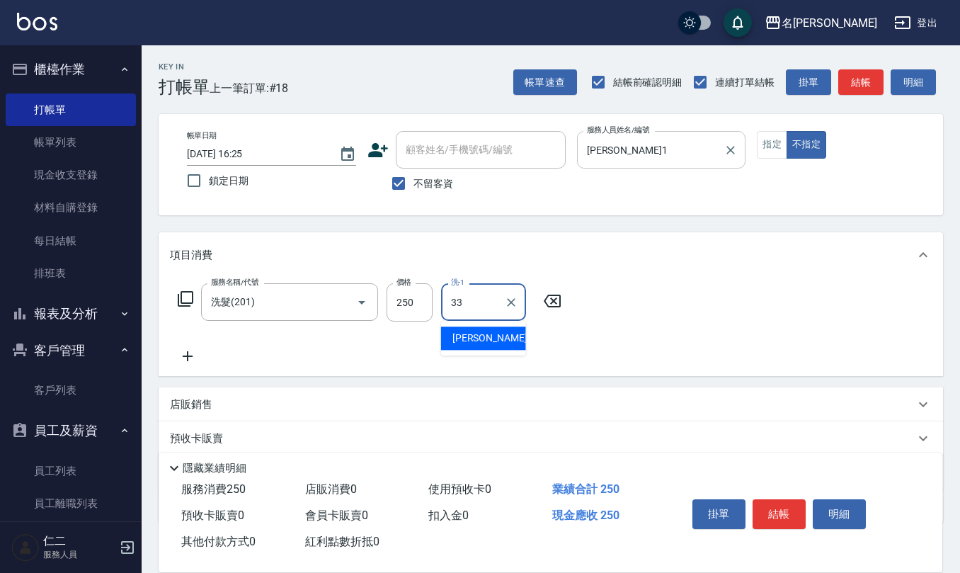
type input "[PERSON_NAME]-33"
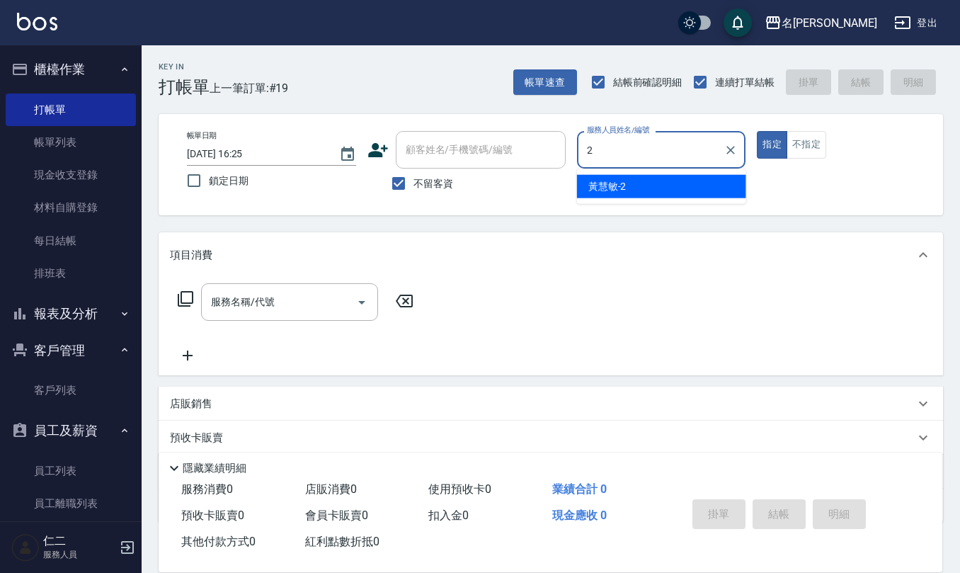
type input "[PERSON_NAME]-2"
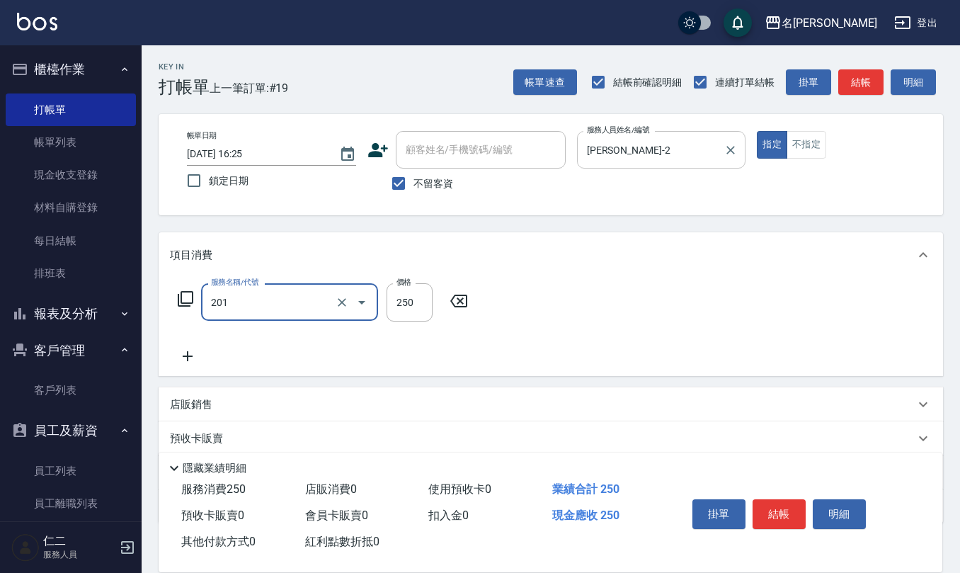
type input "洗髮(201)"
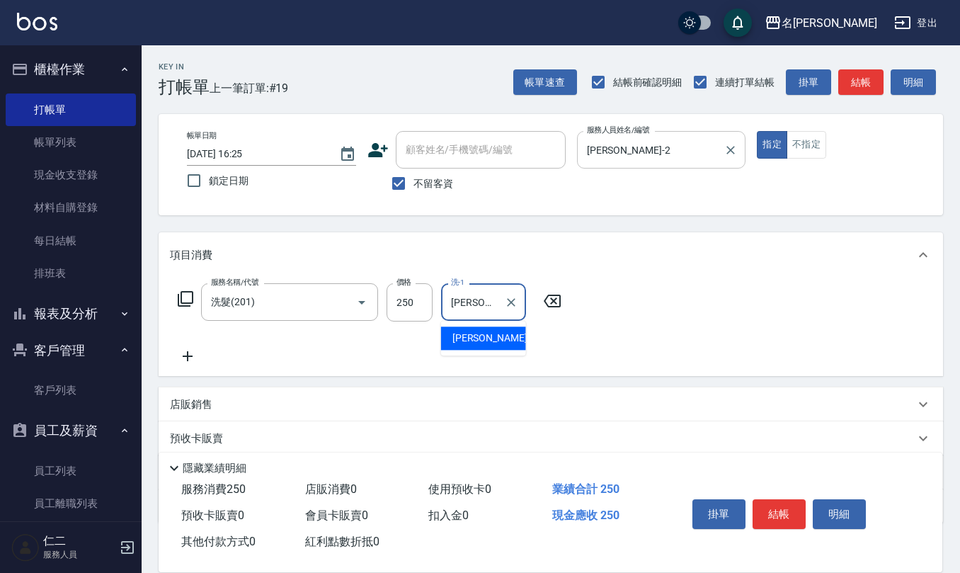
type input "[PERSON_NAME]-33"
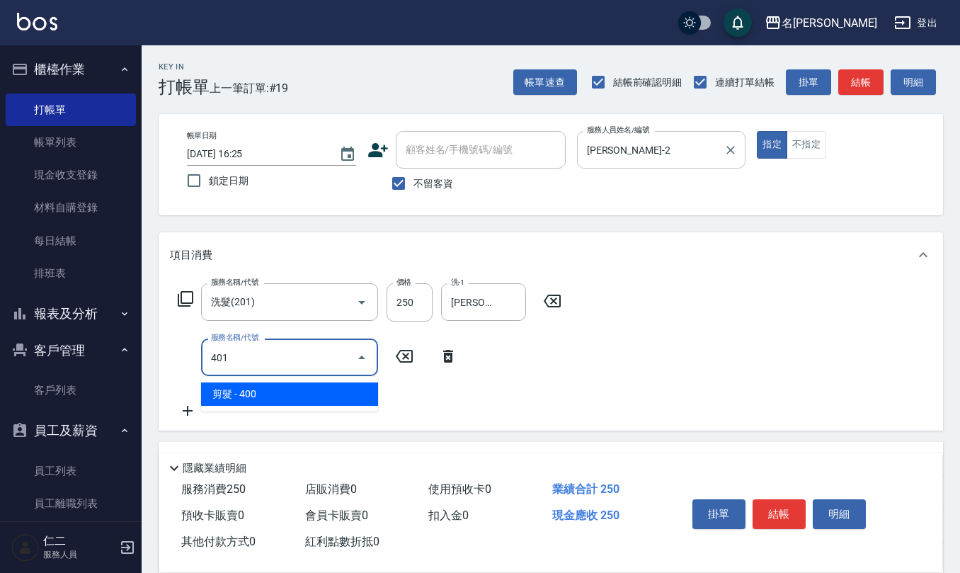
type input "剪髮(401)"
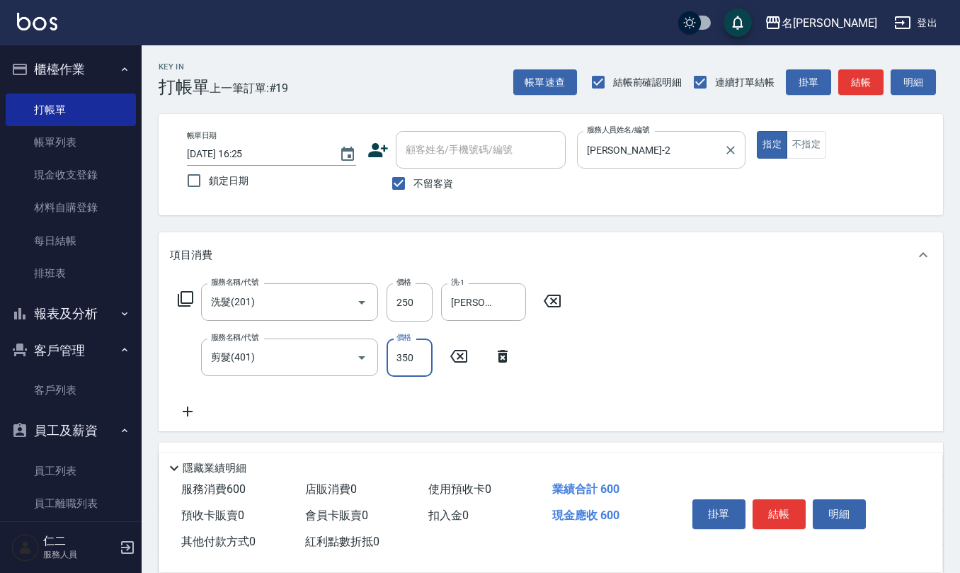
type input "350"
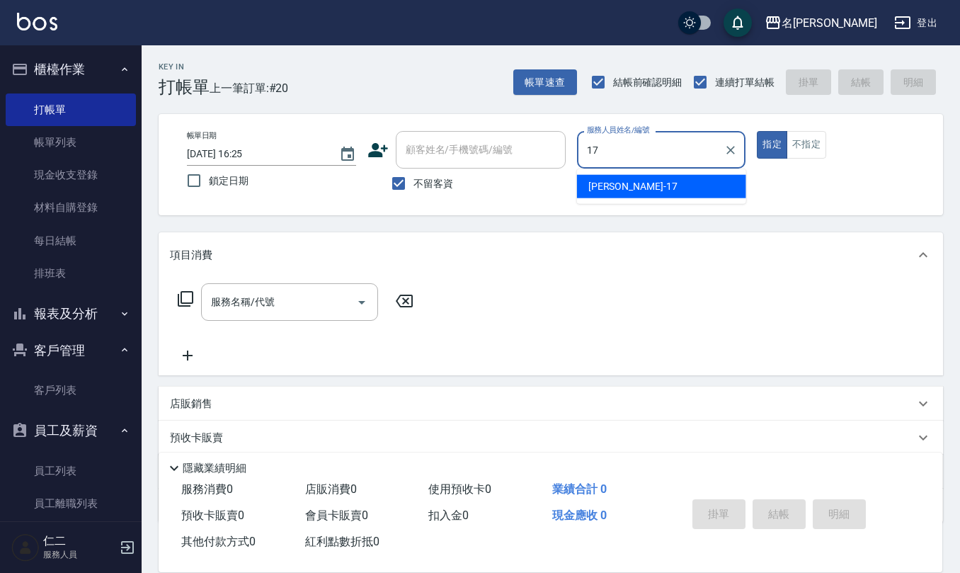
type input "[PERSON_NAME]-17"
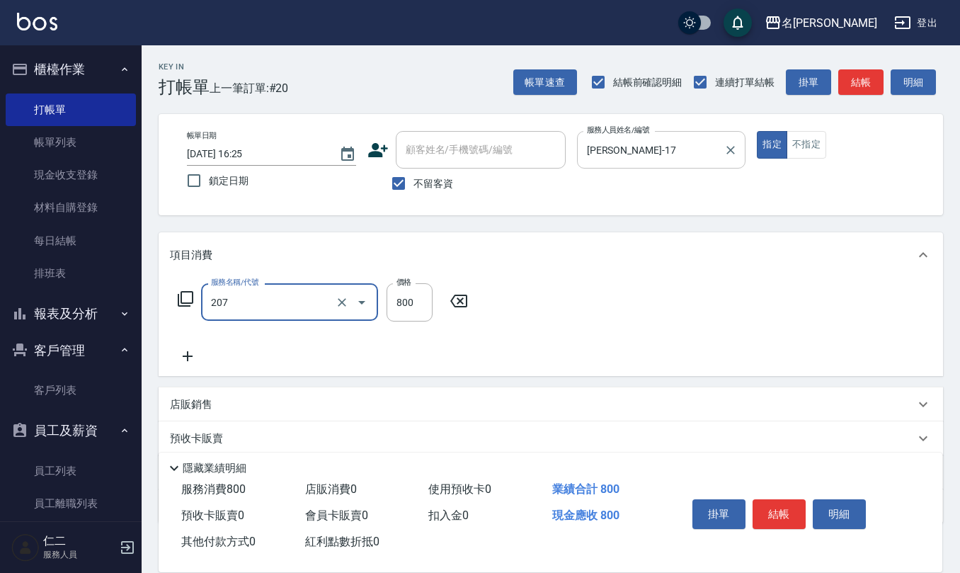
type input "清潔洗(207)"
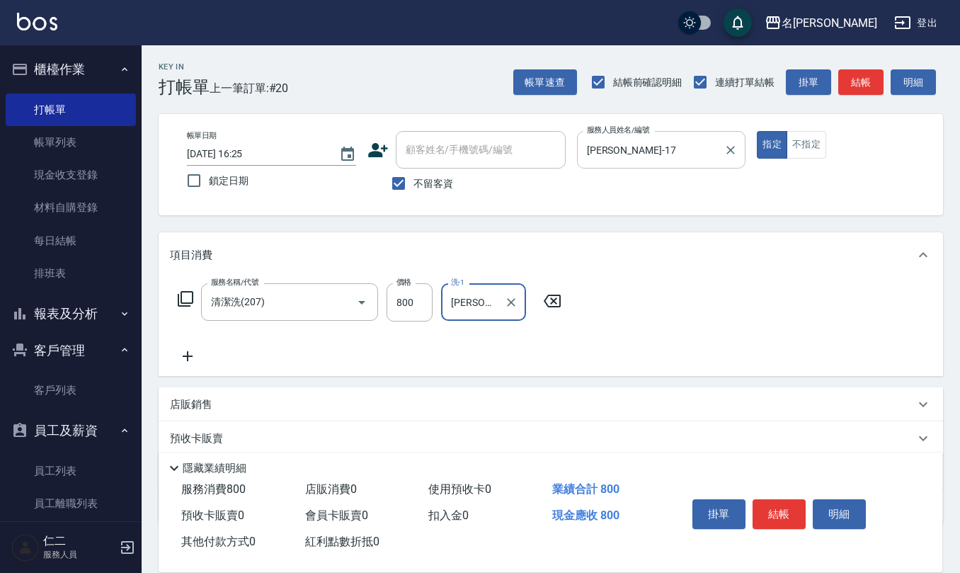
type input "[PERSON_NAME]-26"
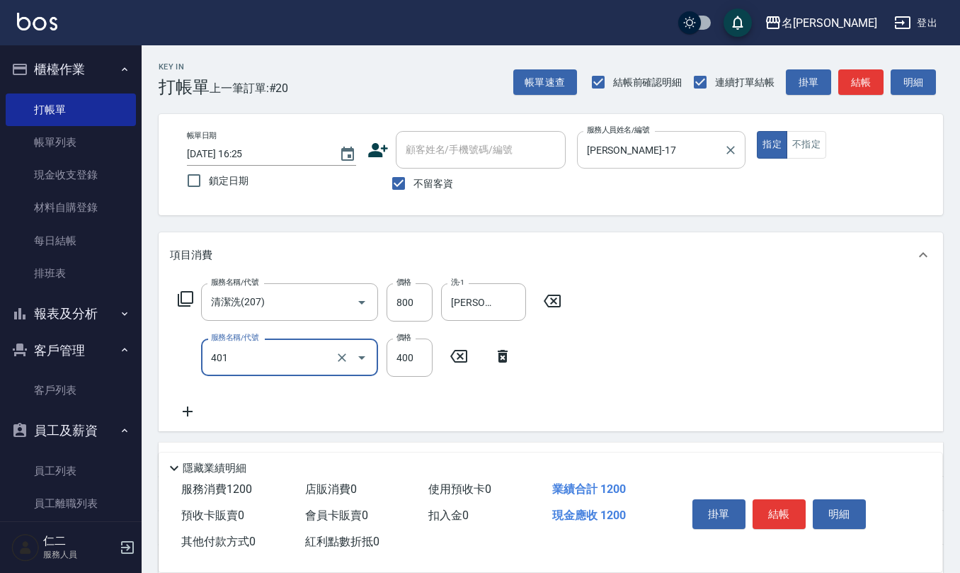
type input "剪髮(401)"
type input "450"
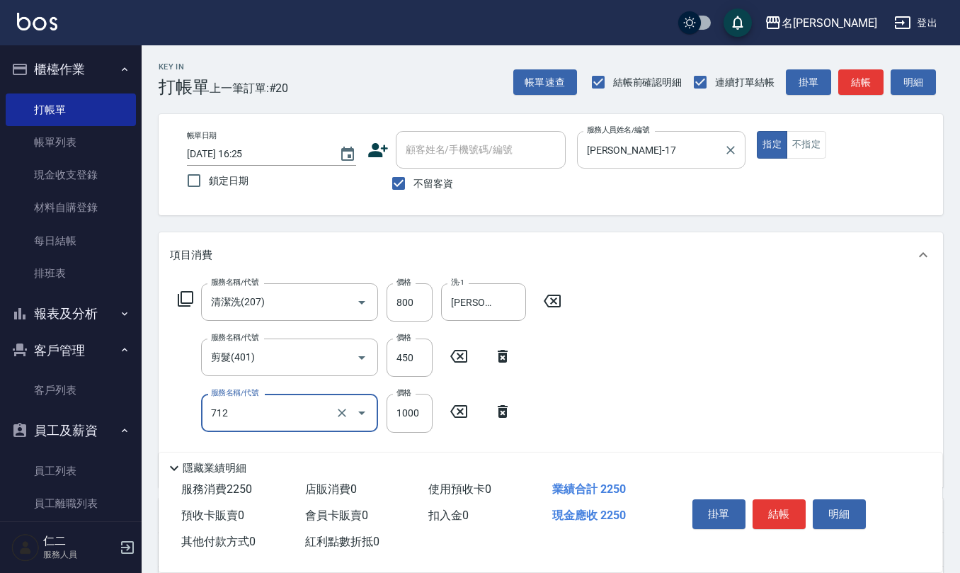
type input "[DEMOGRAPHIC_DATA]蘭洋甘菊1000(712)"
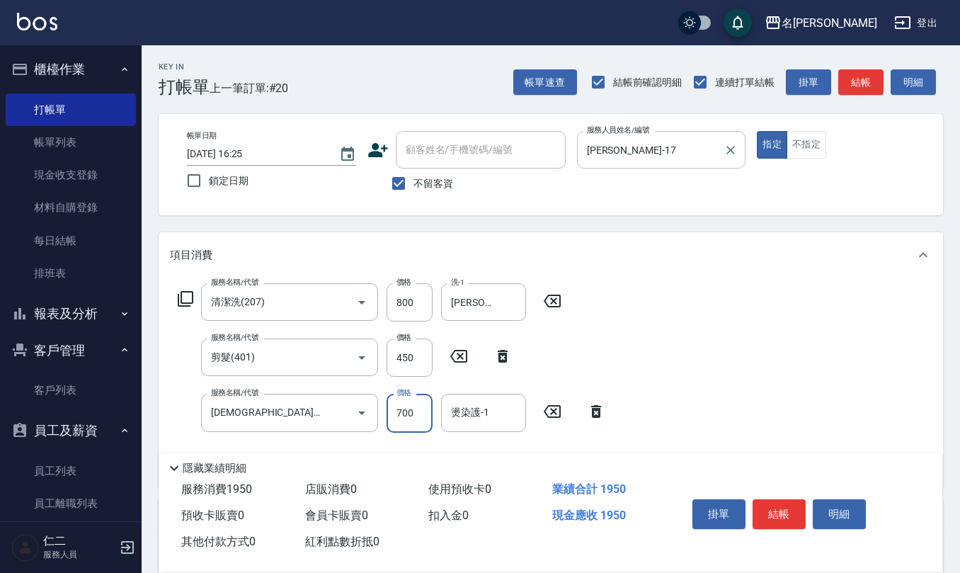
type input "700"
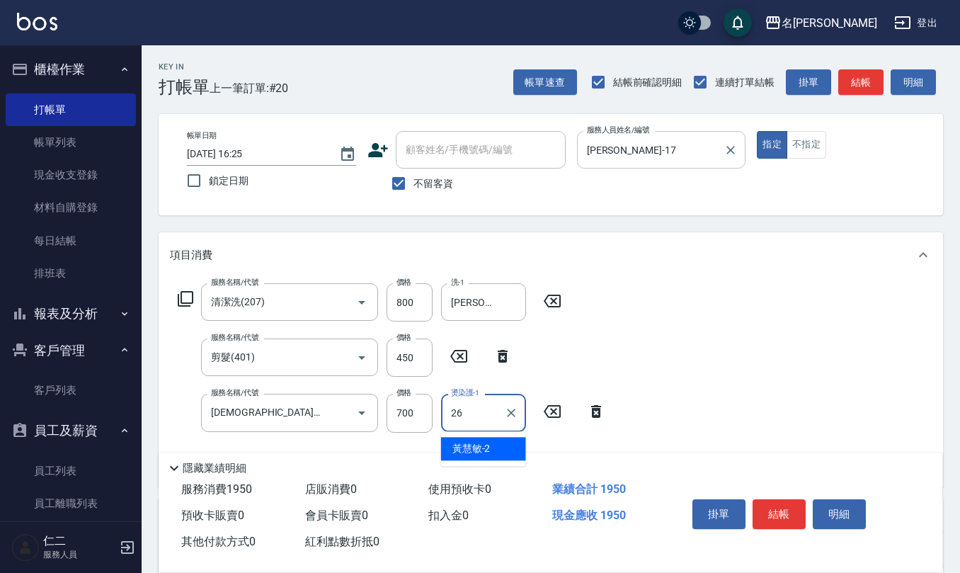
type input "[PERSON_NAME]-26"
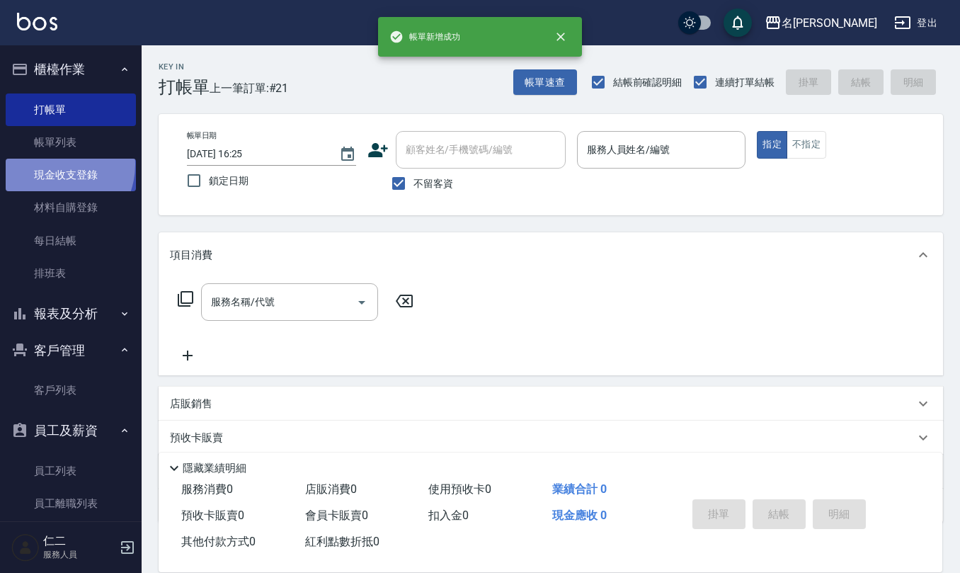
click at [52, 164] on link "現金收支登錄" at bounding box center [71, 175] width 130 height 33
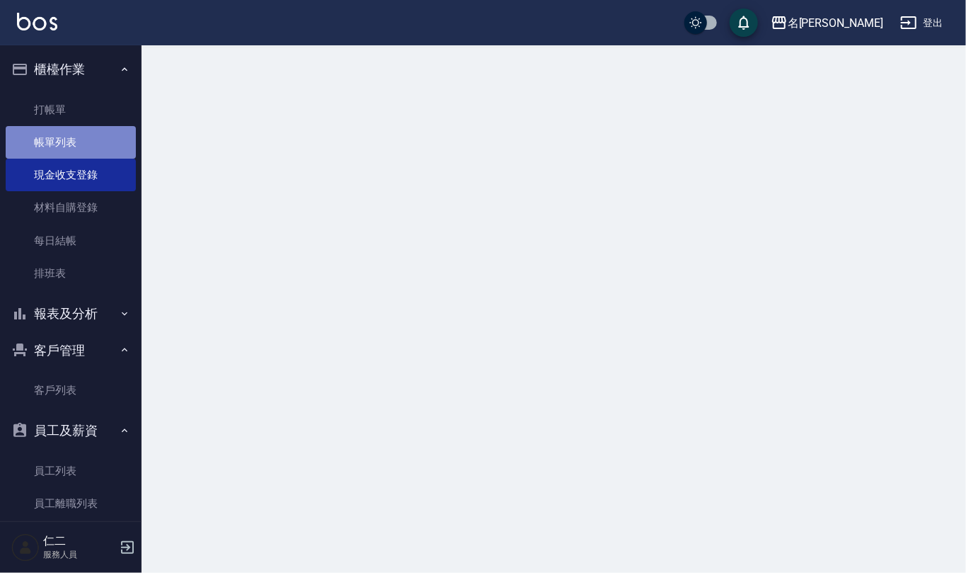
click at [81, 126] on link "帳單列表" at bounding box center [71, 142] width 130 height 33
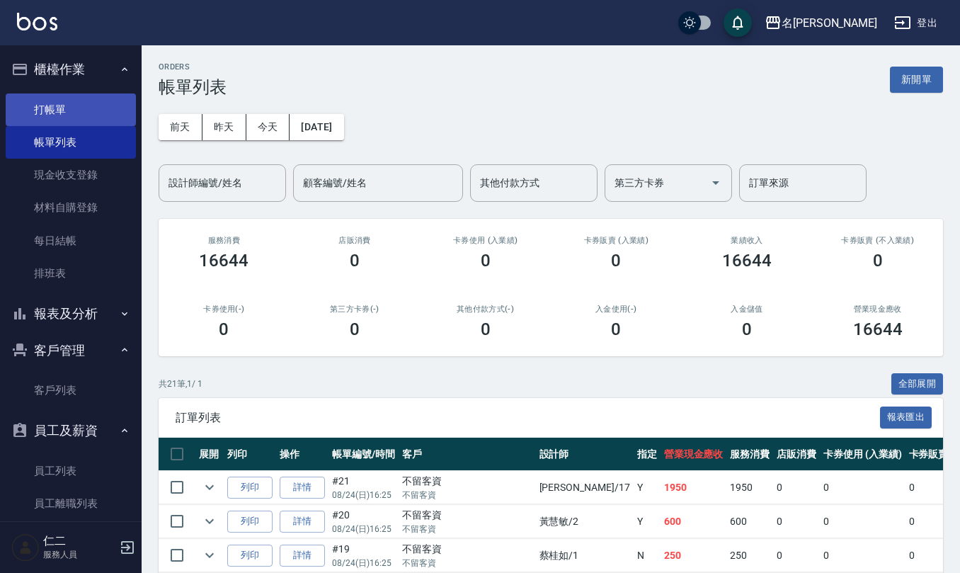
click at [57, 98] on link "打帳單" at bounding box center [71, 109] width 130 height 33
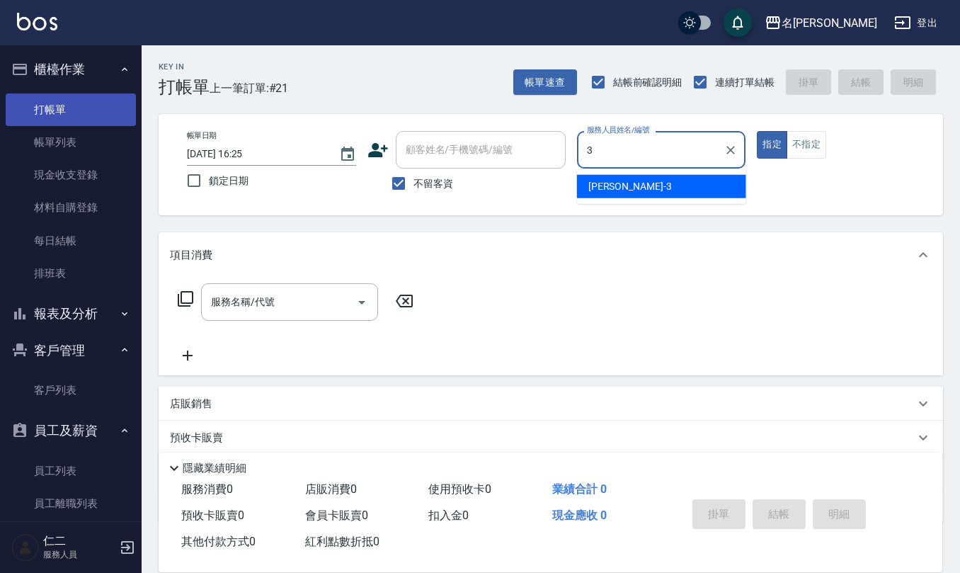
type input "[PERSON_NAME]-3"
type button "true"
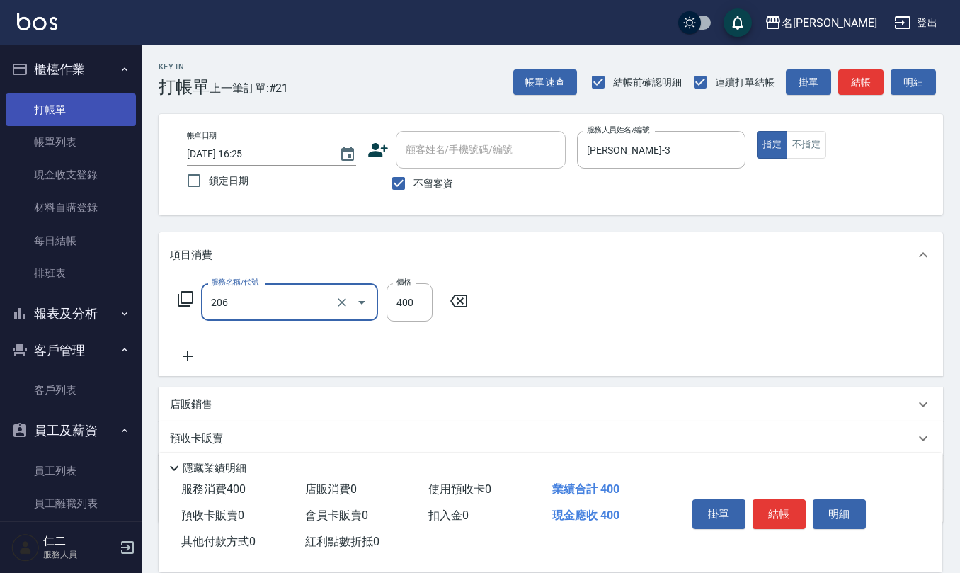
type input "健康洗(206)"
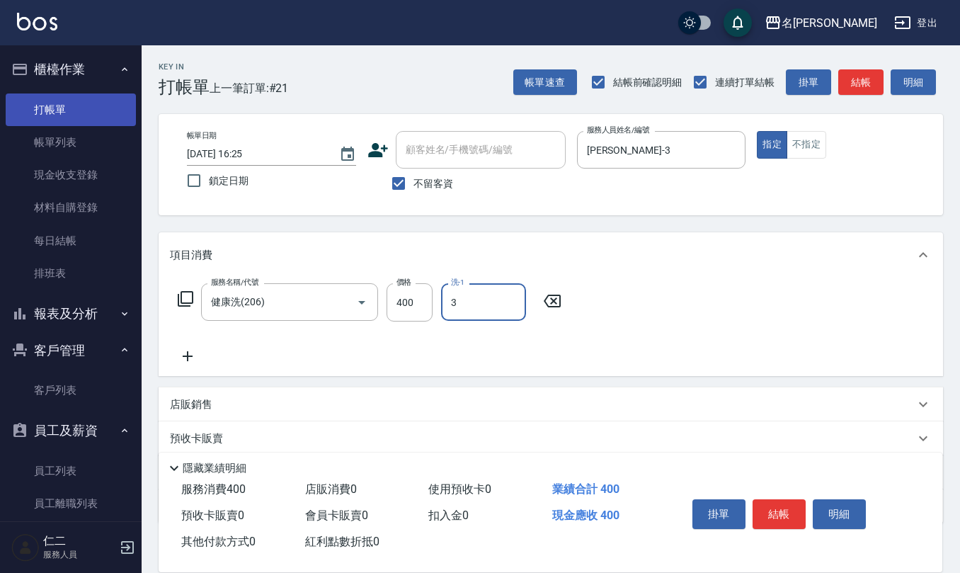
type input "[PERSON_NAME]-3"
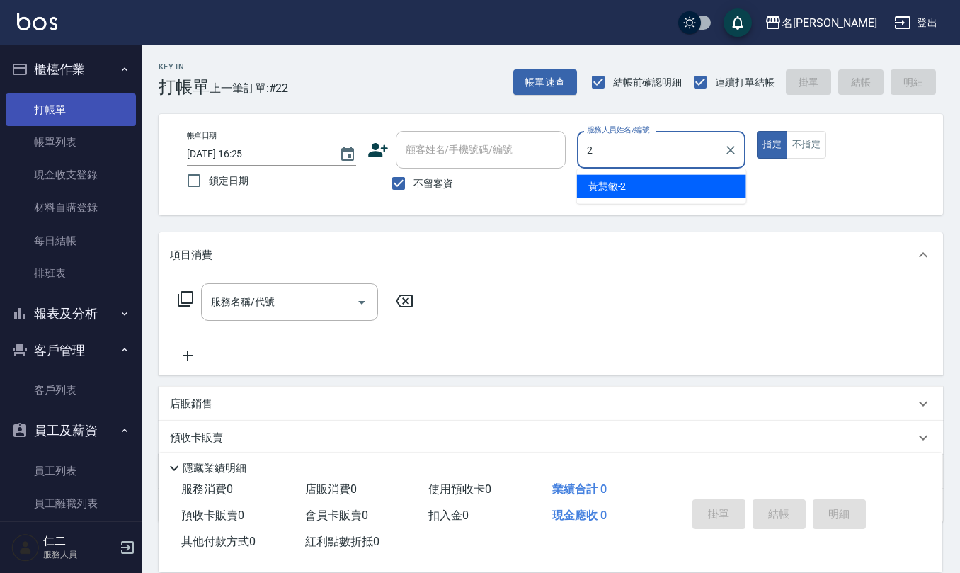
type input "[PERSON_NAME]-2"
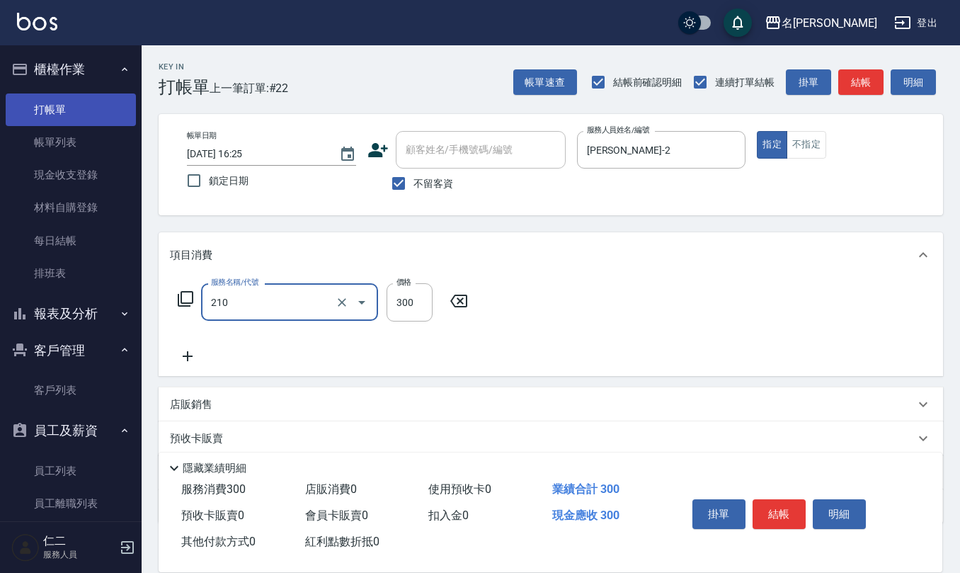
type input "[PERSON_NAME]洗髮精(210)"
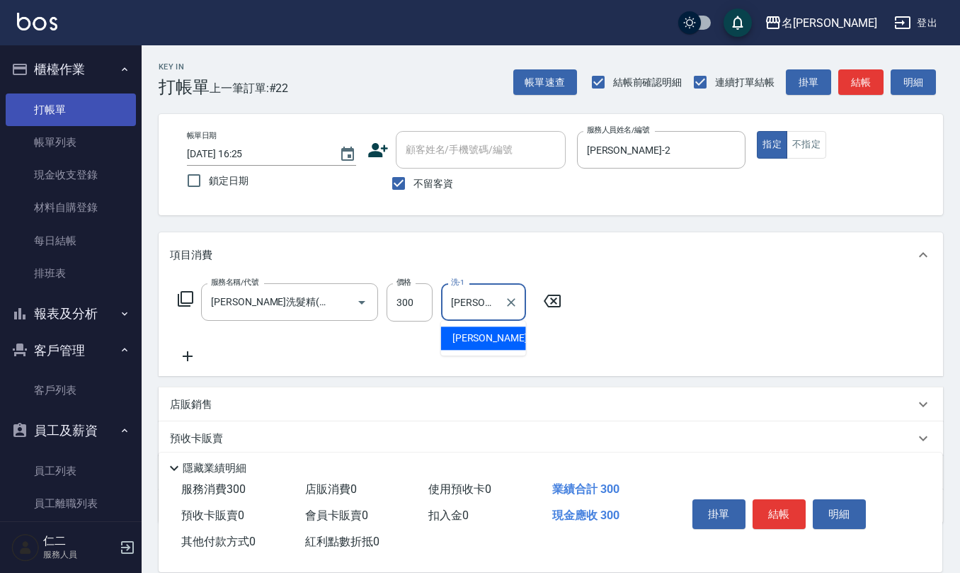
type input "[PERSON_NAME]-26"
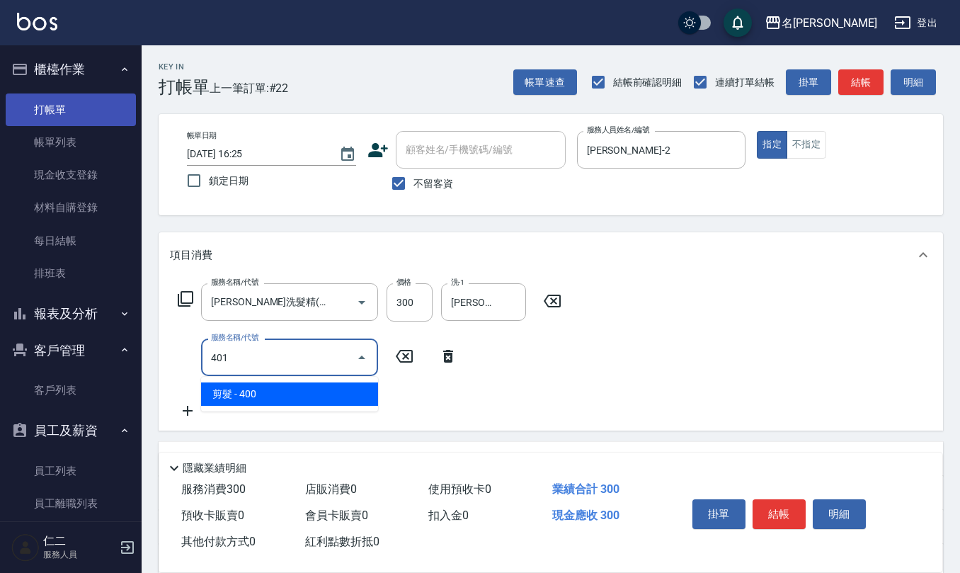
type input "剪髮(401)"
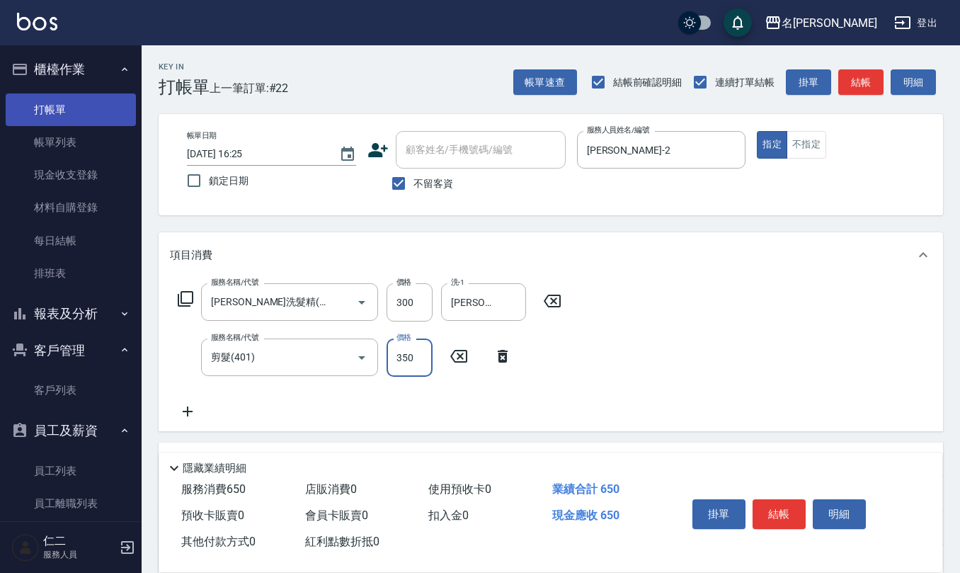
type input "350"
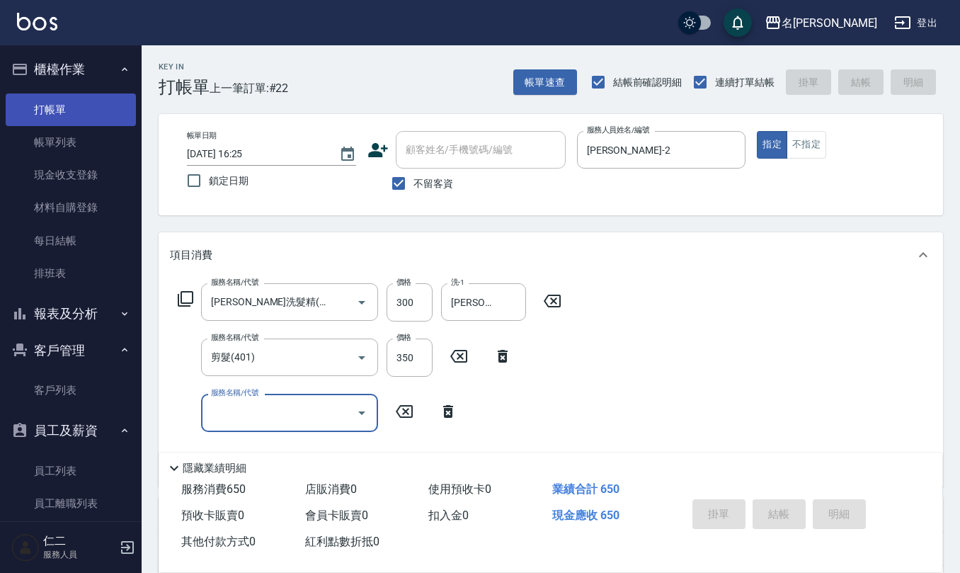
type input "[DATE] 16:26"
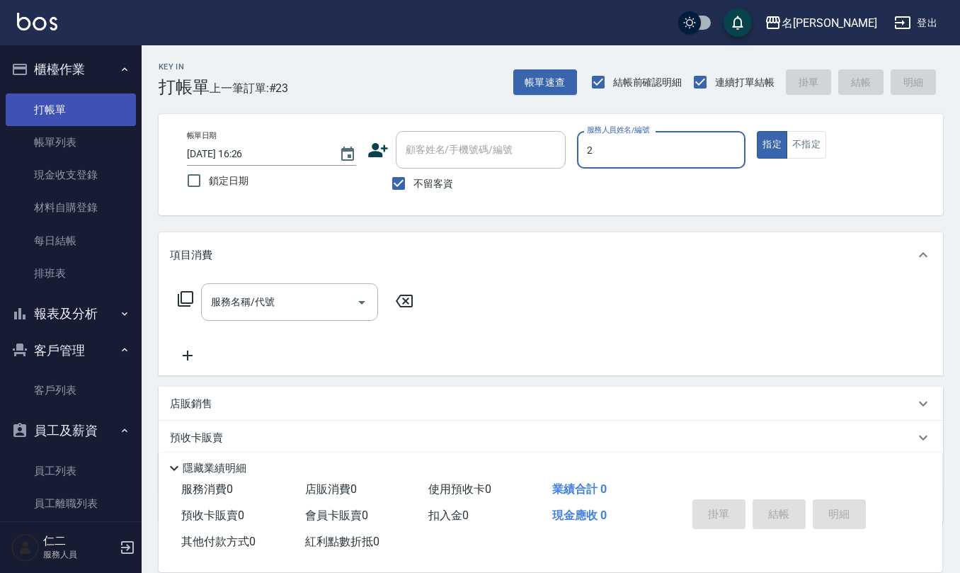
type input "[PERSON_NAME]-2"
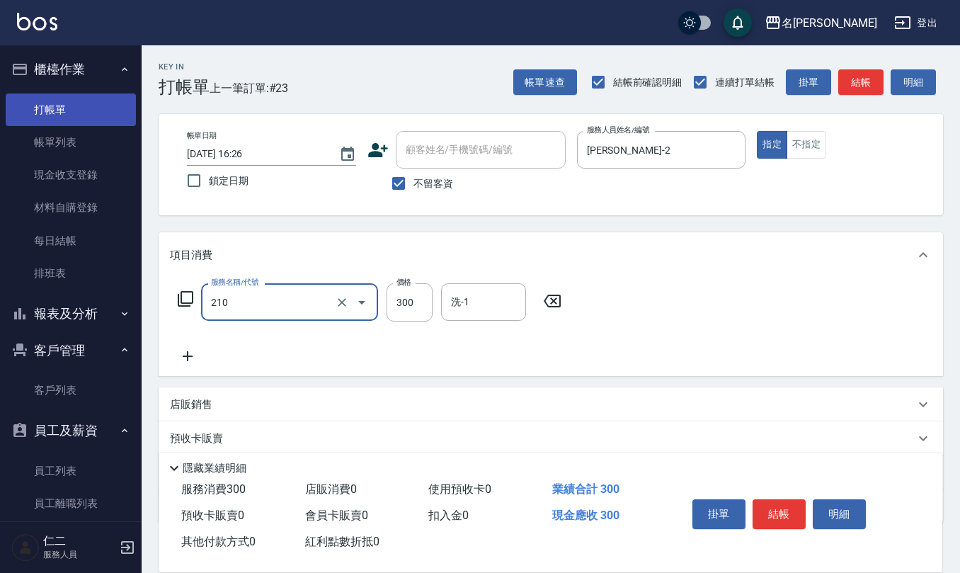
type input "[PERSON_NAME]洗髮精(210)"
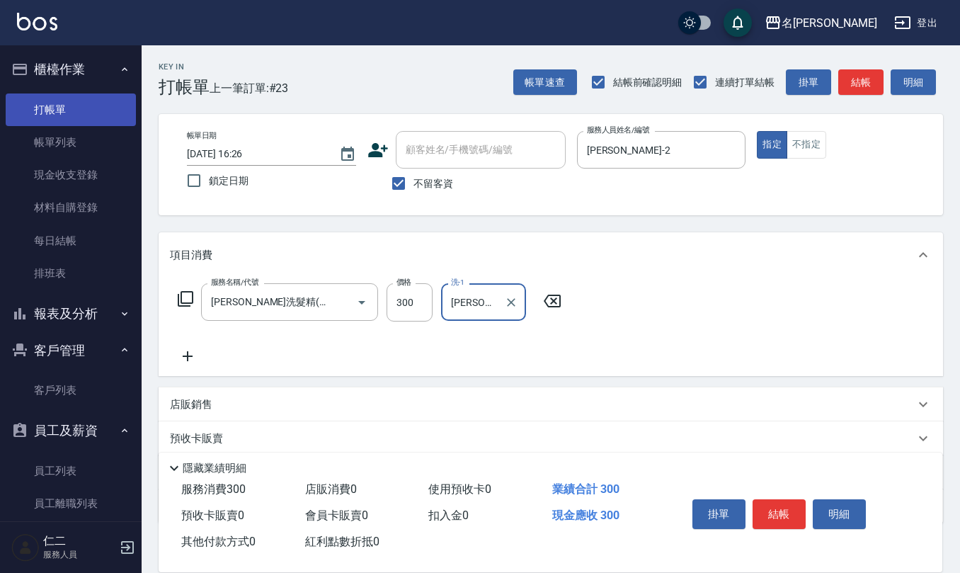
type input "[PERSON_NAME]5"
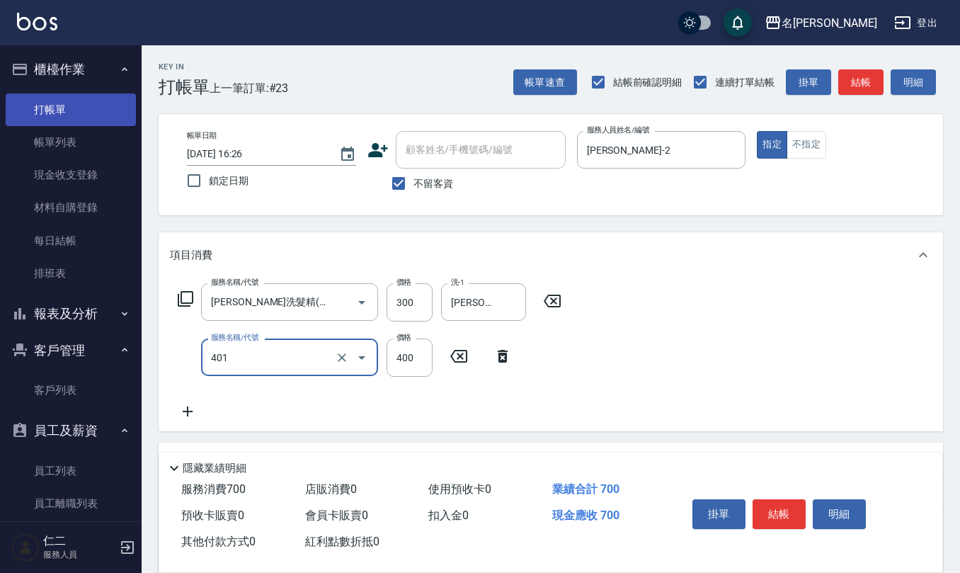
type input "剪髮(401)"
type input "250"
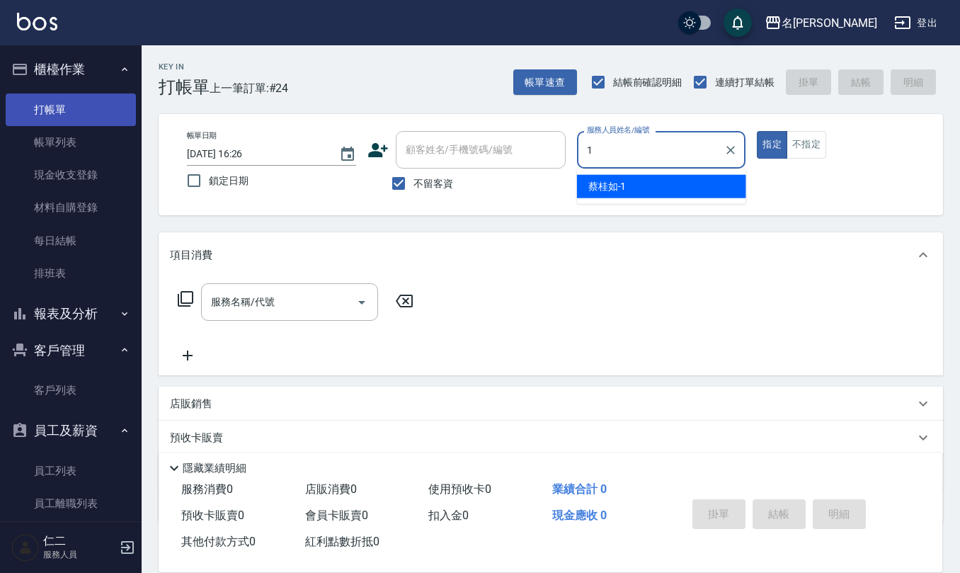
type input "[PERSON_NAME]1"
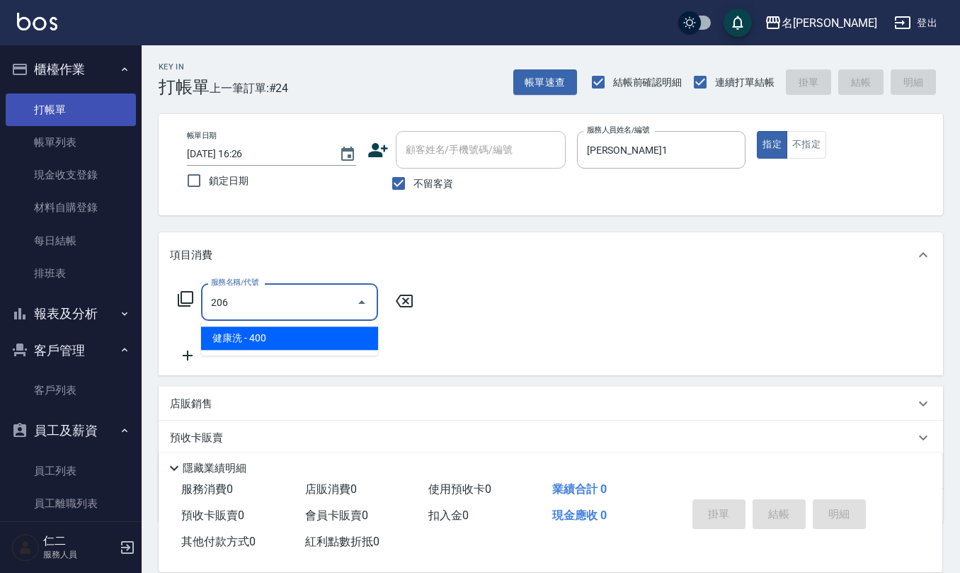
type input "健康洗(206)"
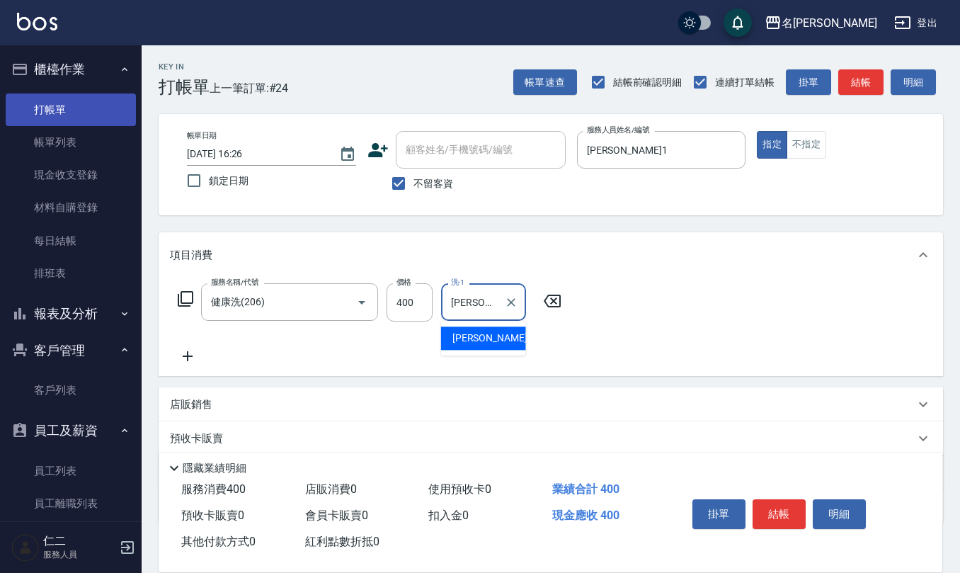
type input "[PERSON_NAME]-33"
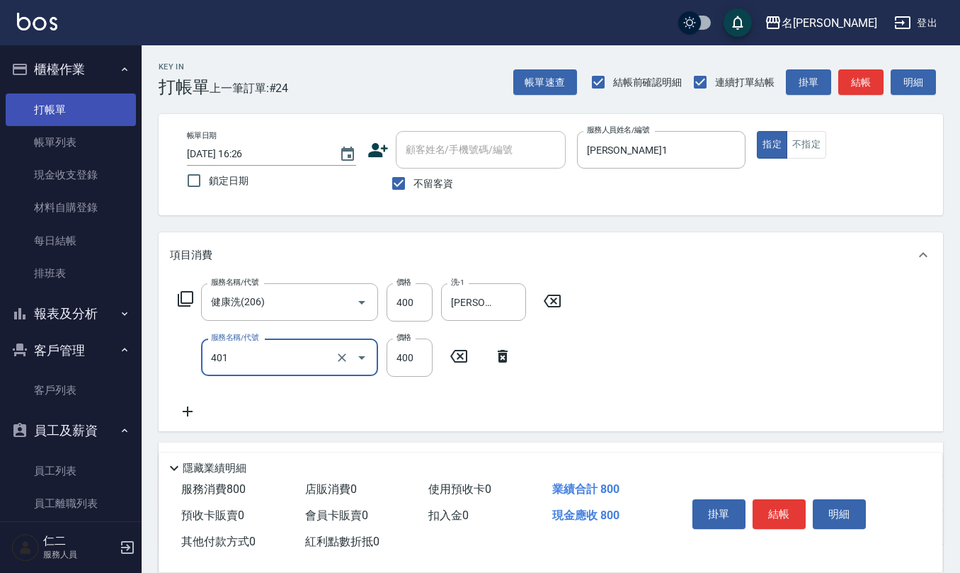
type input "剪髮(401)"
type input "315"
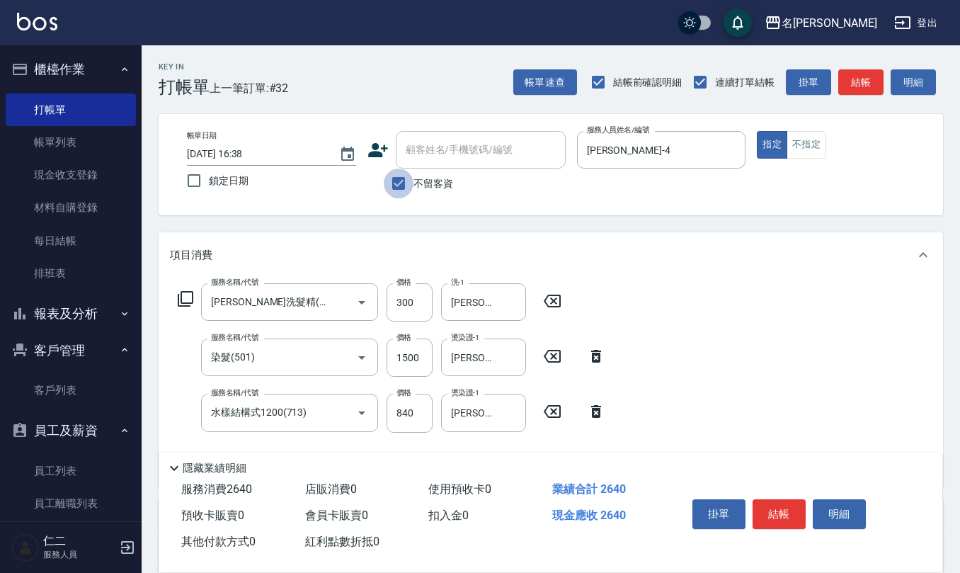
click at [397, 180] on input "不留客資" at bounding box center [399, 183] width 30 height 30
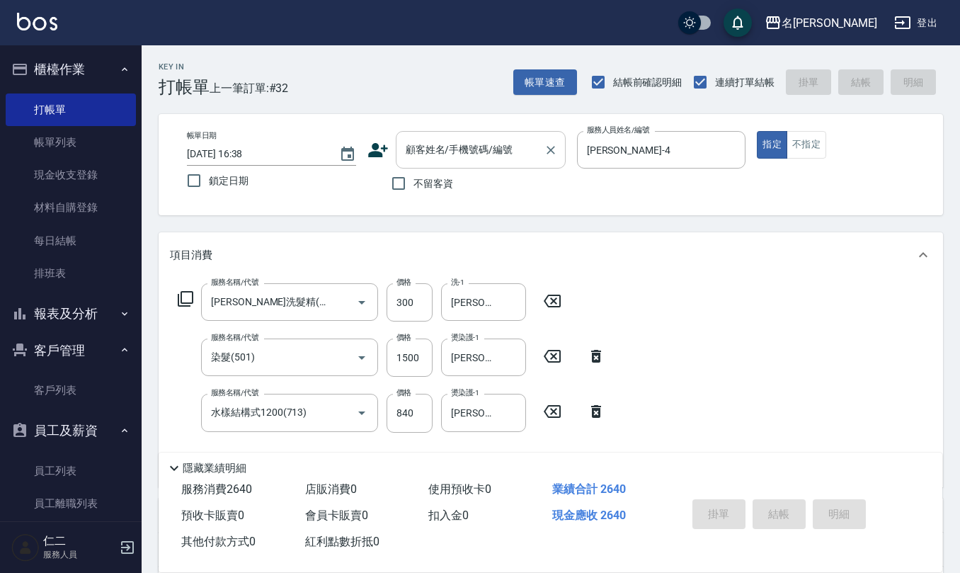
click at [432, 159] on input "顧客姓名/手機號碼/編號" at bounding box center [470, 149] width 136 height 25
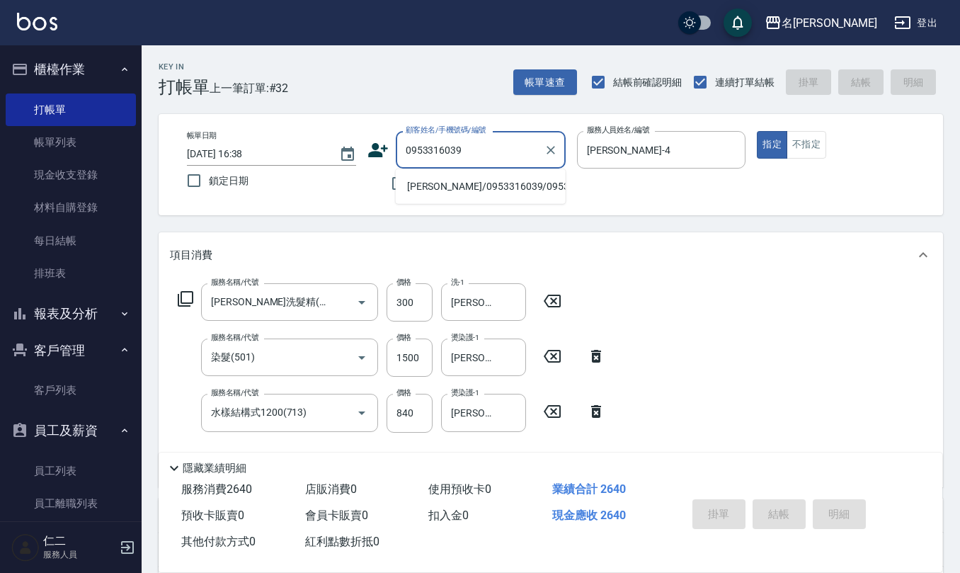
click at [430, 184] on li "[PERSON_NAME]/0953316039/0953316039" at bounding box center [481, 186] width 170 height 23
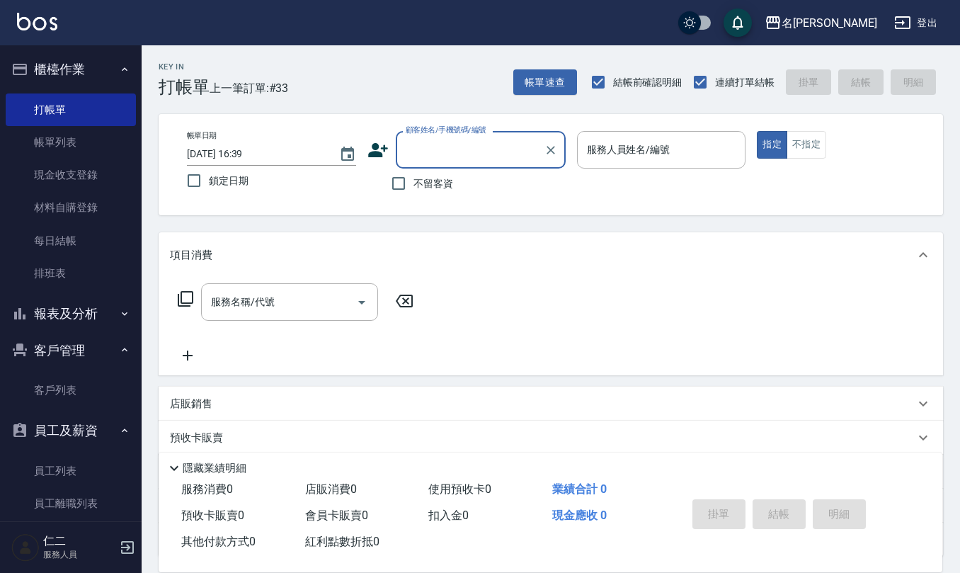
click at [437, 174] on label "不留客資" at bounding box center [418, 183] width 69 height 30
click at [413, 174] on input "不留客資" at bounding box center [399, 183] width 30 height 30
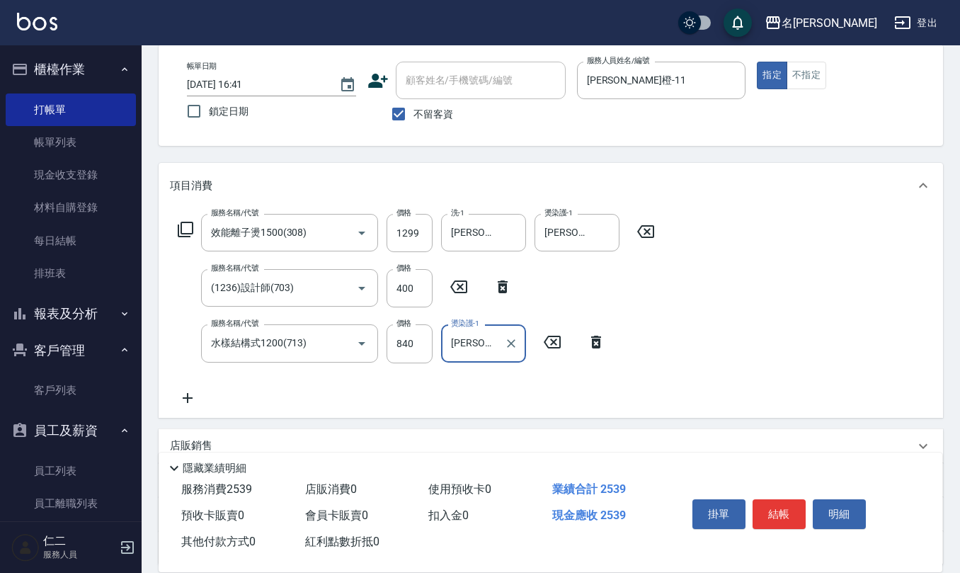
scroll to position [188, 0]
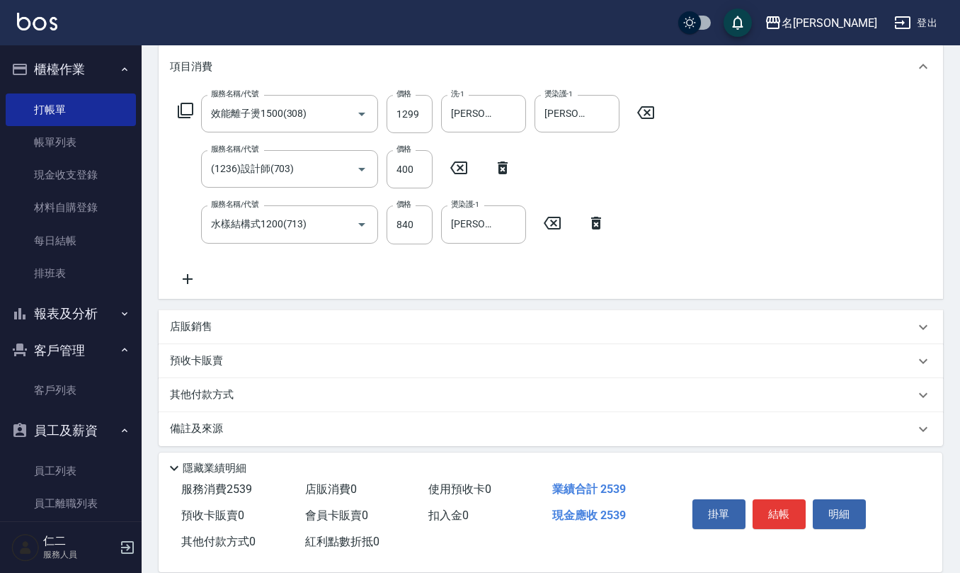
click at [227, 423] on div "備註及來源" at bounding box center [542, 428] width 745 height 15
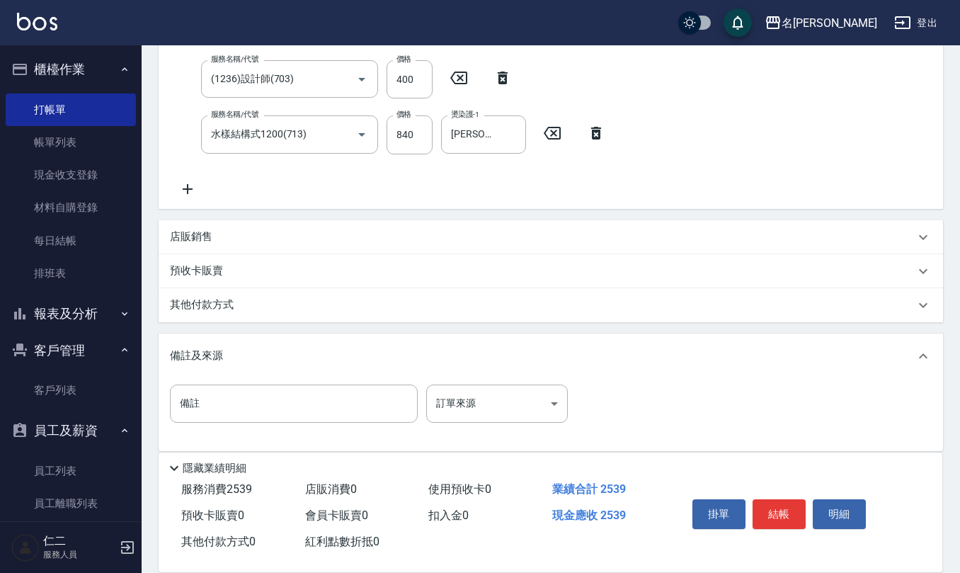
scroll to position [289, 0]
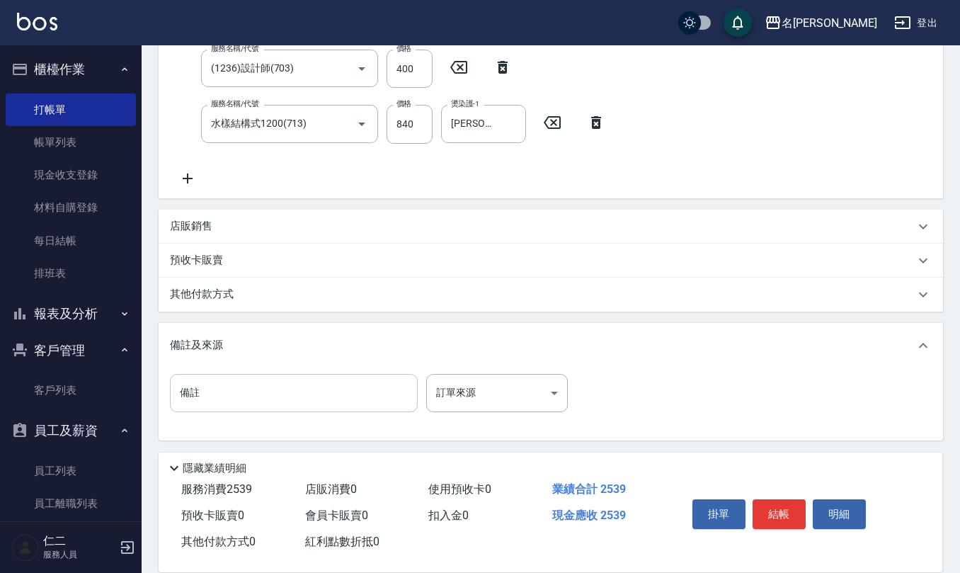
click at [215, 391] on input "備註" at bounding box center [294, 393] width 248 height 38
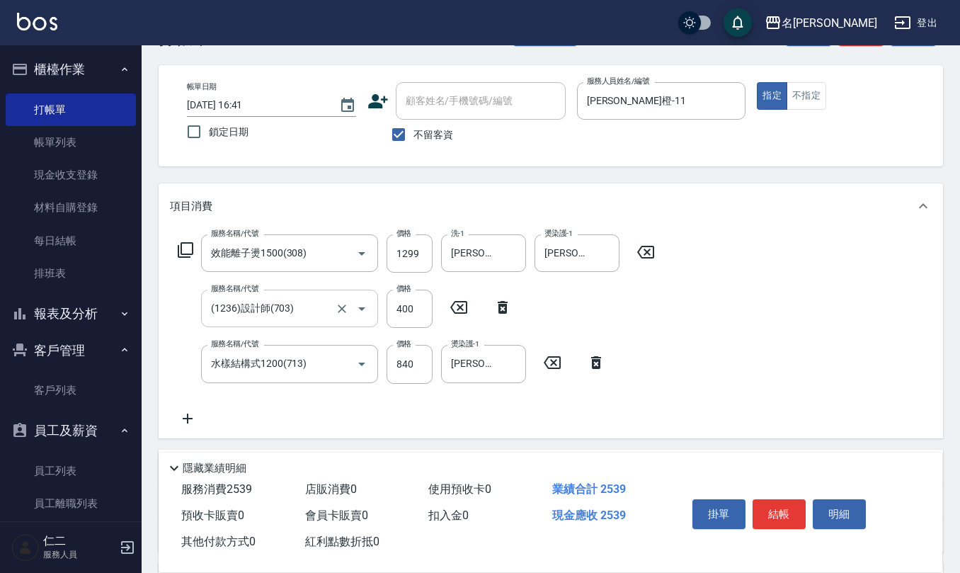
scroll to position [0, 0]
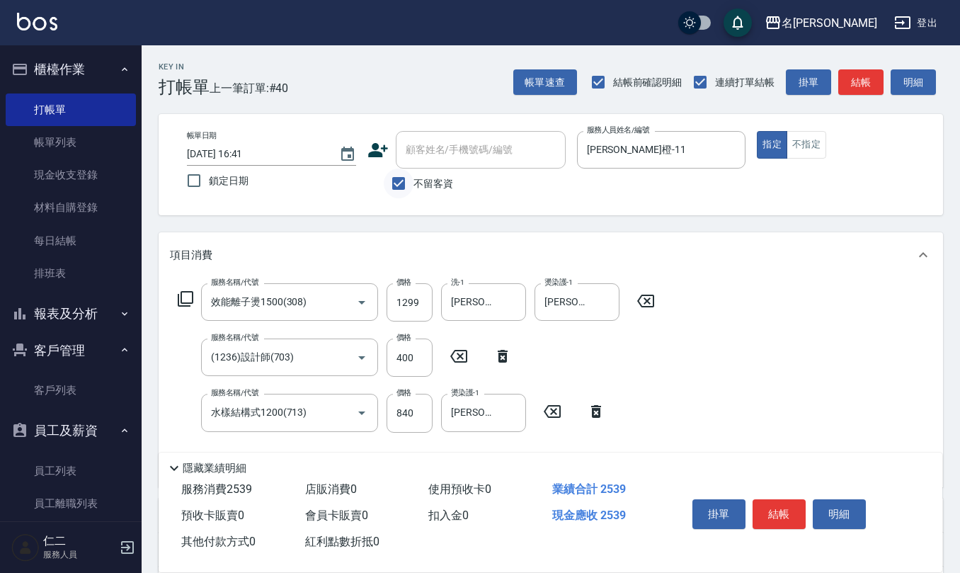
click at [398, 178] on input "不留客資" at bounding box center [399, 183] width 30 height 30
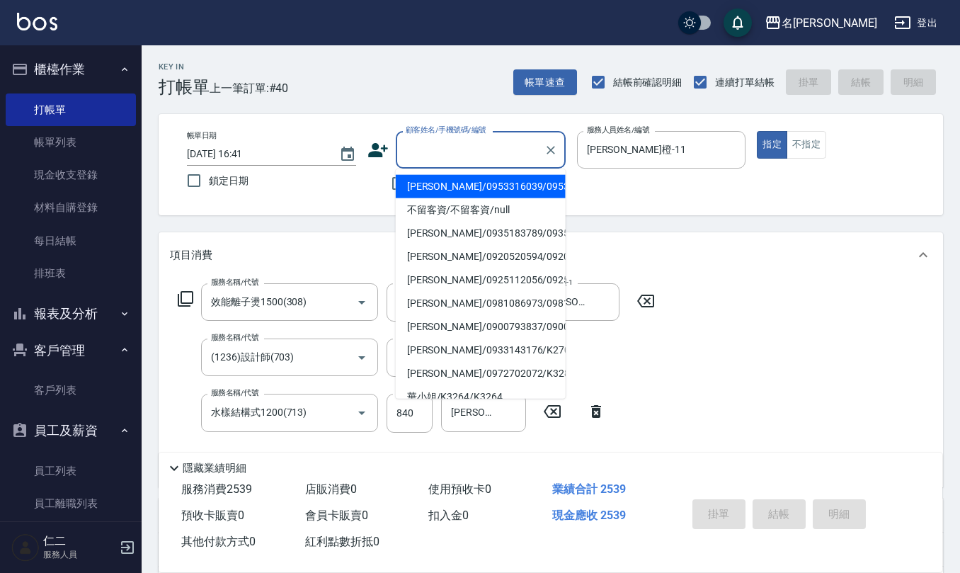
click at [416, 154] on input "顧客姓名/手機號碼/編號" at bounding box center [470, 149] width 136 height 25
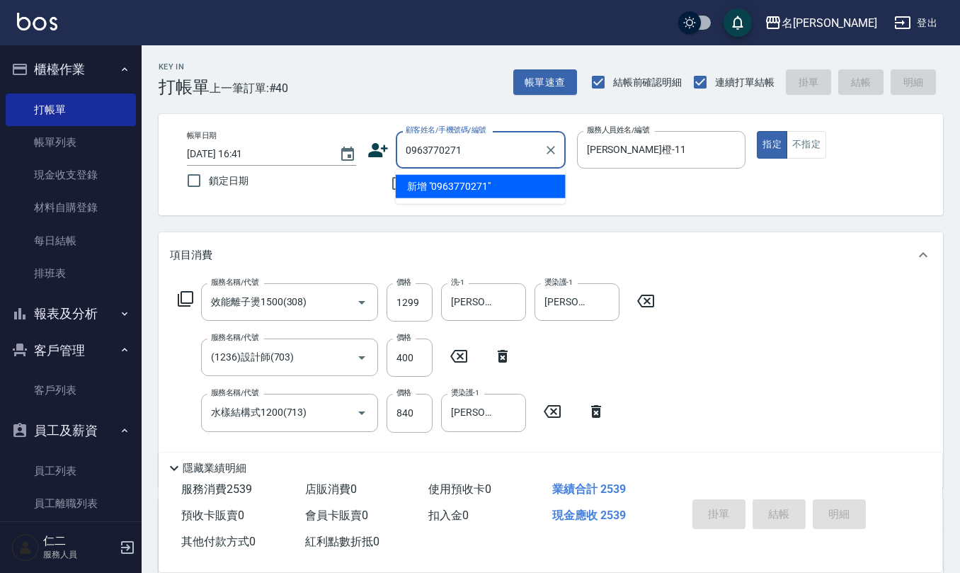
drag, startPoint x: 477, startPoint y: 154, endPoint x: 133, endPoint y: 126, distance: 345.1
click at [55, 194] on div "名留仁二 登出 櫃檯作業 打帳單 帳單列表 現金收支登錄 材料自購登錄 每日結帳 排班表 報表及分析 報表目錄 店家區間累計表 店家日報表 互助日報表 互助月…" at bounding box center [480, 448] width 960 height 896
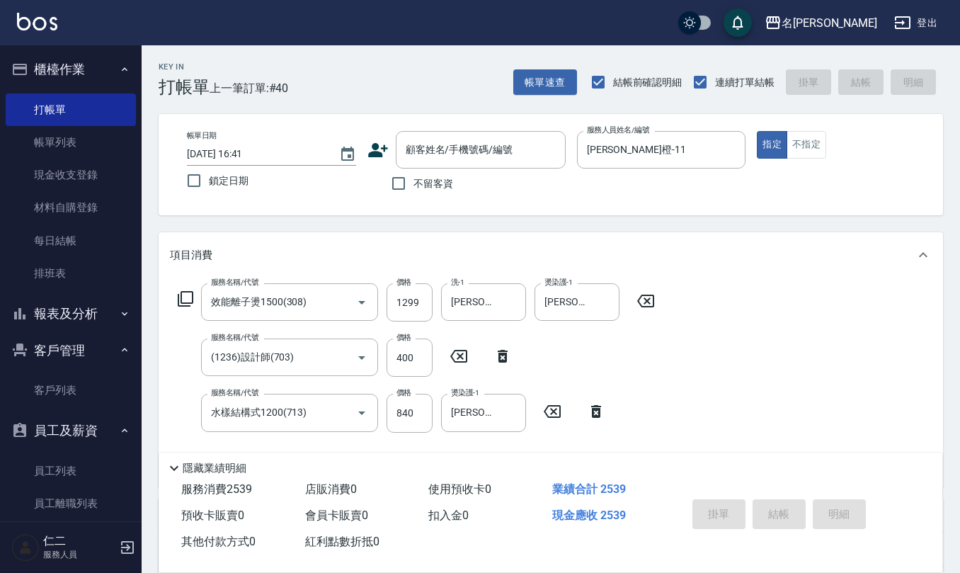
click at [377, 144] on icon at bounding box center [378, 150] width 20 height 14
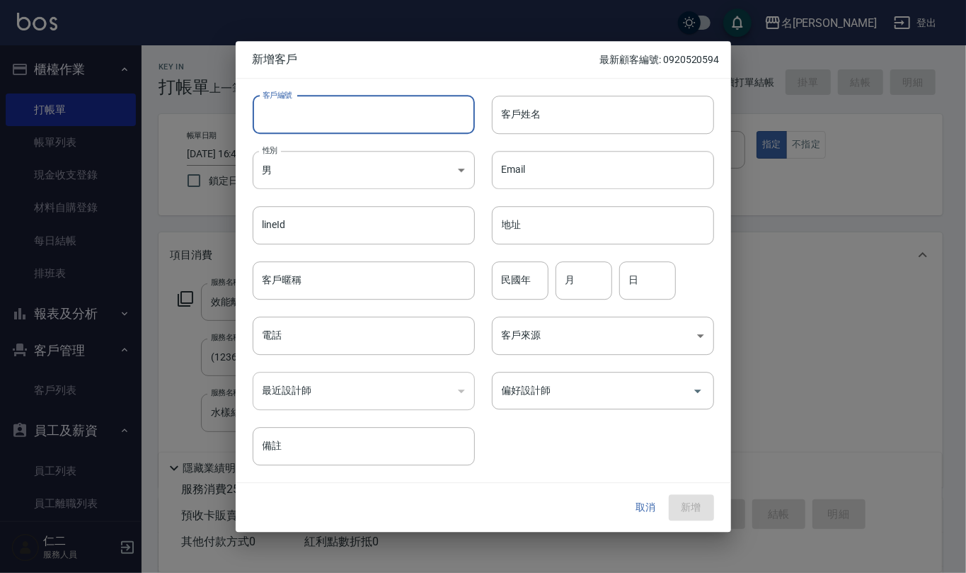
click at [375, 105] on input "客戶編號" at bounding box center [364, 115] width 222 height 38
paste input "0963770271"
click at [326, 329] on input "電話" at bounding box center [364, 335] width 222 height 38
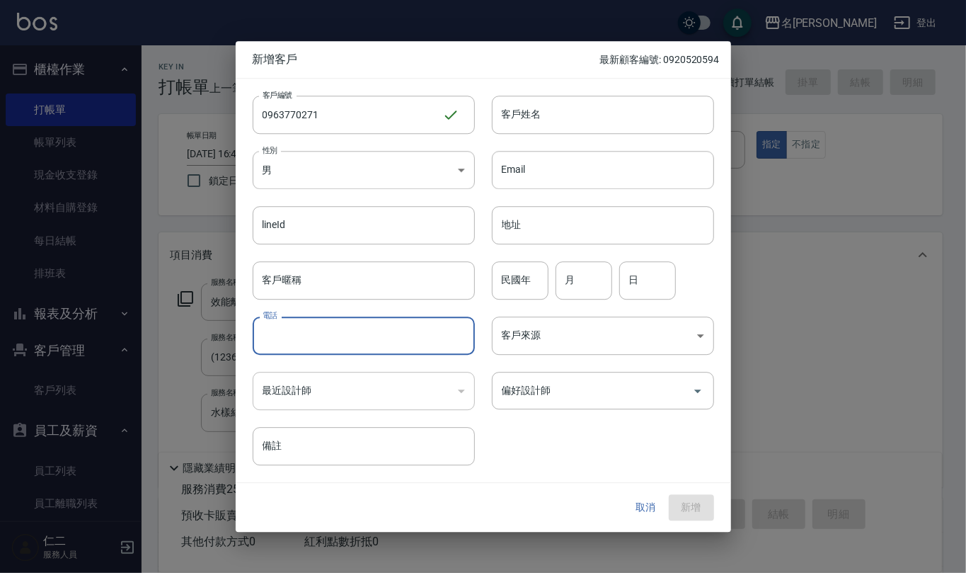
paste input "0963770271"
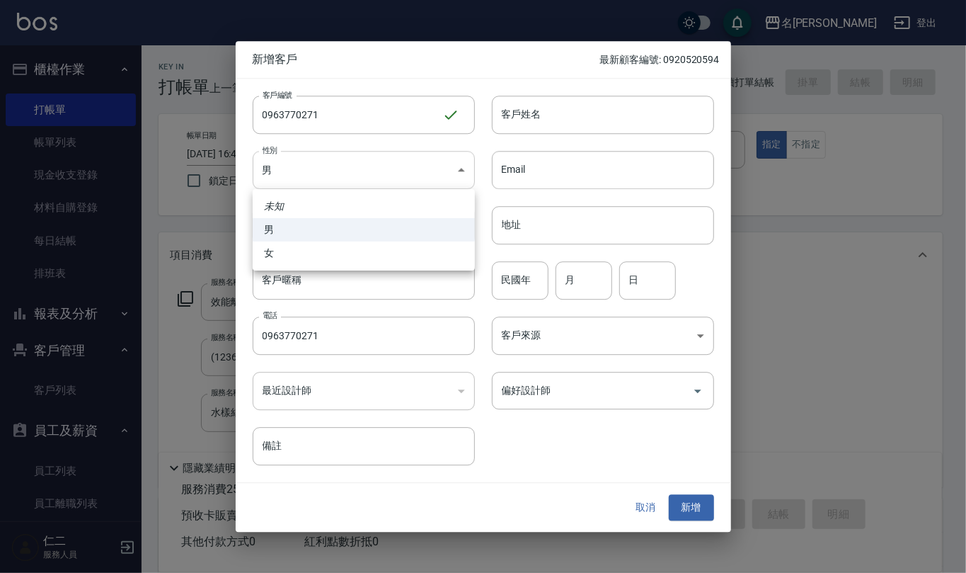
click at [429, 173] on body "名留仁二 登出 櫃檯作業 打帳單 帳單列表 現金收支登錄 材料自購登錄 每日結帳 排班表 報表及分析 報表目錄 店家區間累計表 店家日報表 互助日報表 互助月…" at bounding box center [483, 448] width 966 height 896
click at [408, 255] on li "女" at bounding box center [364, 252] width 222 height 23
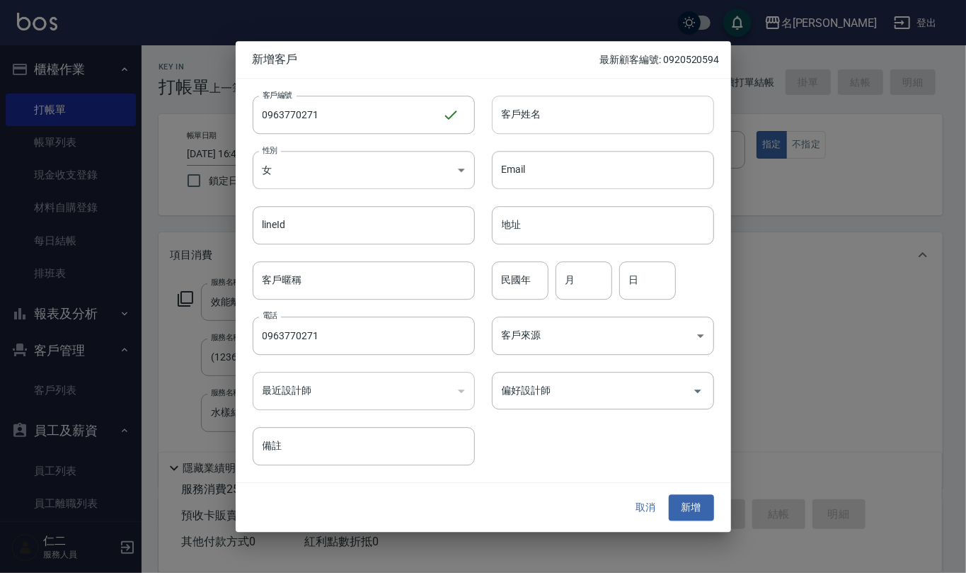
click at [573, 116] on input "客戶姓名" at bounding box center [603, 115] width 222 height 38
click at [533, 280] on input "民國年" at bounding box center [520, 280] width 57 height 38
click at [700, 517] on button "新增" at bounding box center [691, 508] width 45 height 26
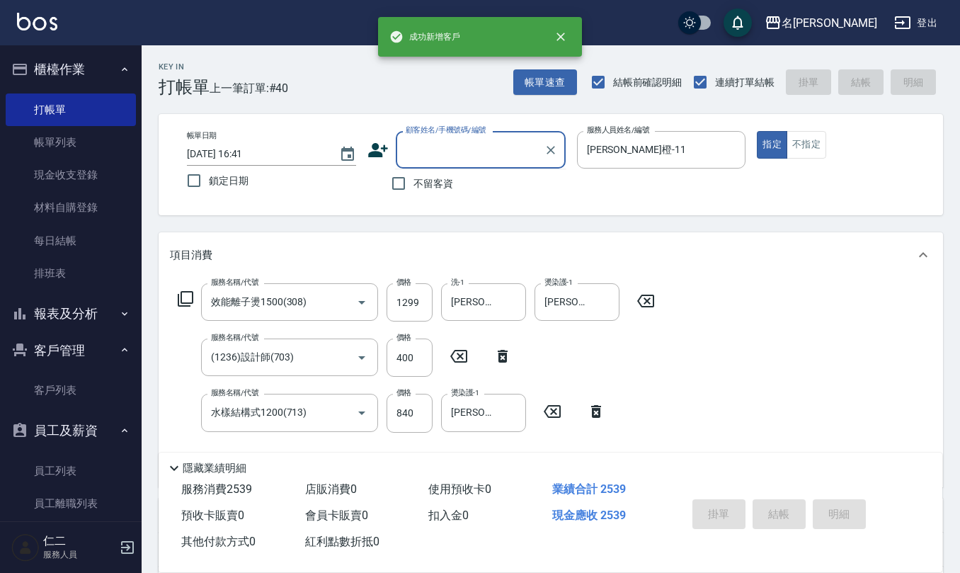
click at [420, 142] on input "顧客姓名/手機號碼/編號" at bounding box center [470, 149] width 136 height 25
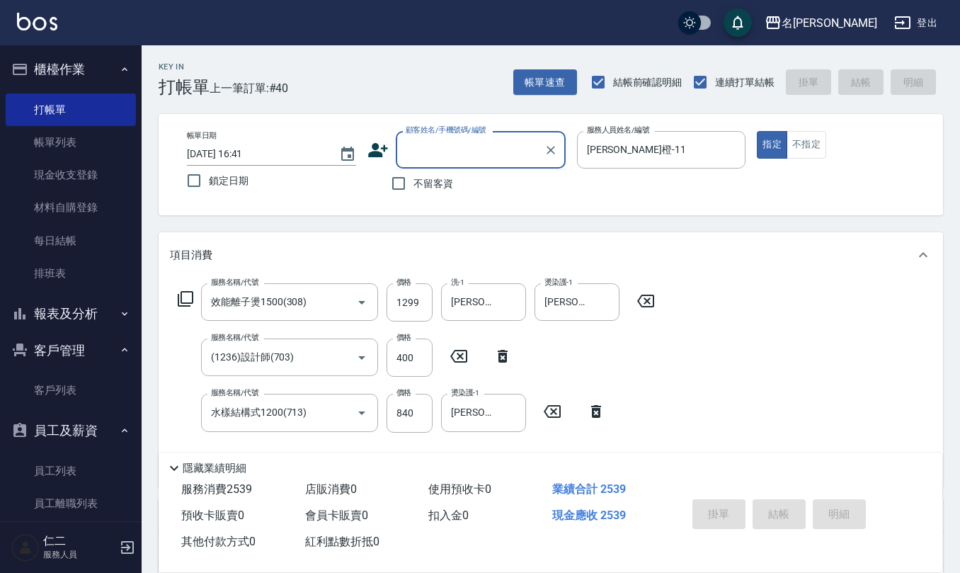
paste input "0963770271"
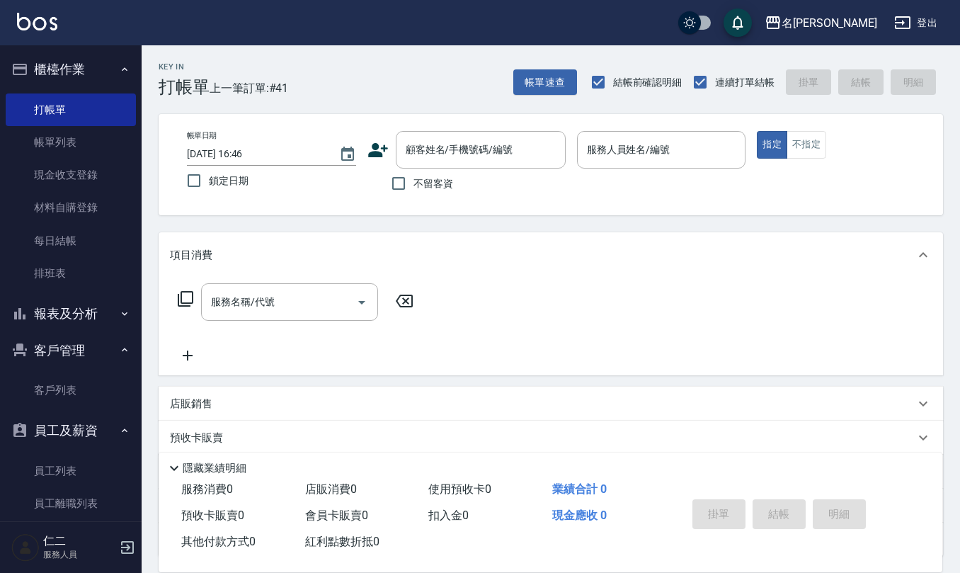
click at [434, 184] on span "不留客資" at bounding box center [433, 183] width 40 height 15
click at [413, 184] on input "不留客資" at bounding box center [399, 183] width 30 height 30
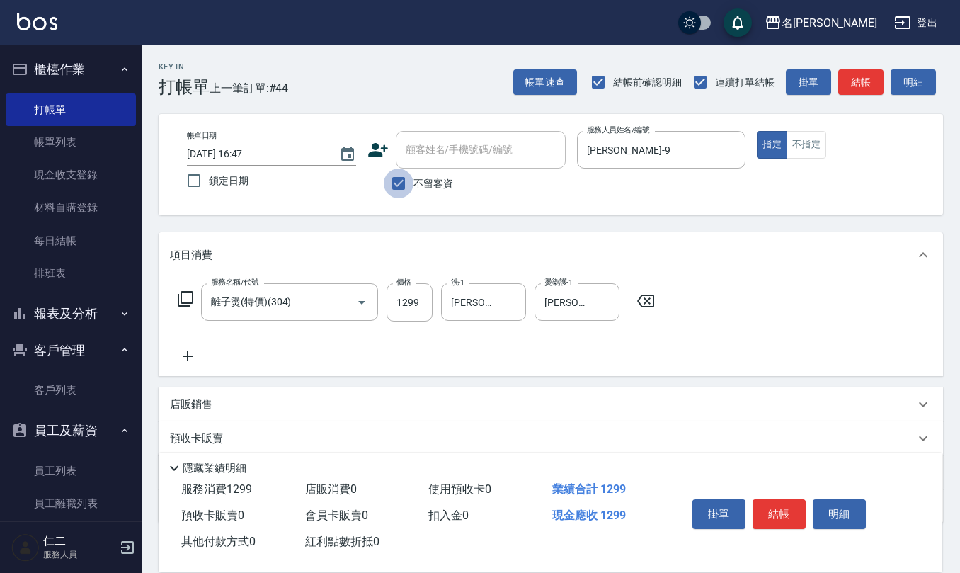
click at [402, 180] on input "不留客資" at bounding box center [399, 183] width 30 height 30
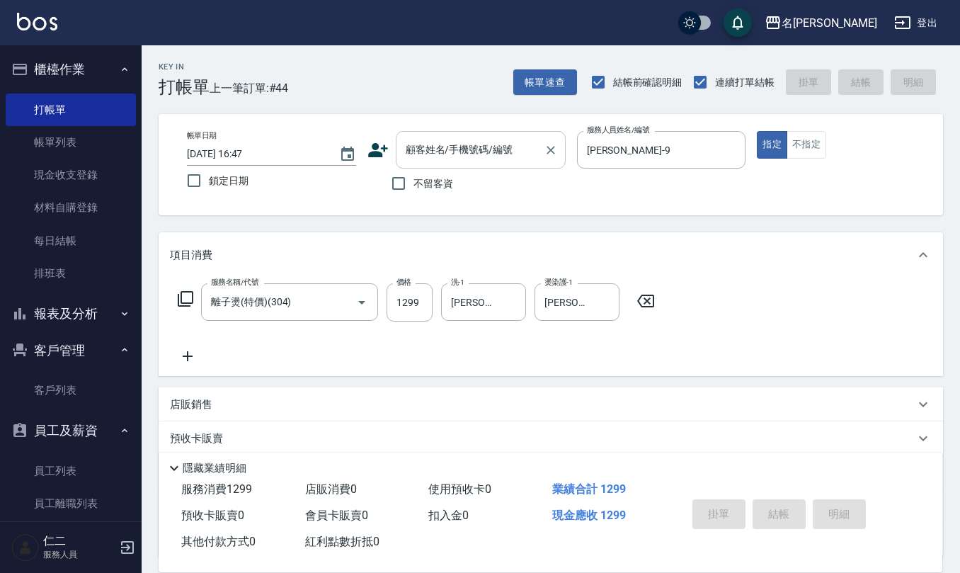
click at [427, 150] on input "顧客姓名/手機號碼/編號" at bounding box center [470, 149] width 136 height 25
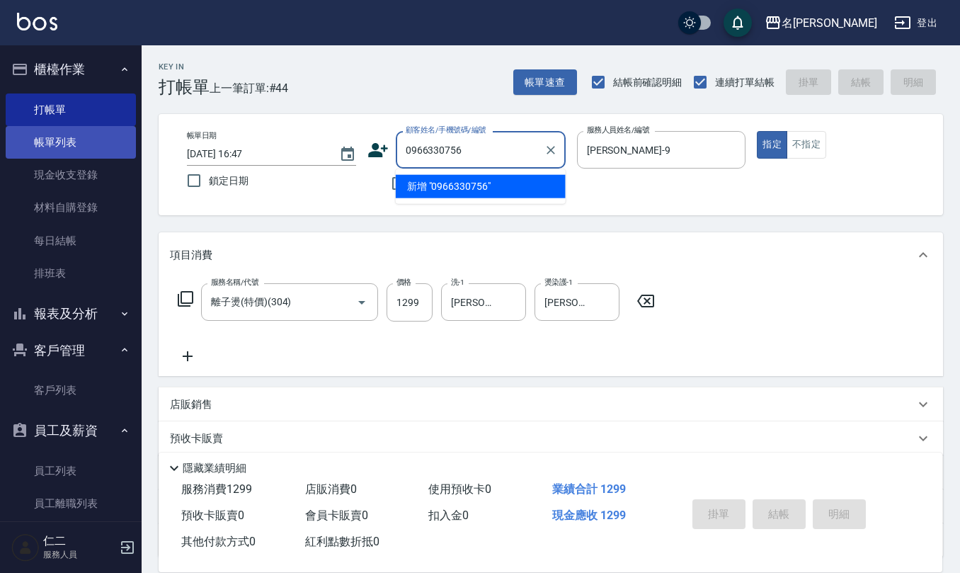
drag, startPoint x: 505, startPoint y: 147, endPoint x: 109, endPoint y: 151, distance: 396.3
click at [109, 151] on div "名留仁二 登出 櫃檯作業 打帳單 帳單列表 現金收支登錄 材料自購登錄 每日結帳 排班表 報表及分析 報表目錄 店家區間累計表 店家日報表 互助日報表 互助月…" at bounding box center [480, 345] width 960 height 690
click at [375, 151] on icon at bounding box center [378, 150] width 20 height 14
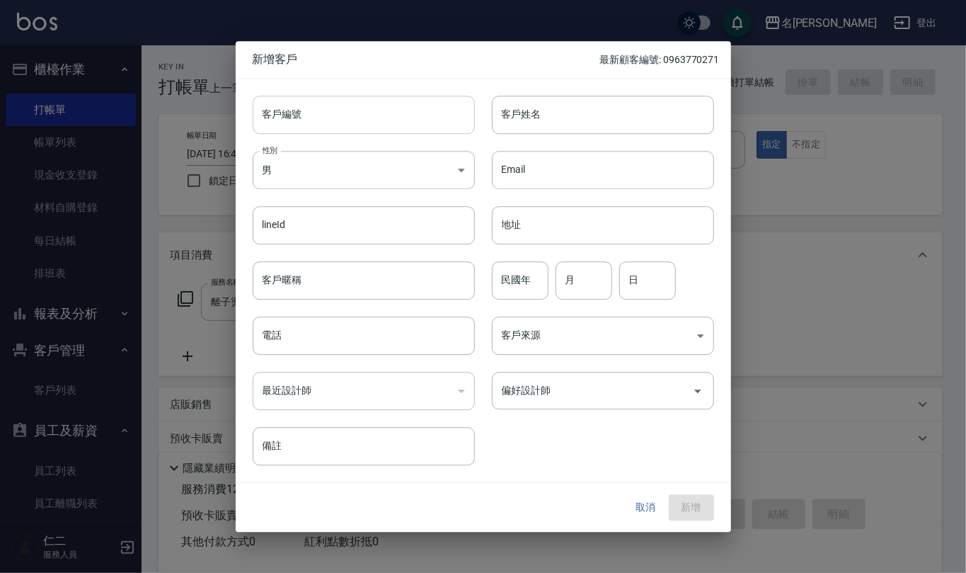
click at [374, 103] on input "客戶編號" at bounding box center [364, 115] width 222 height 38
paste input "0966330756"
click at [298, 352] on input "電話" at bounding box center [364, 335] width 222 height 38
paste input "0966330756"
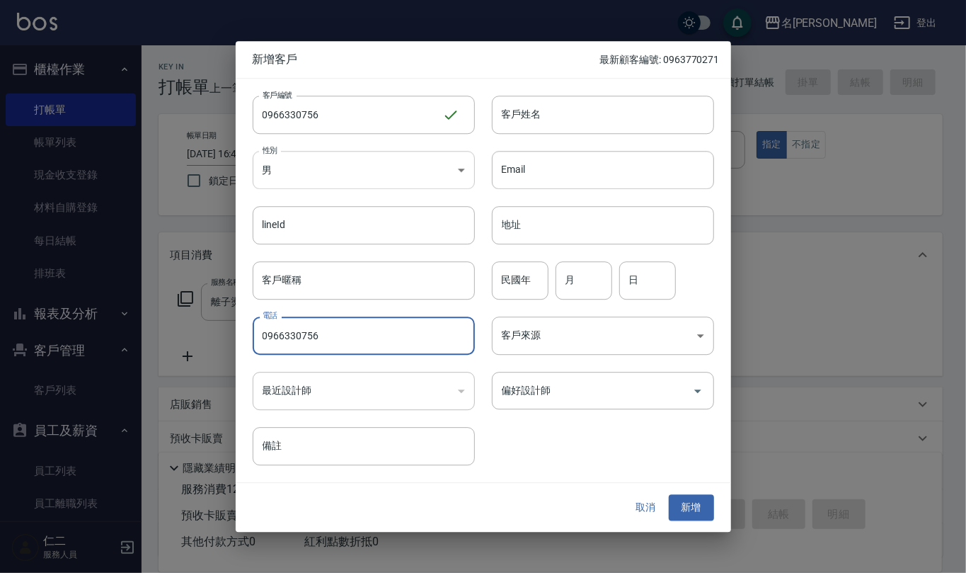
click at [412, 165] on body "名留仁二 登出 櫃檯作業 打帳單 帳單列表 現金收支登錄 材料自購登錄 每日結帳 排班表 報表及分析 報表目錄 店家區間累計表 店家日報表 互助日報表 互助月…" at bounding box center [483, 345] width 966 height 690
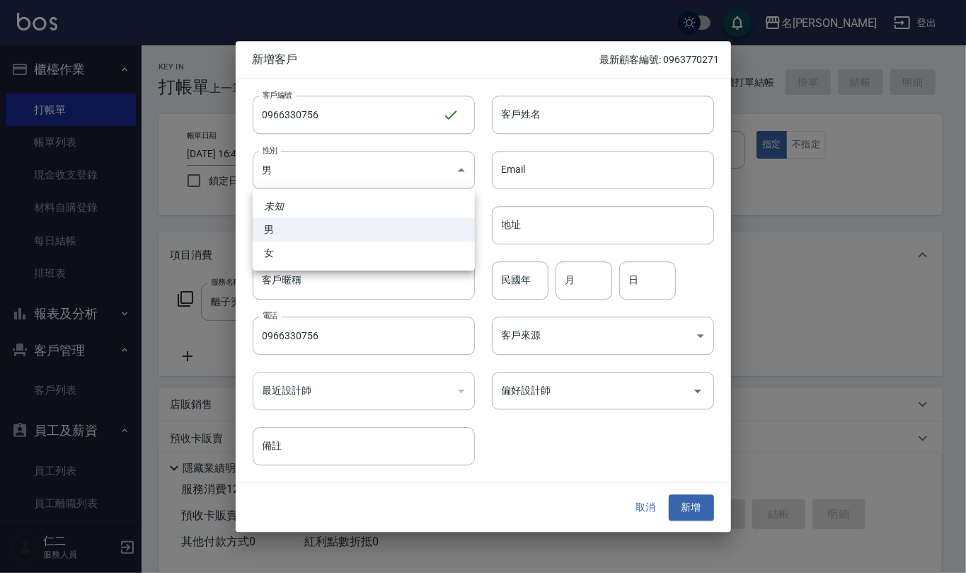
click at [374, 252] on li "女" at bounding box center [364, 252] width 222 height 23
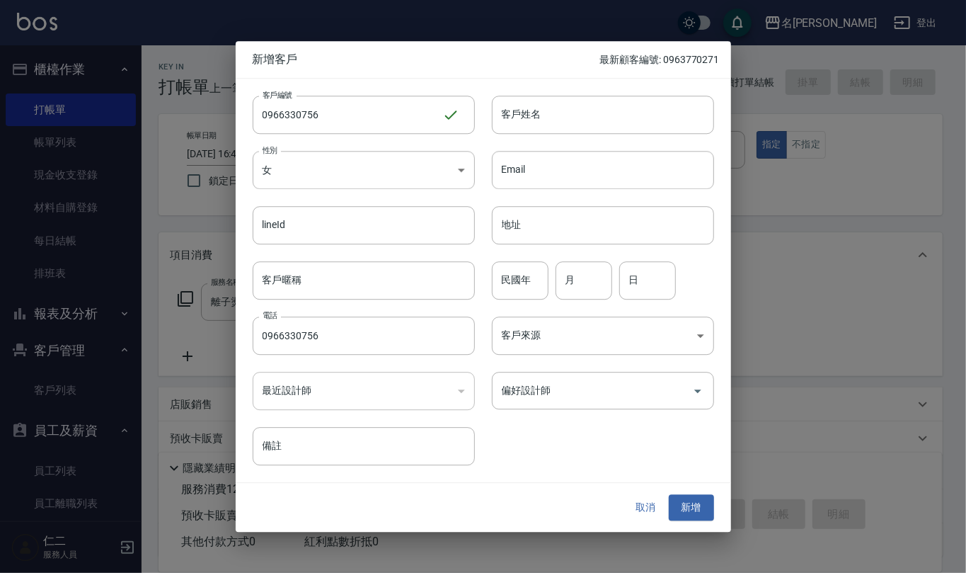
click at [581, 116] on input "客戶姓名" at bounding box center [603, 115] width 222 height 38
click at [522, 280] on input "民國年" at bounding box center [520, 280] width 57 height 38
click at [701, 507] on button "新增" at bounding box center [691, 508] width 45 height 26
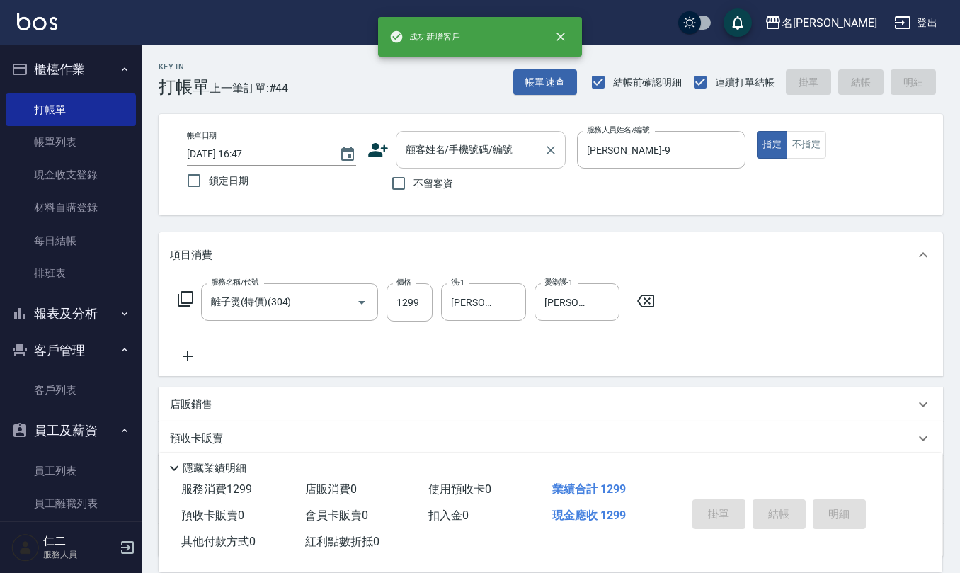
click at [430, 151] on input "顧客姓名/手機號碼/編號" at bounding box center [470, 149] width 136 height 25
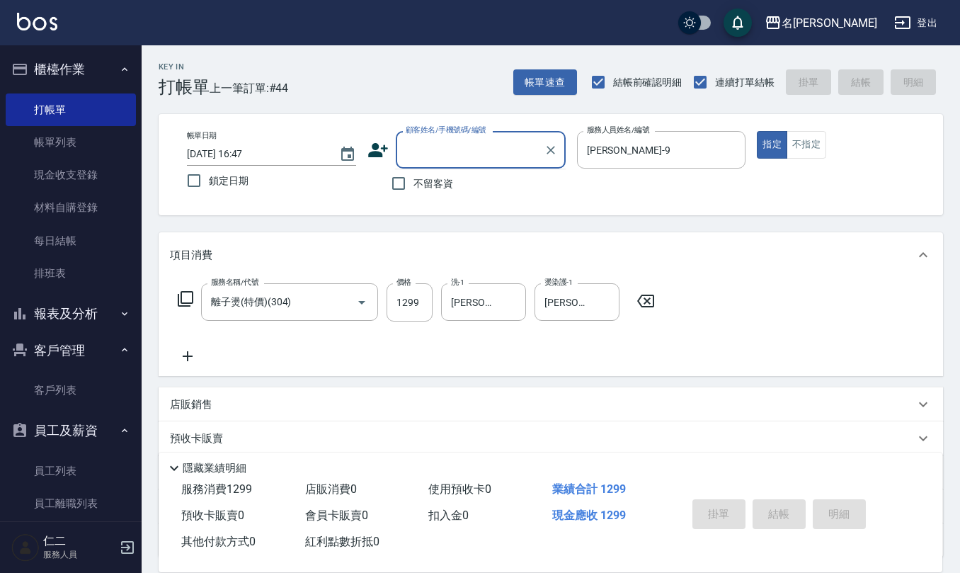
paste input "0966330756"
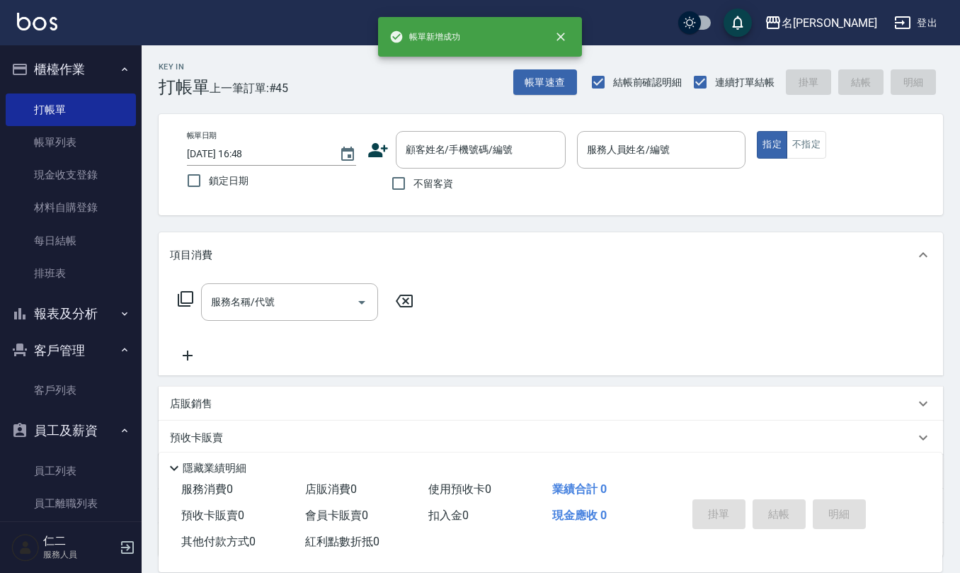
click at [417, 180] on span "不留客資" at bounding box center [433, 183] width 40 height 15
click at [413, 180] on input "不留客資" at bounding box center [399, 183] width 30 height 30
